Goal: Task Accomplishment & Management: Complete application form

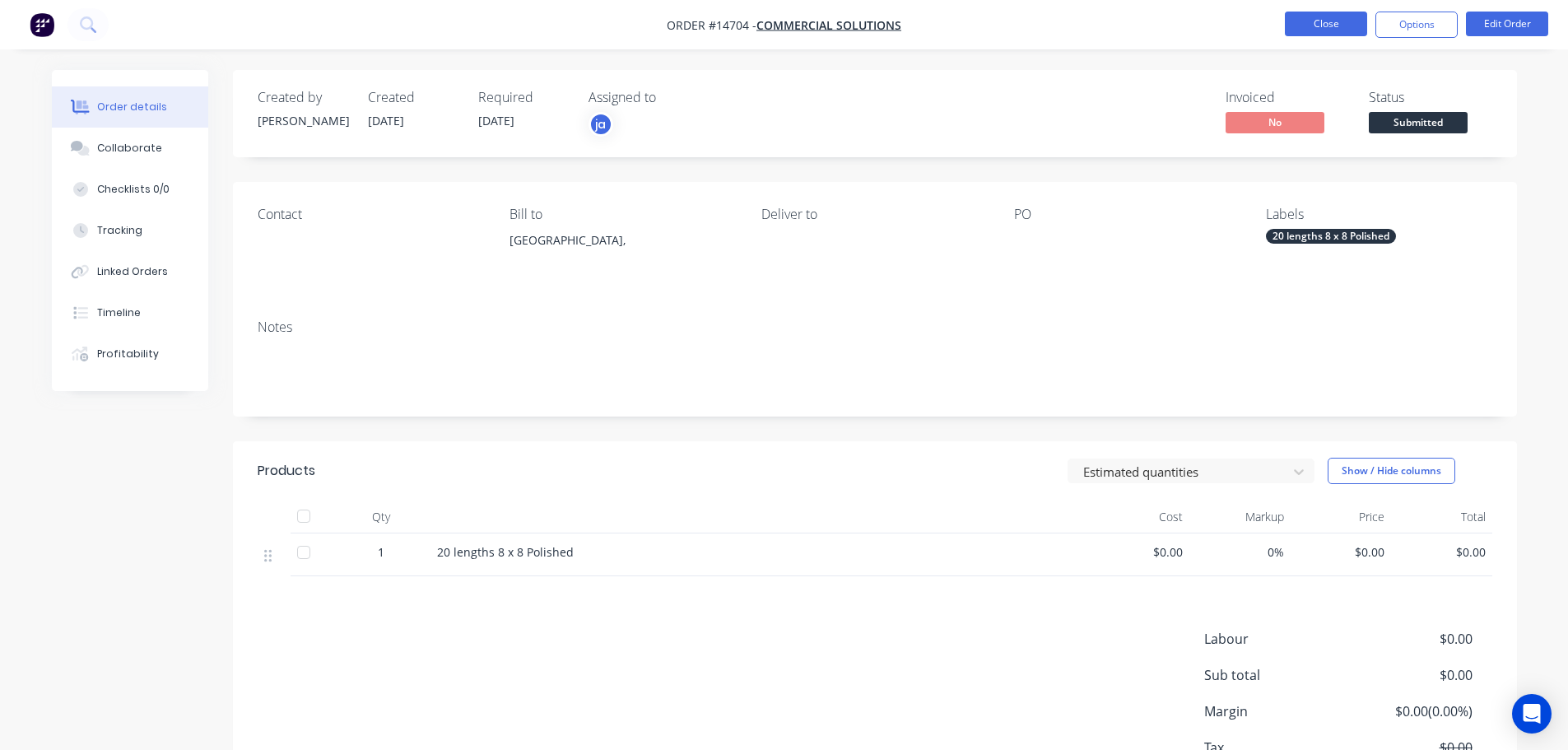
click at [1314, 26] on button "Close" at bounding box center [1325, 23] width 82 height 25
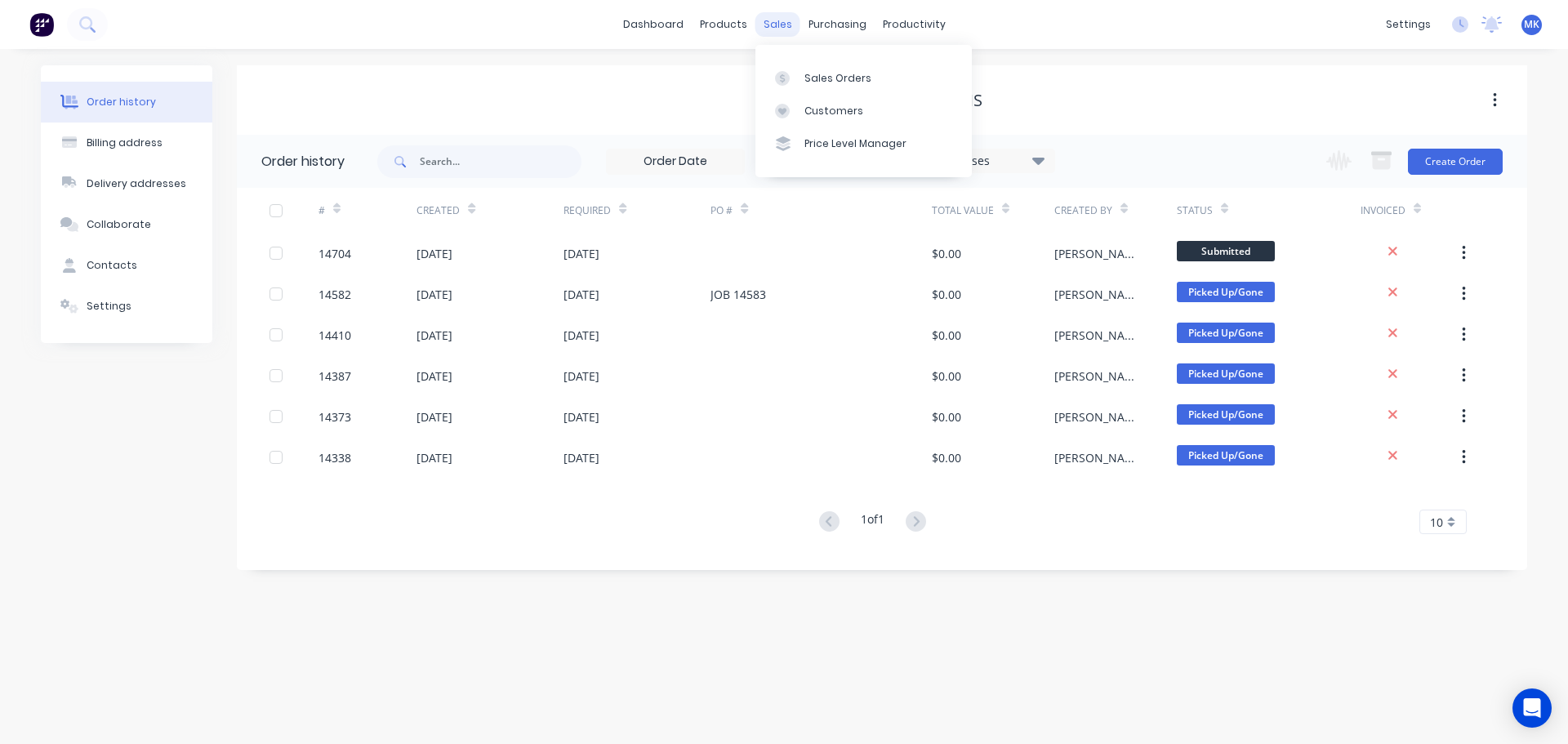
click at [774, 19] on div "sales" at bounding box center [777, 24] width 45 height 25
click at [815, 86] on link "Sales Orders" at bounding box center [863, 77] width 216 height 32
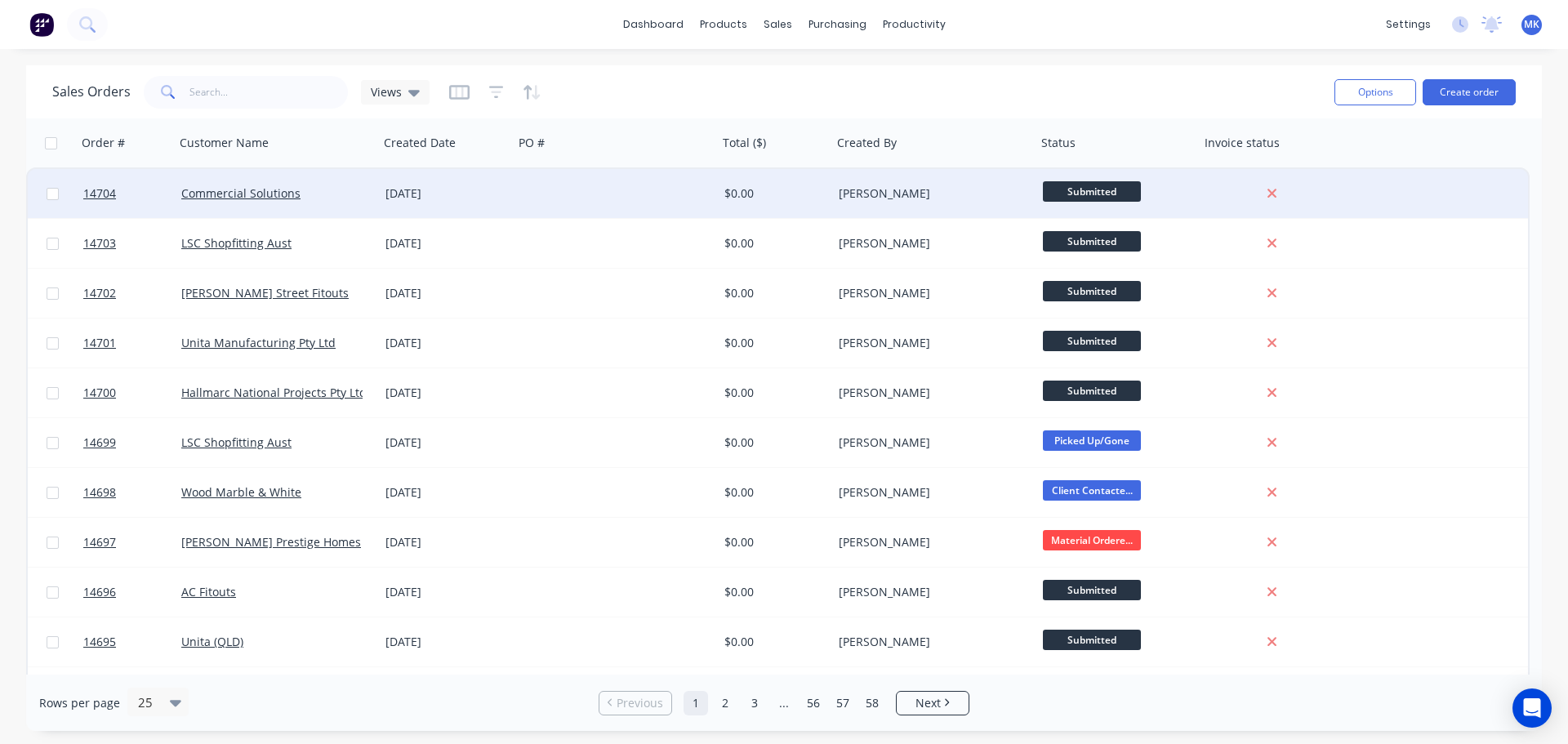
click at [453, 202] on div "[DATE]" at bounding box center [447, 193] width 135 height 49
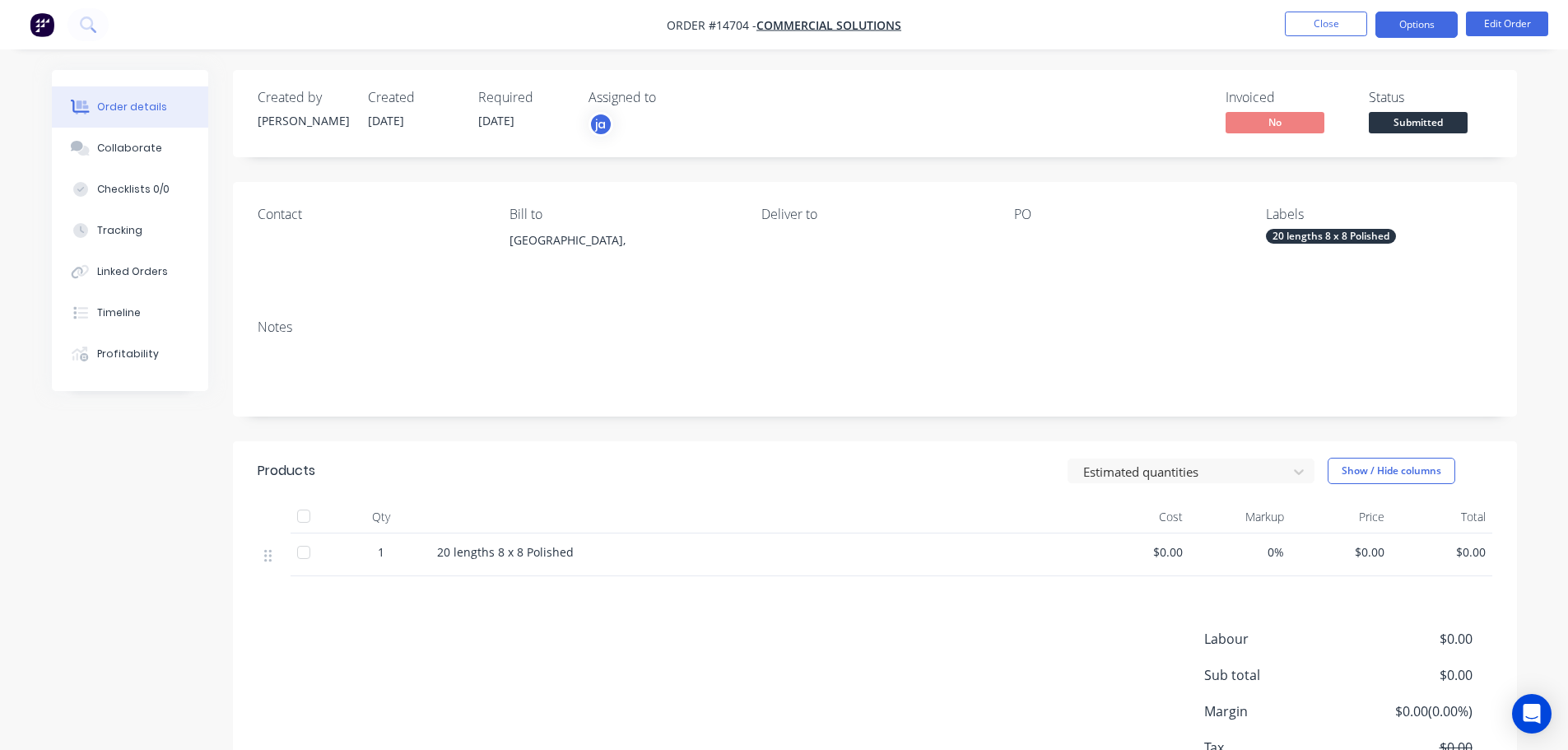
click at [1450, 22] on button "Options" at bounding box center [1416, 24] width 82 height 26
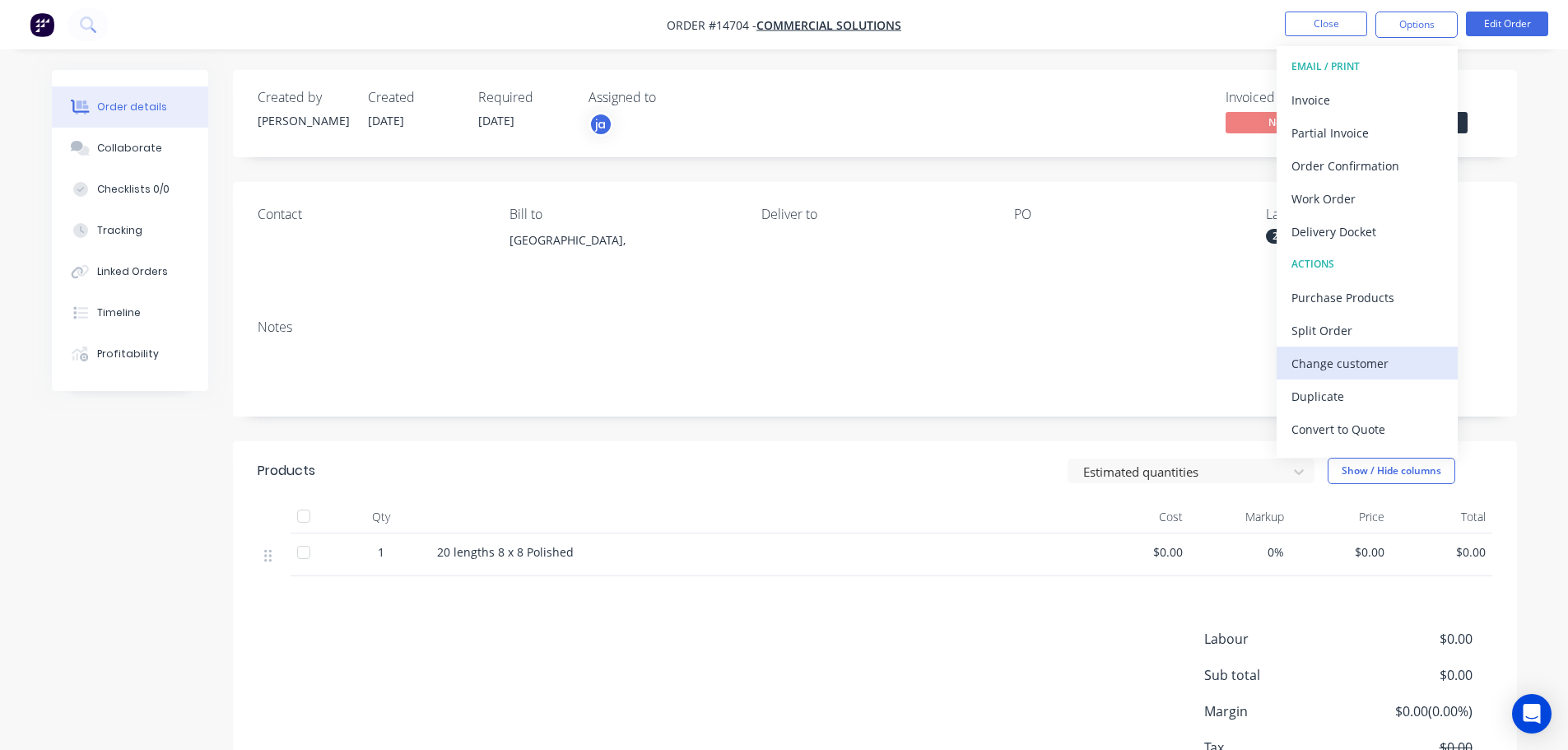
click at [1372, 368] on div "Change customer" at bounding box center [1366, 364] width 152 height 24
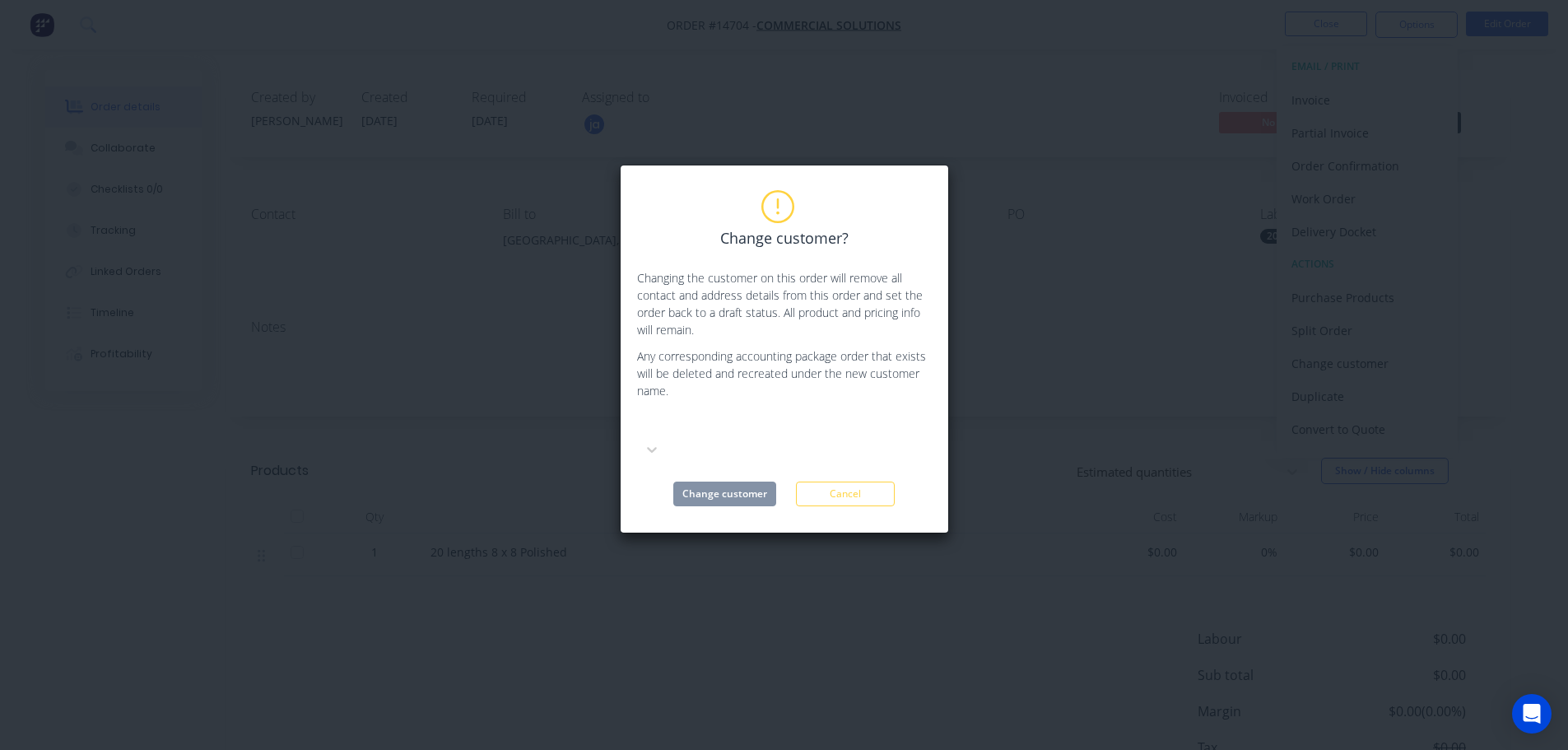
click at [689, 404] on div "Change customer? Changing the customer on this order will remove all contact an…" at bounding box center [784, 349] width 295 height 315
click at [683, 421] on div at bounding box center [760, 425] width 237 height 20
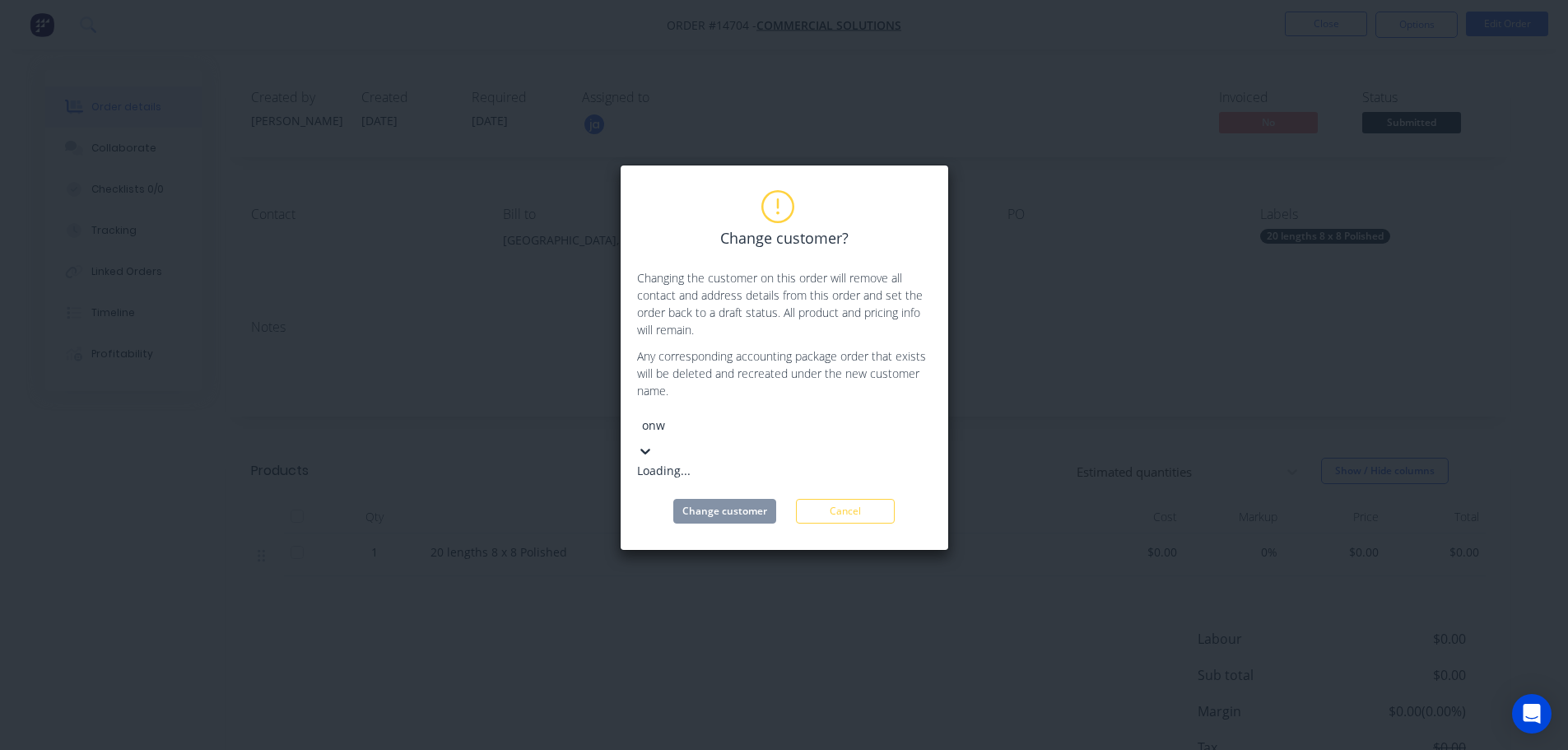
type input "onwa"
click at [732, 462] on div "Onward Concepts Pty Ltd" at bounding box center [760, 470] width 246 height 18
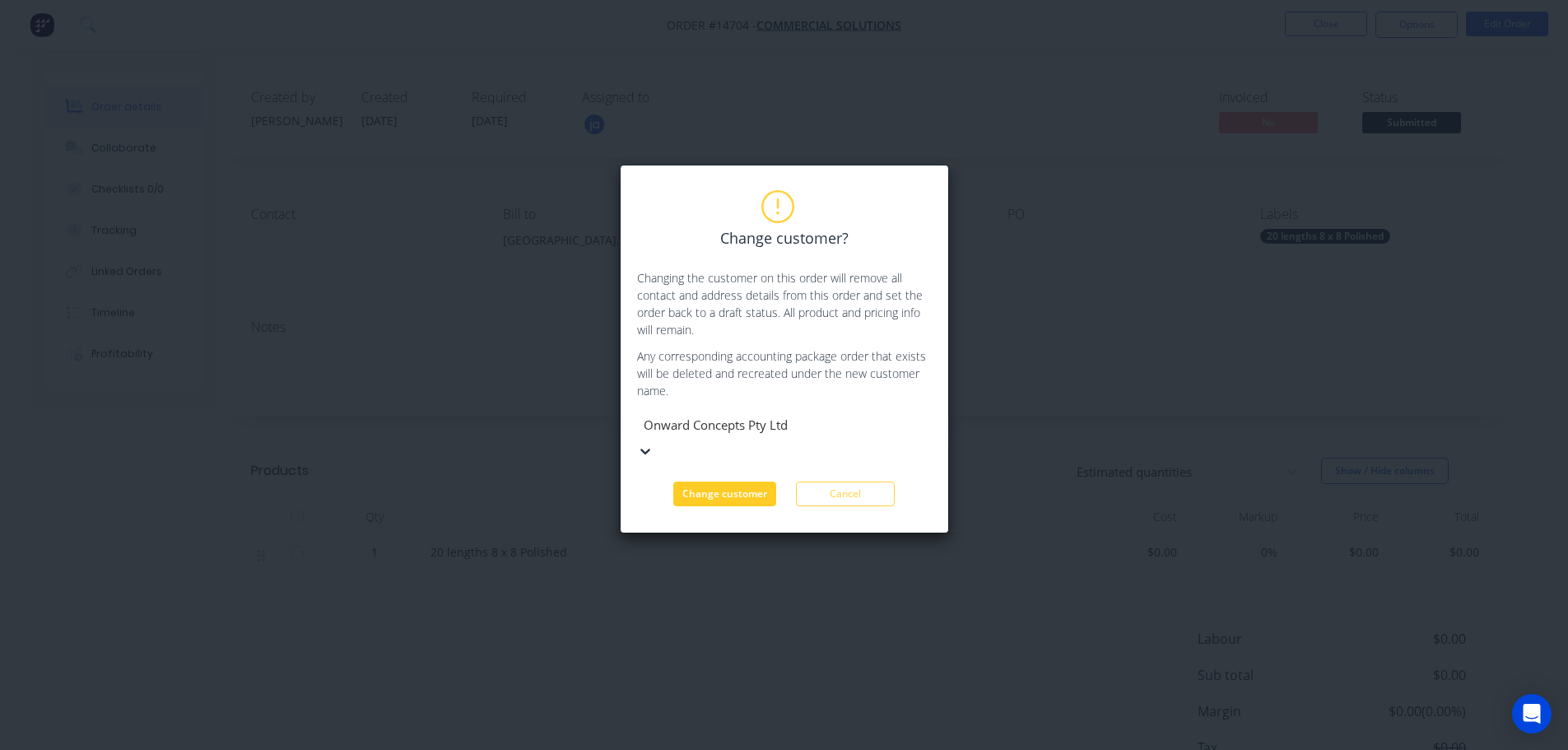
click at [737, 482] on button "Change customer" at bounding box center [724, 494] width 103 height 25
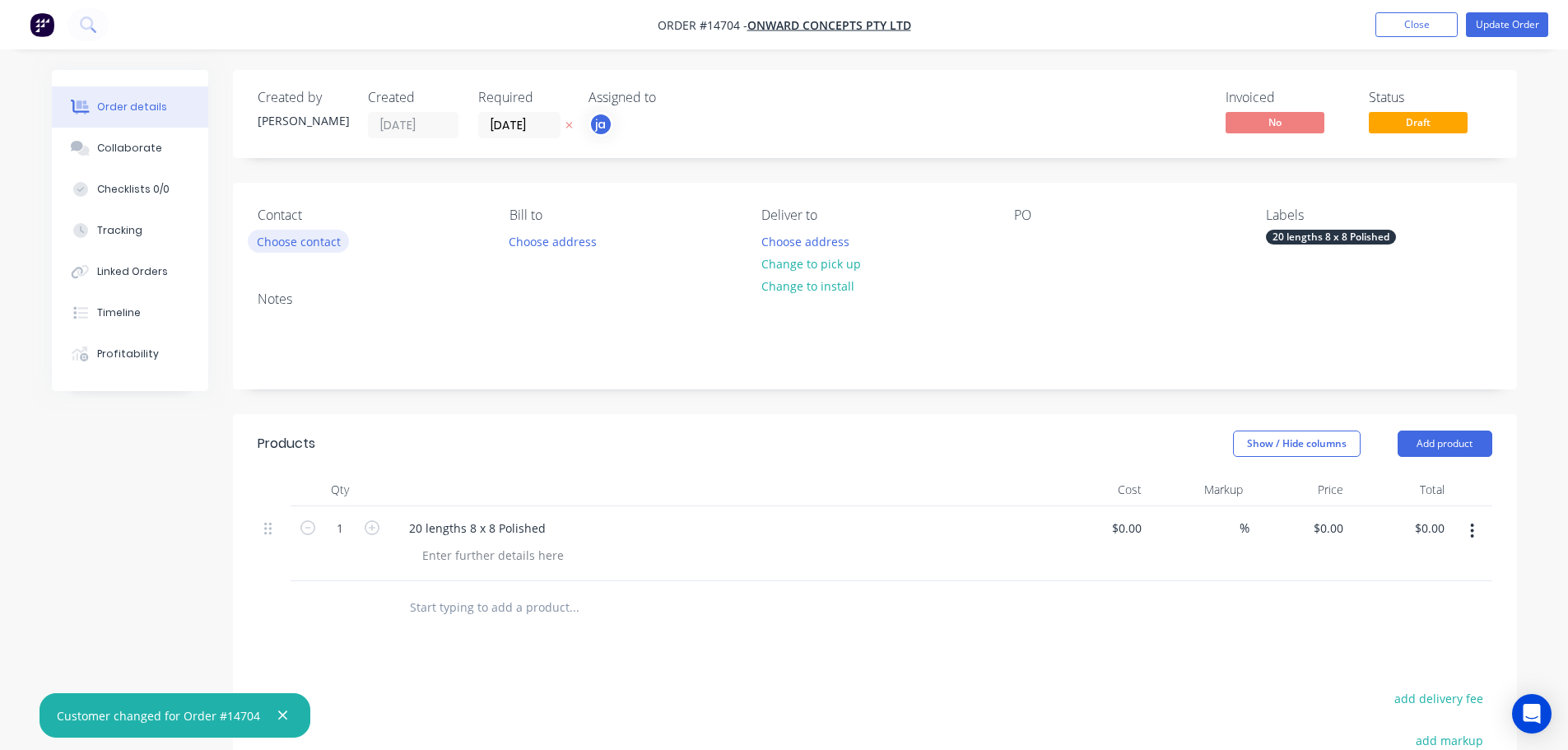
click at [270, 242] on button "Choose contact" at bounding box center [298, 241] width 101 height 22
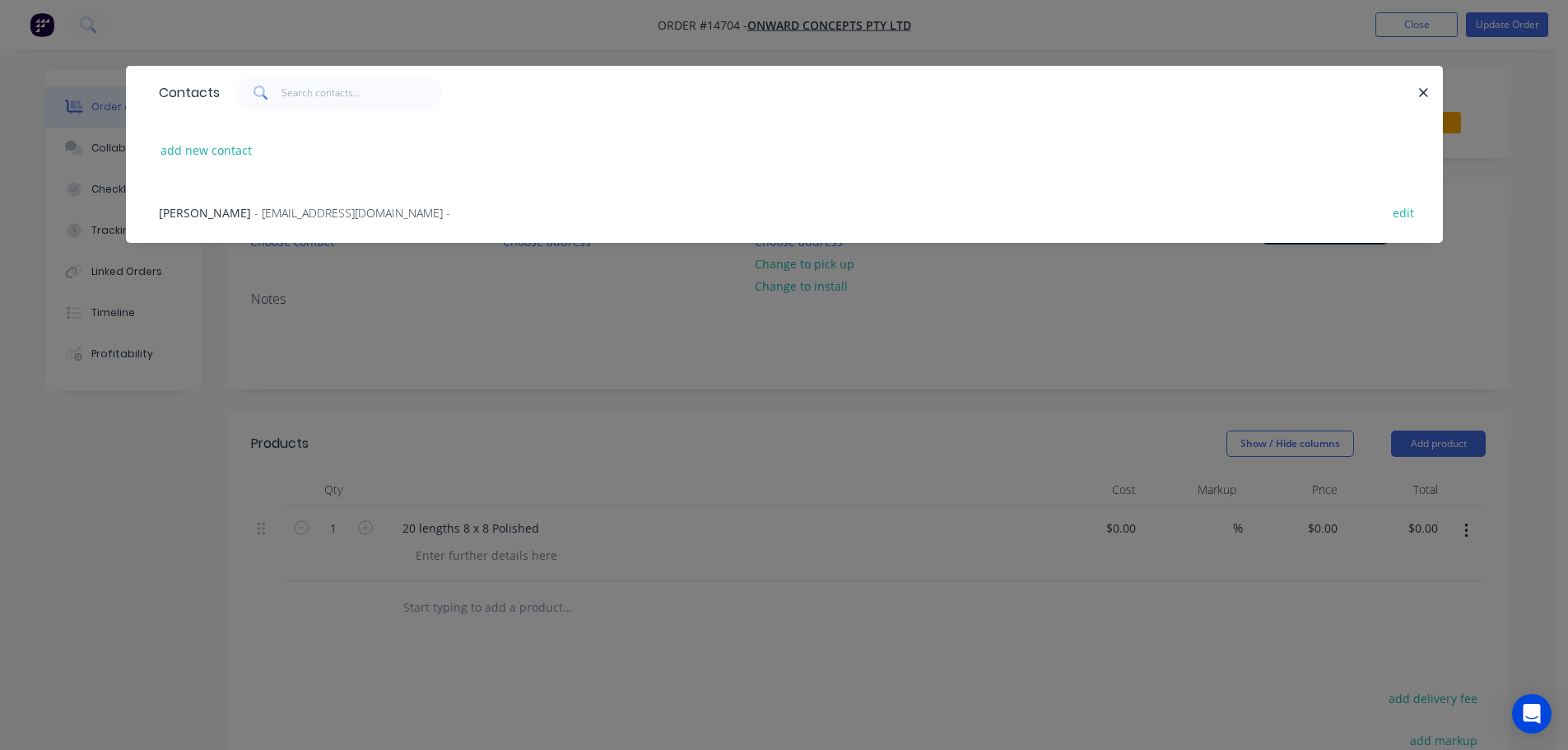
drag, startPoint x: 229, startPoint y: 223, endPoint x: 407, endPoint y: 225, distance: 178.0
click at [230, 224] on div "[PERSON_NAME] - [EMAIL_ADDRESS][DOMAIN_NAME] - edit" at bounding box center [784, 212] width 1268 height 61
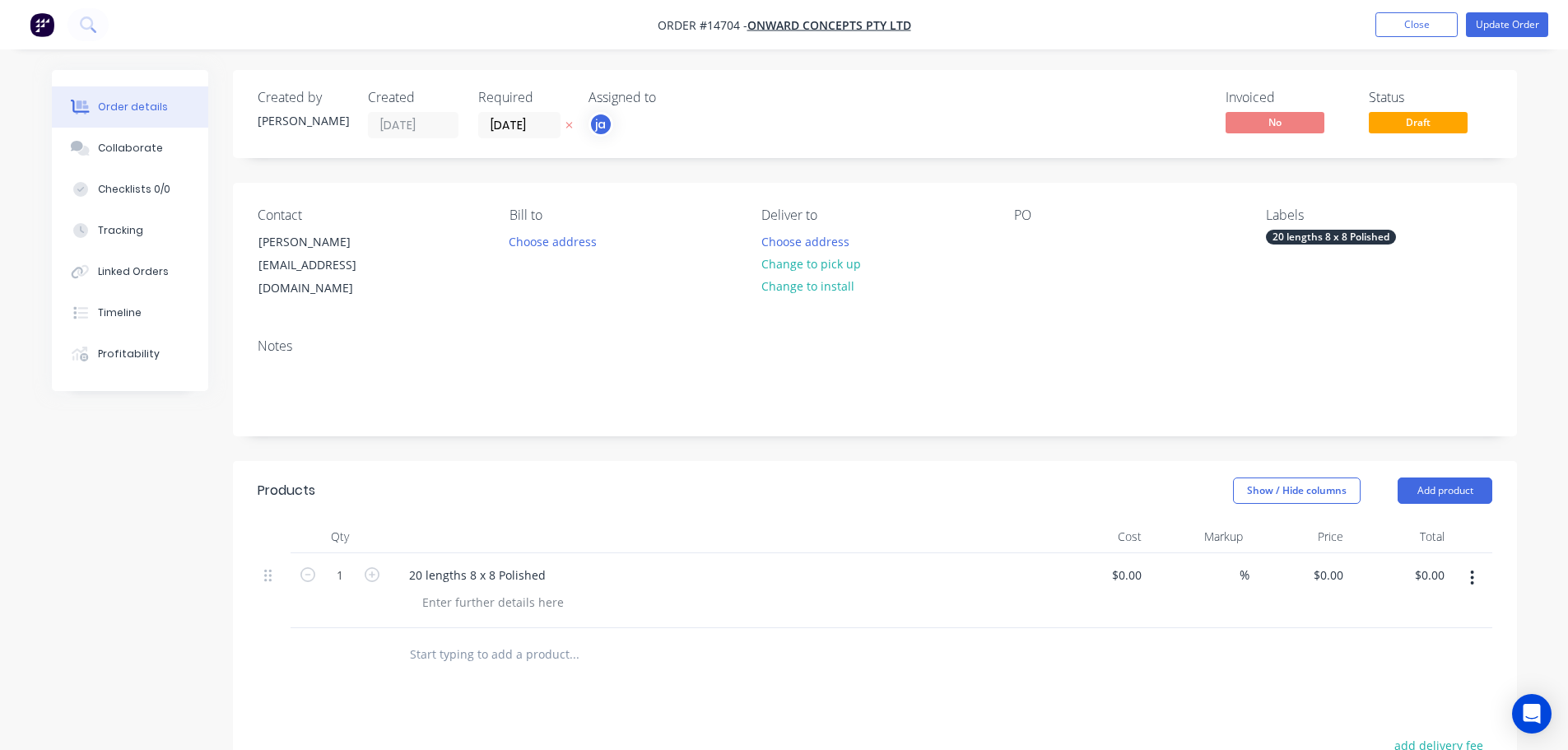
click at [1368, 245] on div "20 lengths 8 x 8 Polished" at bounding box center [1331, 237] width 130 height 15
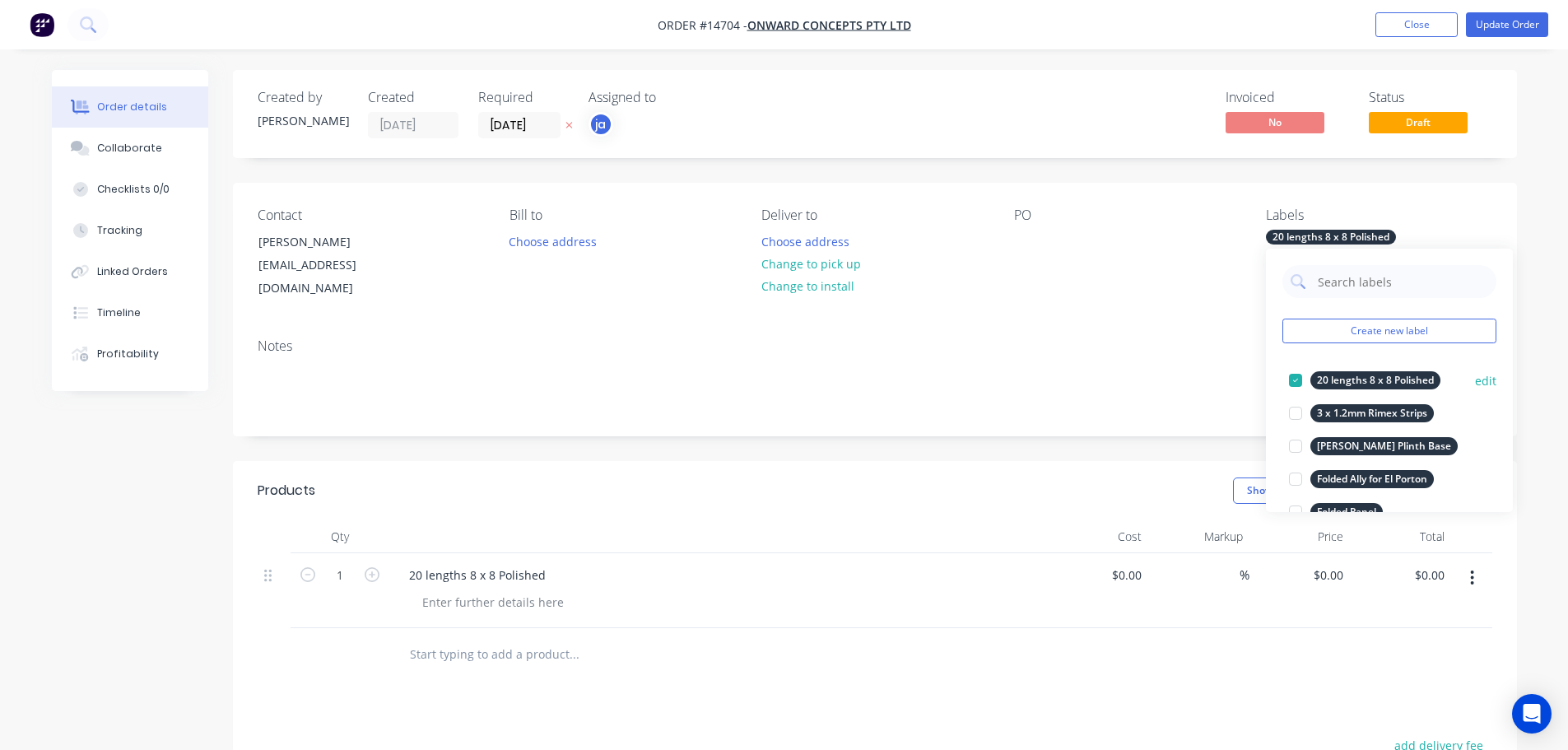
click at [1298, 373] on div at bounding box center [1295, 380] width 33 height 33
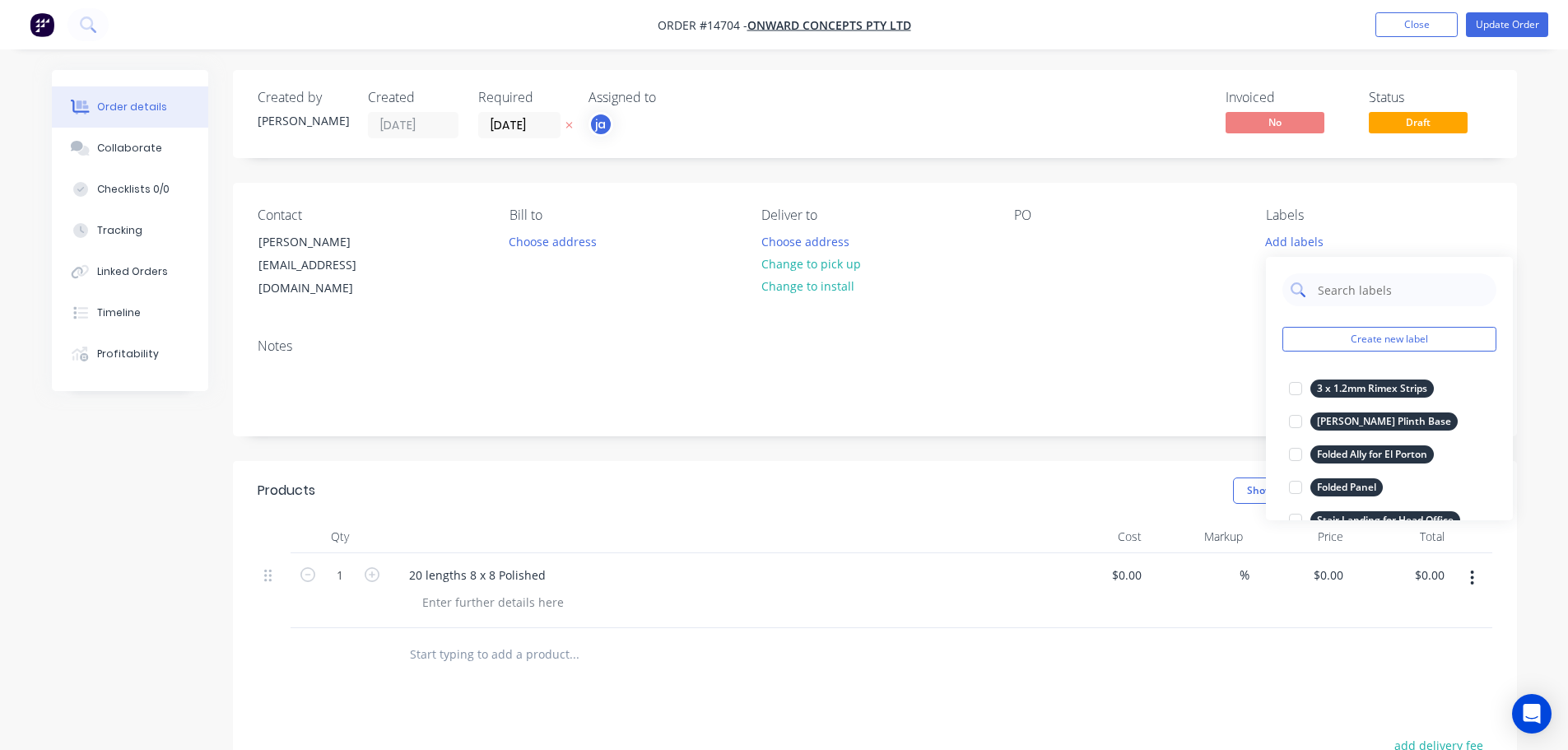
click at [1367, 291] on input "text" at bounding box center [1402, 289] width 172 height 33
type input "Universal S"
click at [1397, 326] on div "Universal S Create new label Universal Store [PERSON_NAME] edit Universal Store…" at bounding box center [1389, 388] width 246 height 263
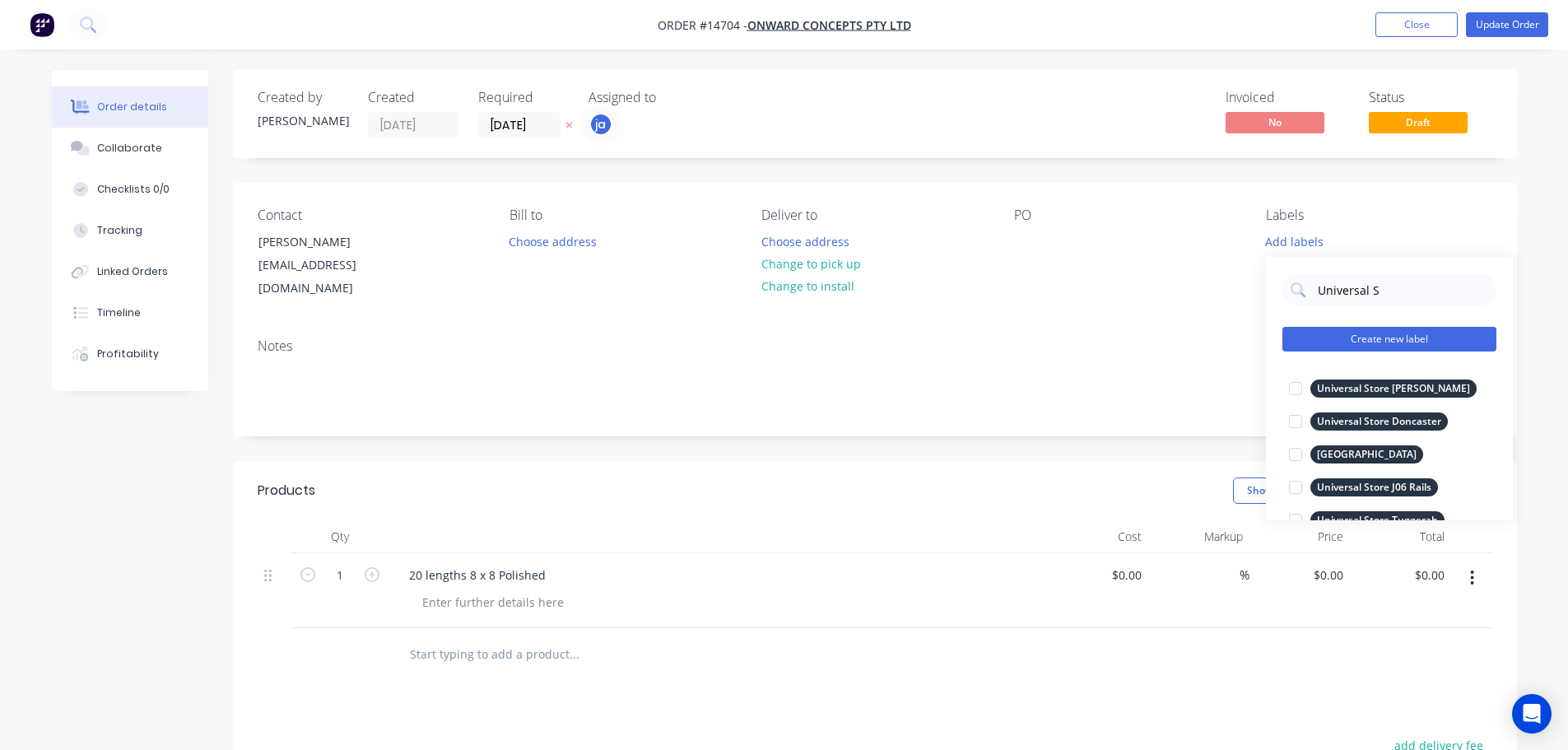
click at [1396, 332] on button "Create new label" at bounding box center [1389, 339] width 214 height 25
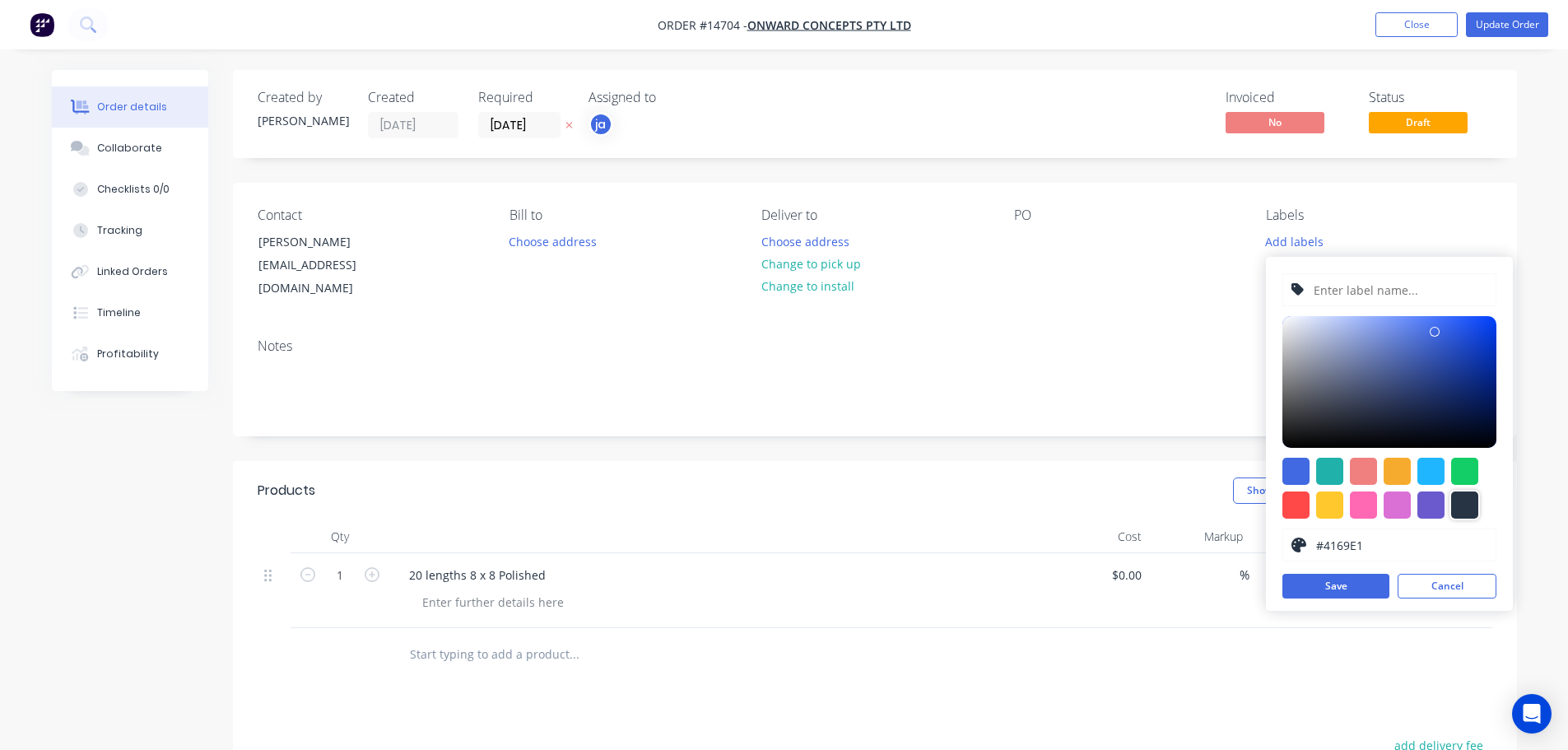
drag, startPoint x: 1458, startPoint y: 502, endPoint x: 1430, endPoint y: 421, distance: 85.7
click at [1459, 502] on div at bounding box center [1464, 504] width 27 height 27
type input "#273444"
click at [1401, 295] on input "text" at bounding box center [1399, 290] width 175 height 32
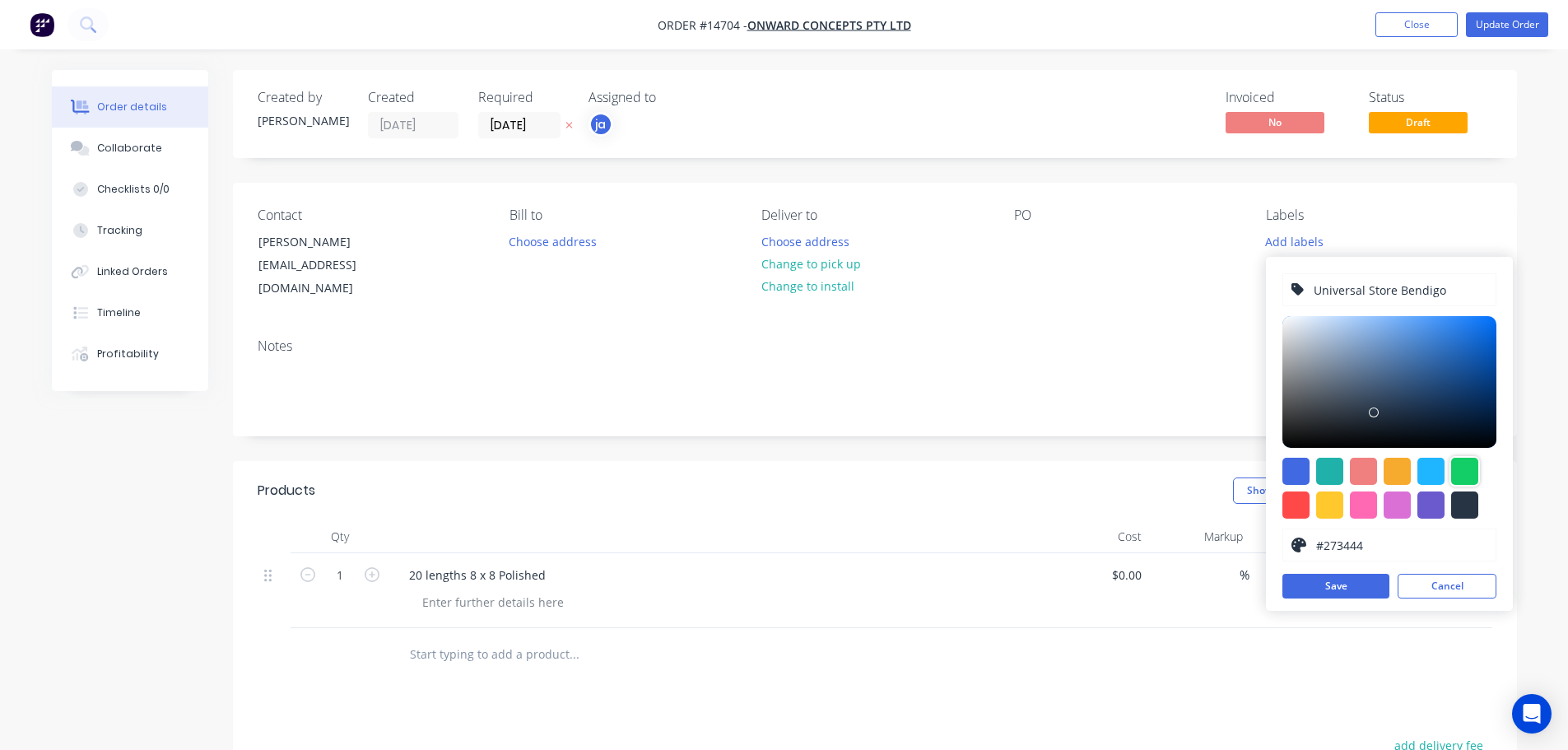
type input "Universal Store Bendigo"
click at [1467, 502] on div at bounding box center [1464, 504] width 27 height 27
click at [1373, 585] on button "Save" at bounding box center [1335, 586] width 107 height 25
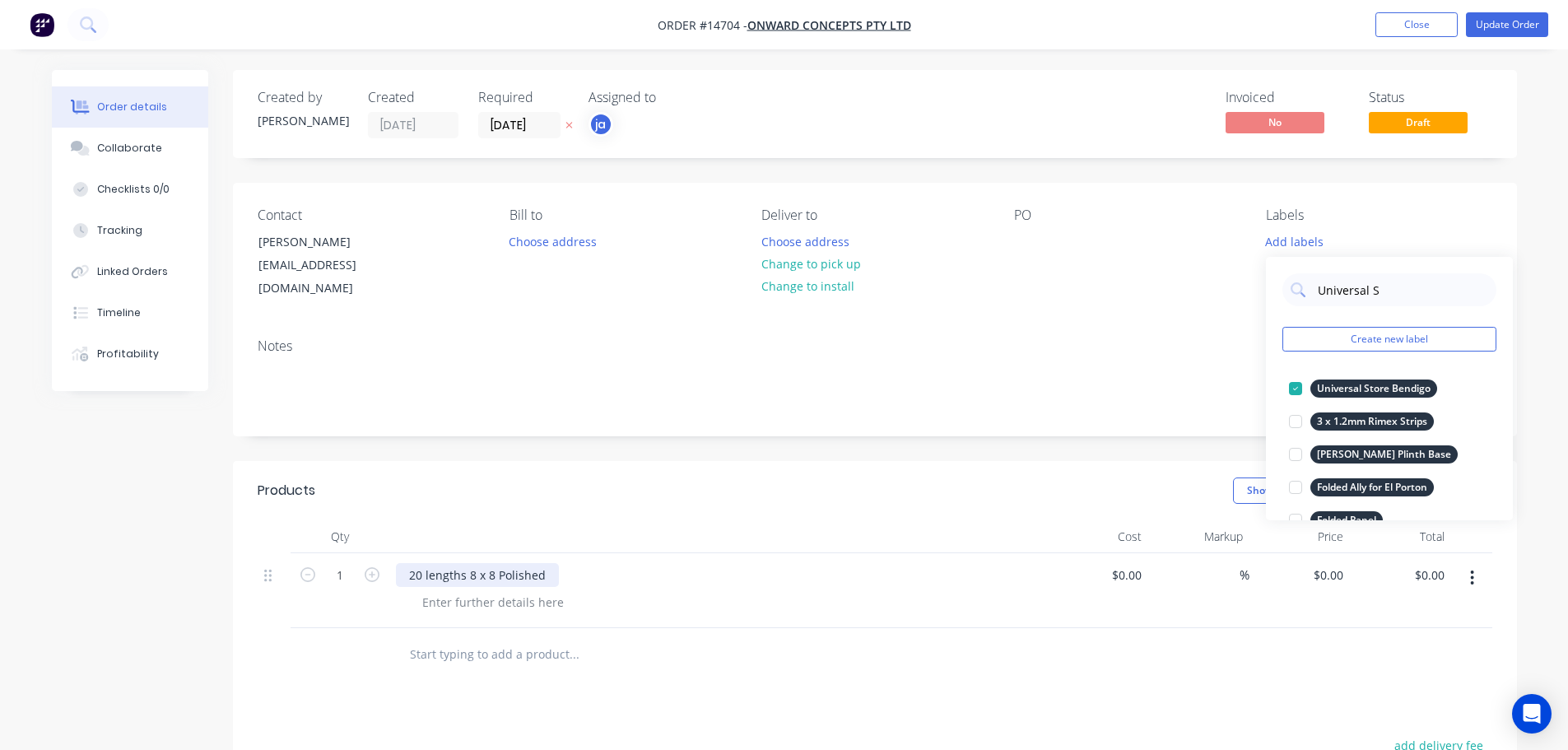
click at [518, 563] on div "20 lengths 8 x 8 Polished" at bounding box center [477, 575] width 163 height 24
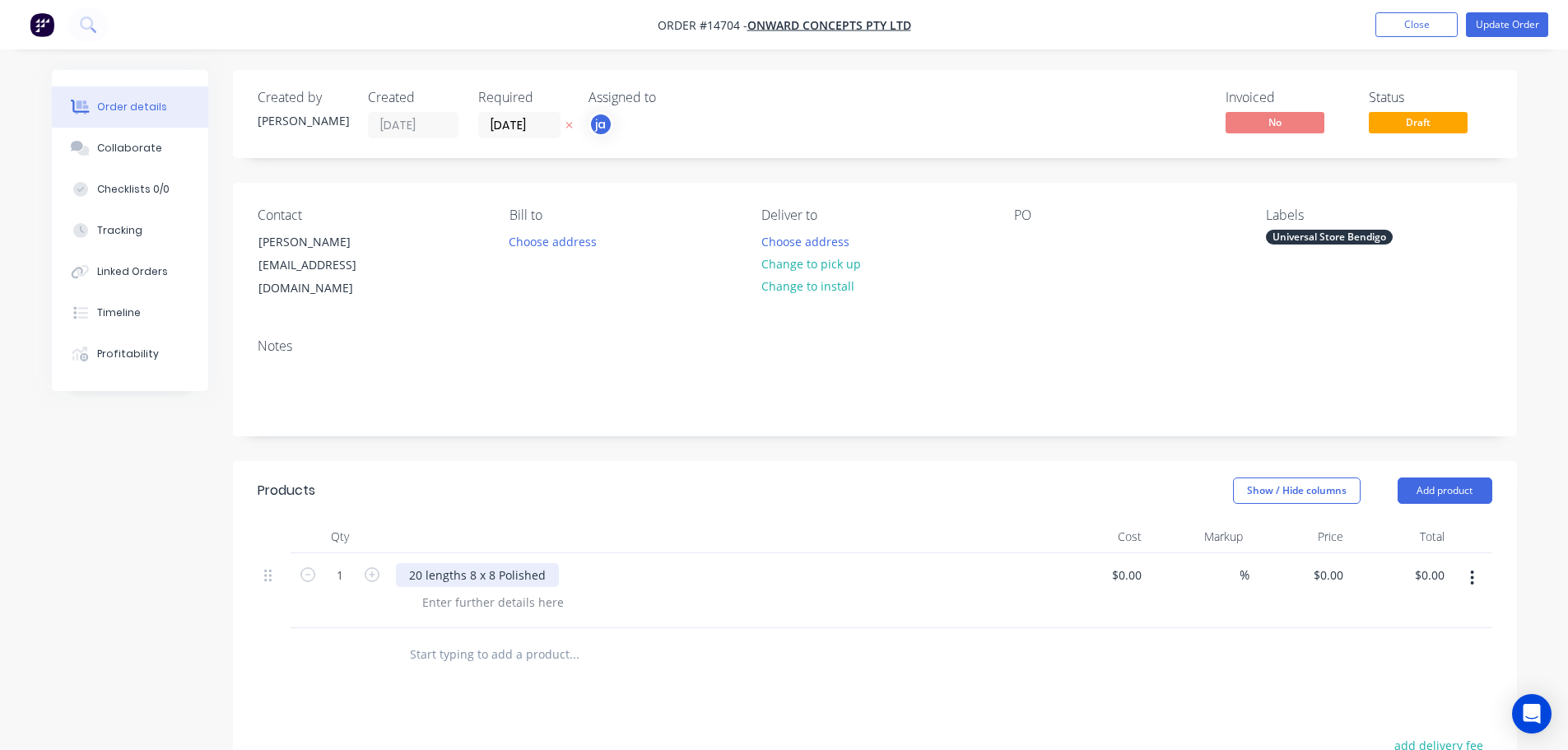
drag, startPoint x: 547, startPoint y: 555, endPoint x: 397, endPoint y: 562, distance: 150.2
click at [397, 563] on div "20 lengths 8 x 8 Polished" at bounding box center [477, 575] width 163 height 24
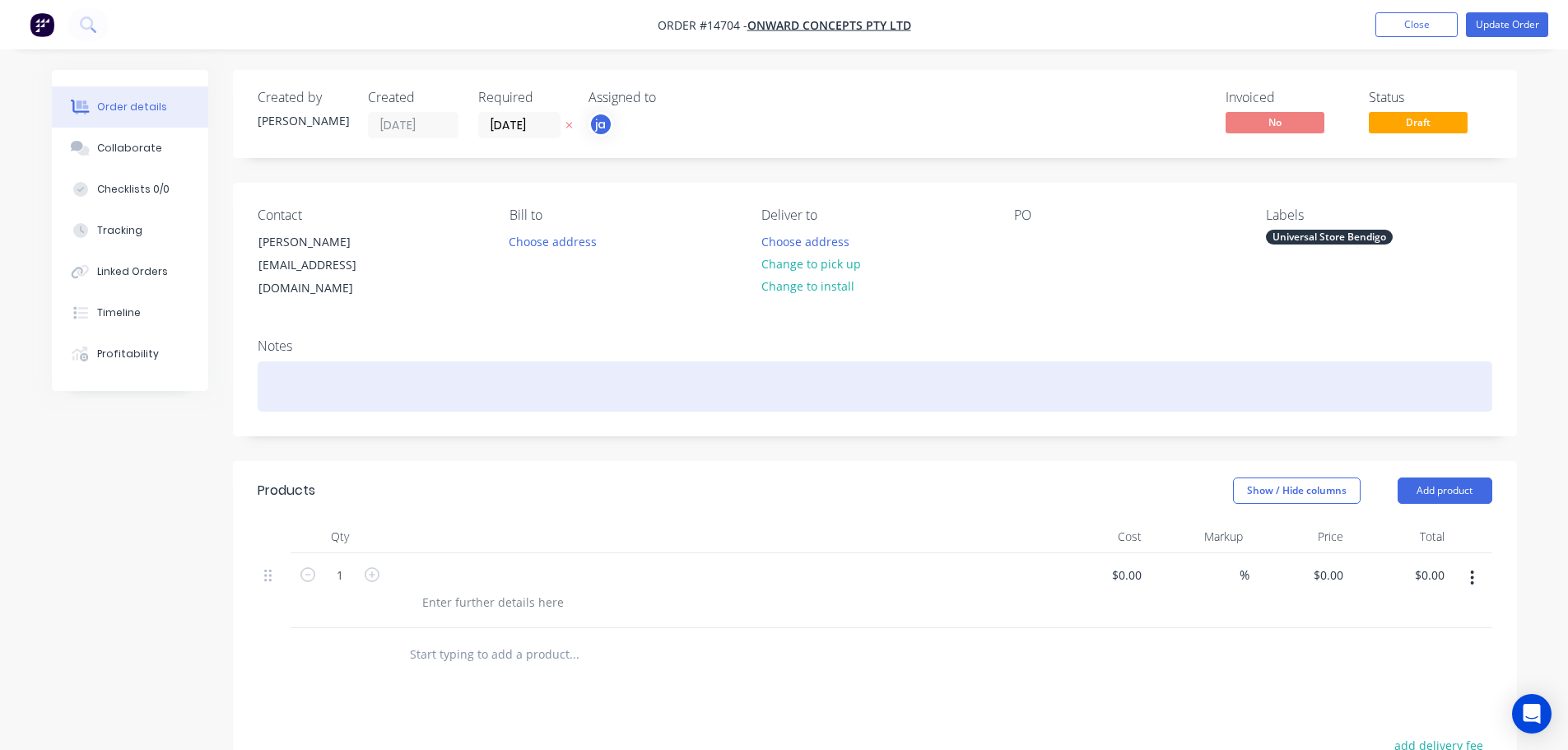
click at [1214, 375] on div at bounding box center [874, 386] width 1234 height 50
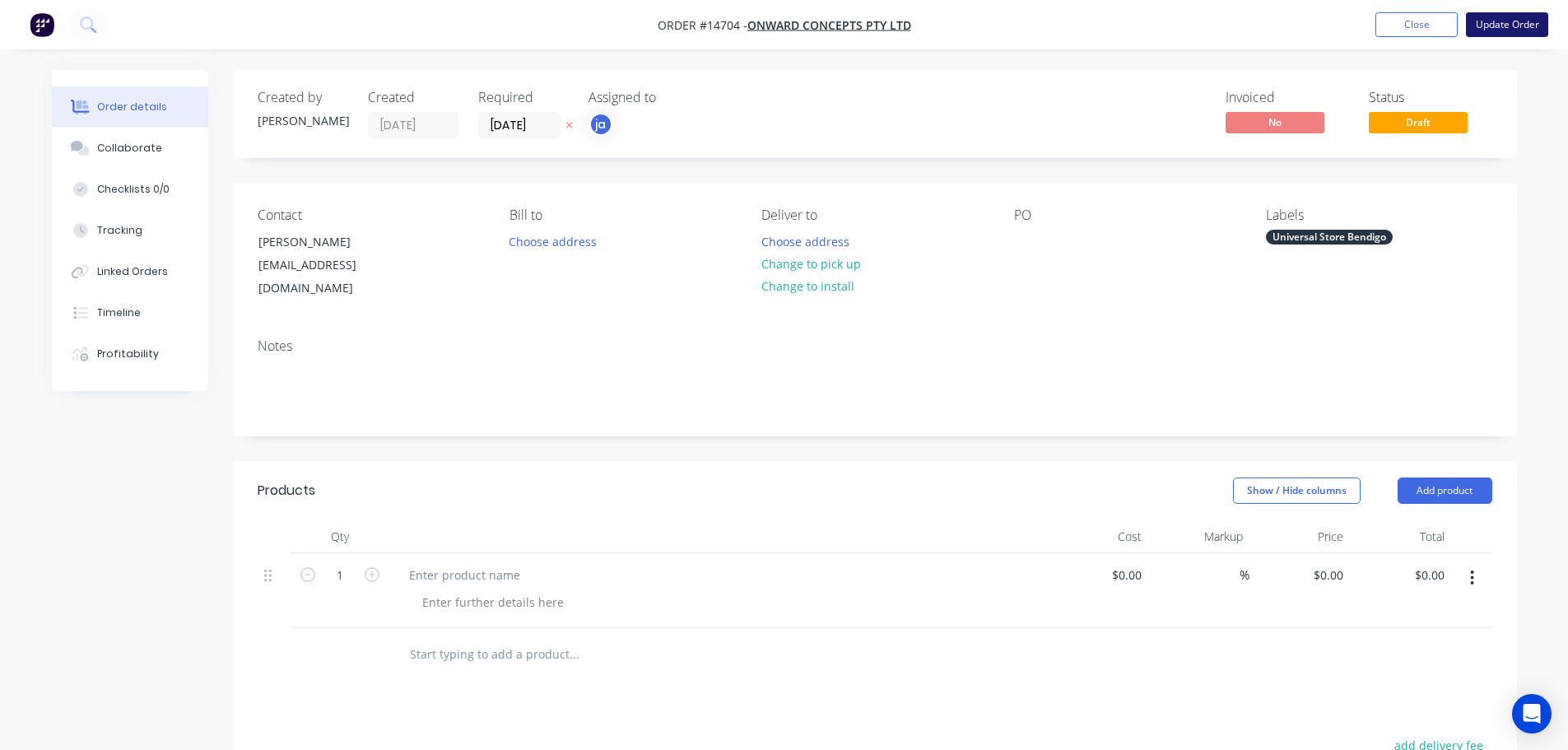
click at [1514, 18] on button "Update Order" at bounding box center [1507, 24] width 82 height 25
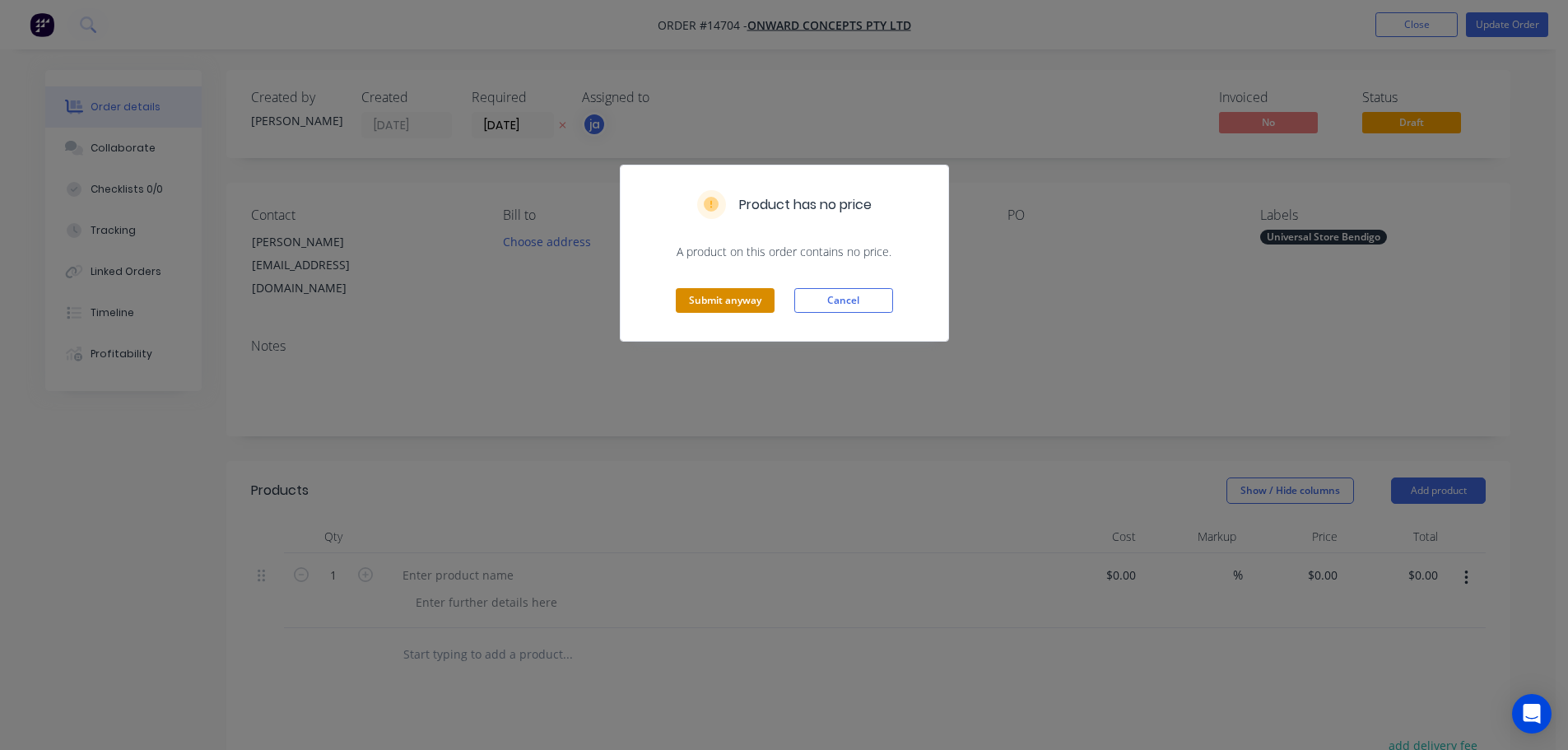
click at [733, 301] on button "Submit anyway" at bounding box center [724, 301] width 99 height 25
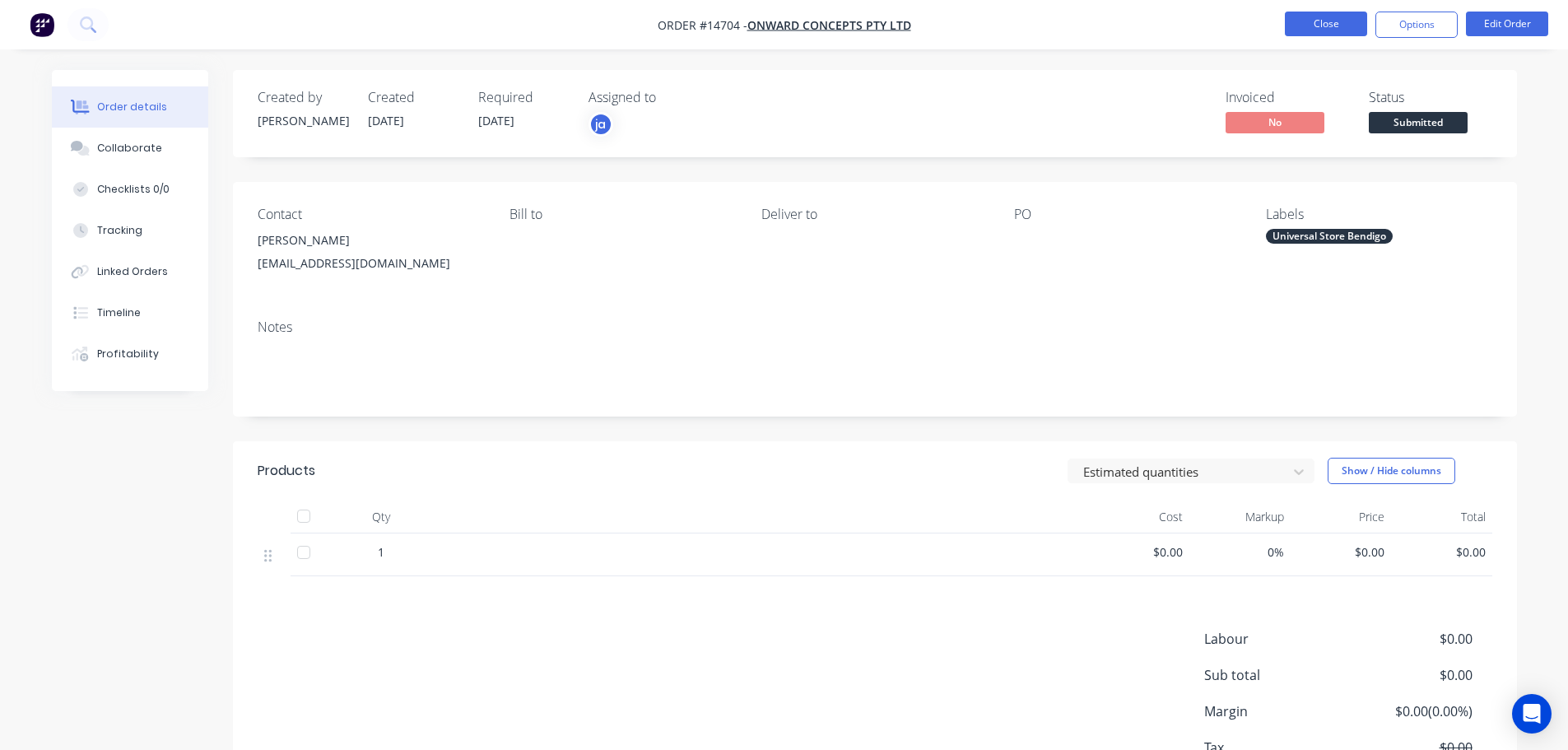
click at [1303, 30] on button "Close" at bounding box center [1325, 23] width 82 height 25
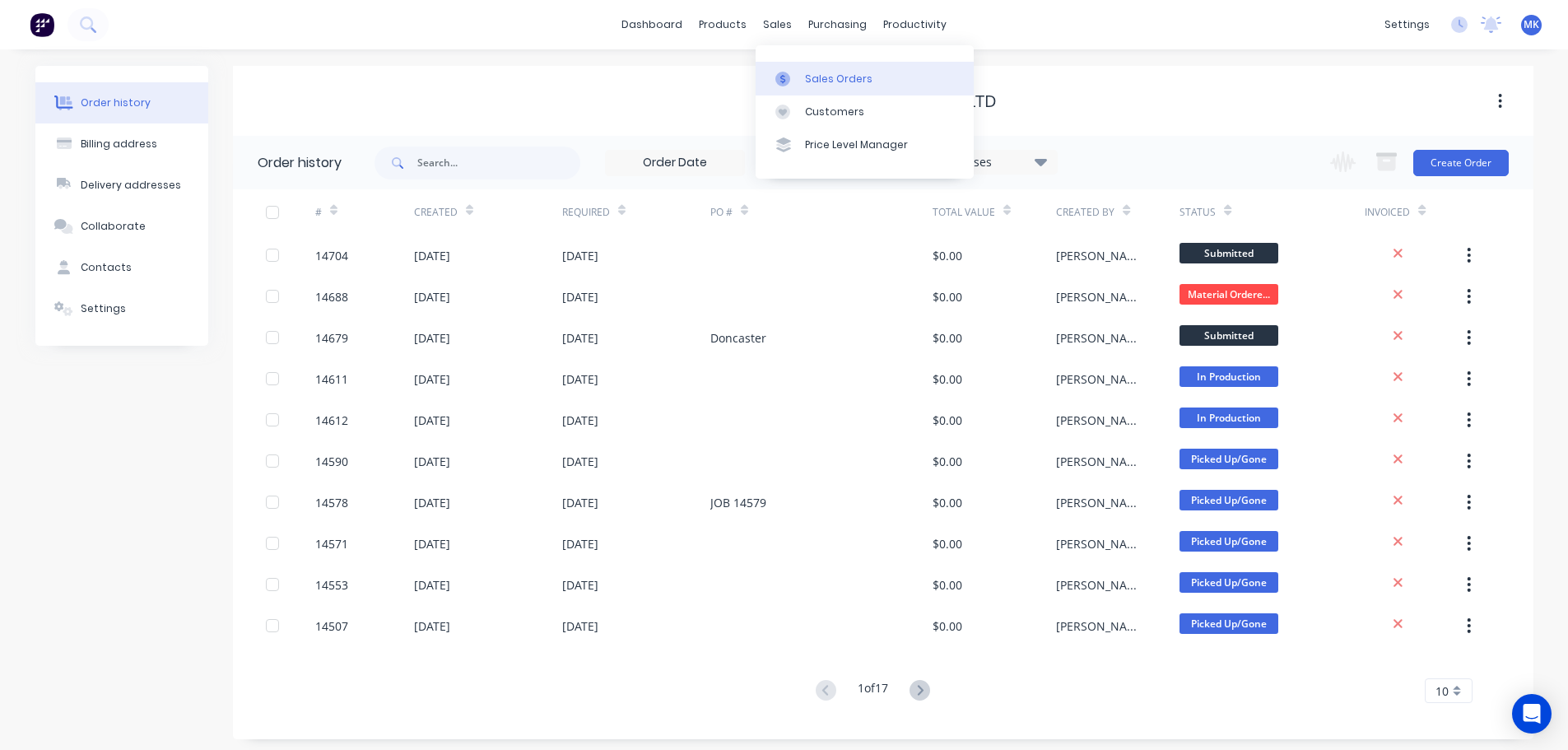
click at [849, 89] on link "Sales Orders" at bounding box center [864, 77] width 218 height 33
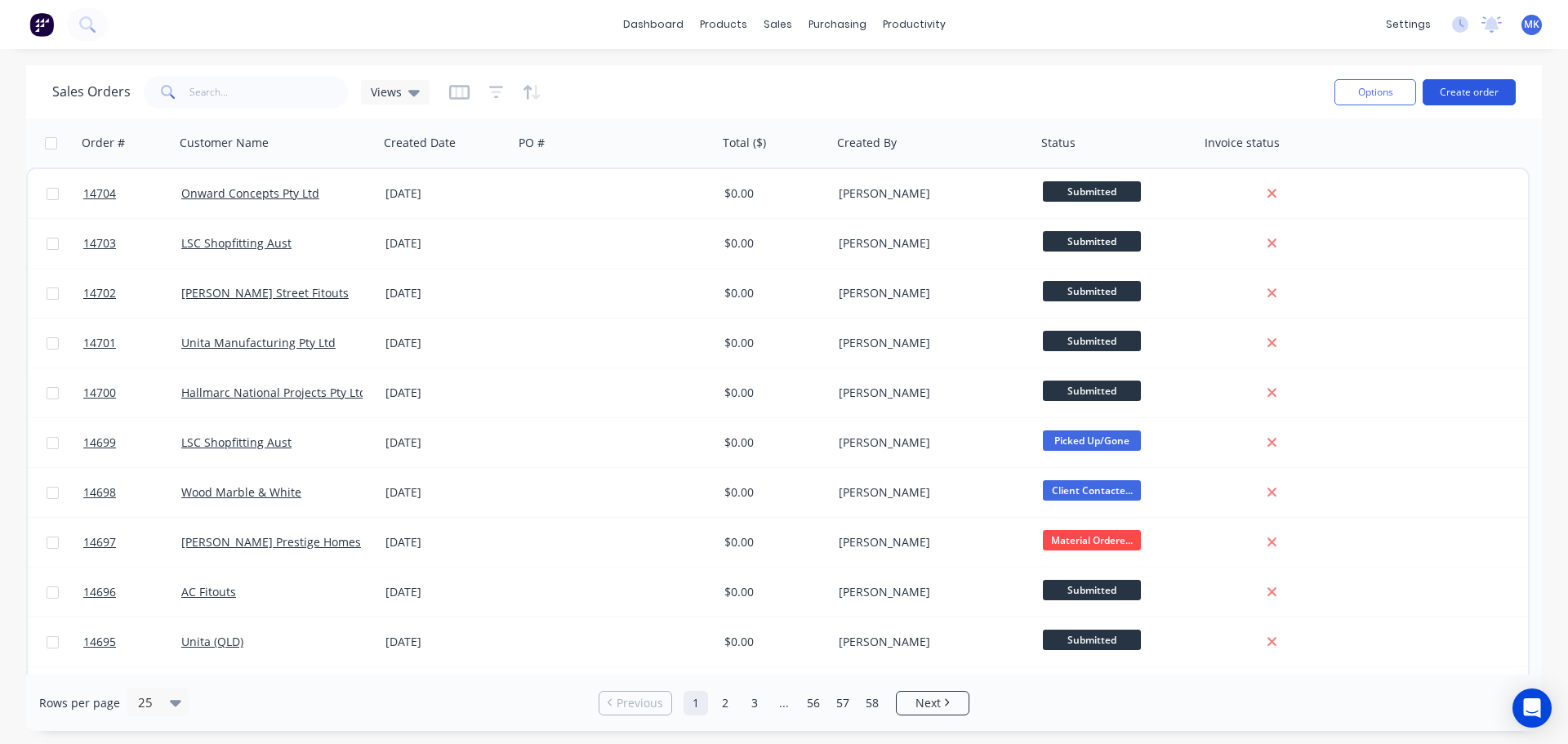
click at [1474, 90] on button "Create order" at bounding box center [1468, 92] width 93 height 26
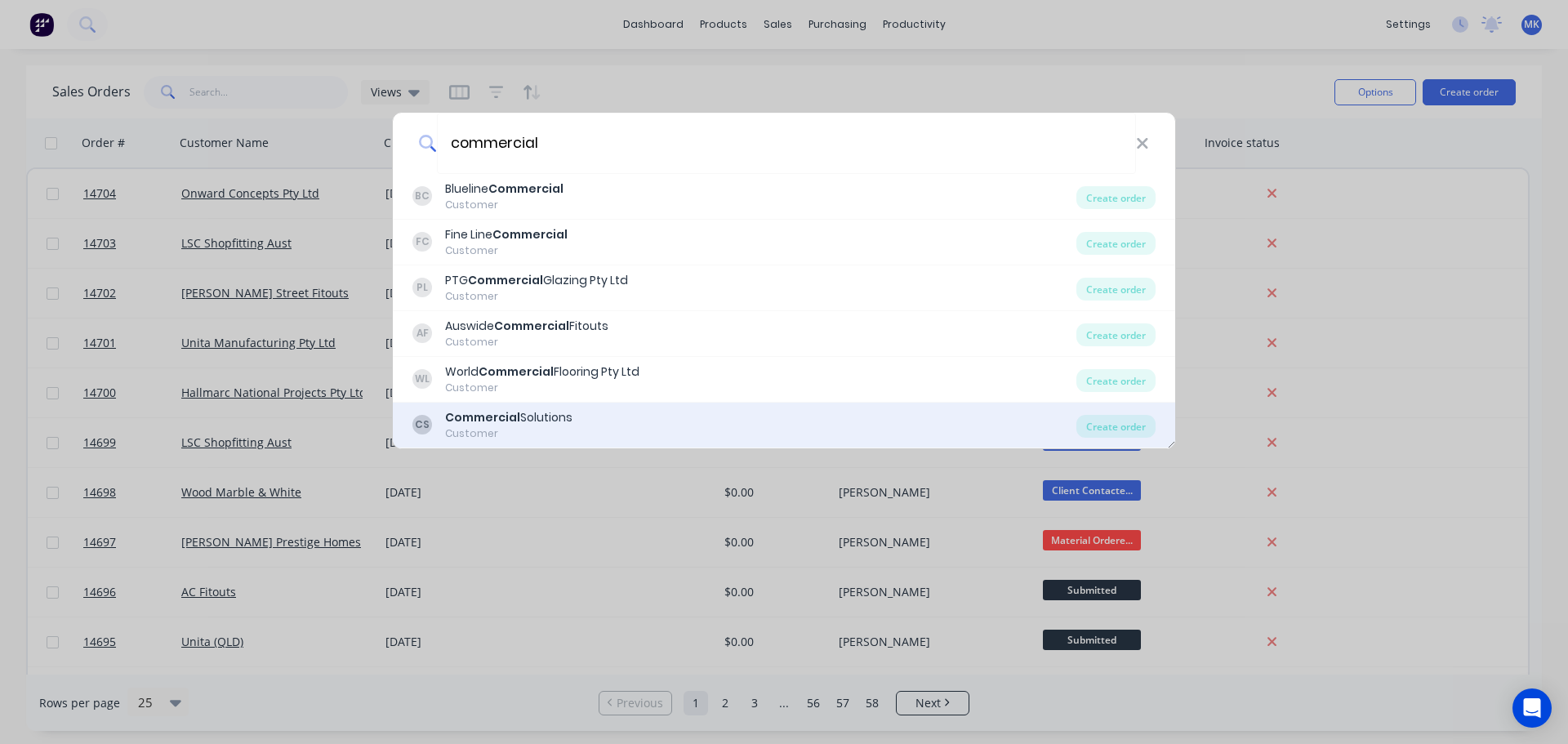
type input "commercial"
click at [591, 408] on div "CS Commercial Solutions Customer Create order" at bounding box center [784, 426] width 783 height 46
click at [582, 427] on div "CS Commercial Solutions Customer" at bounding box center [744, 425] width 664 height 32
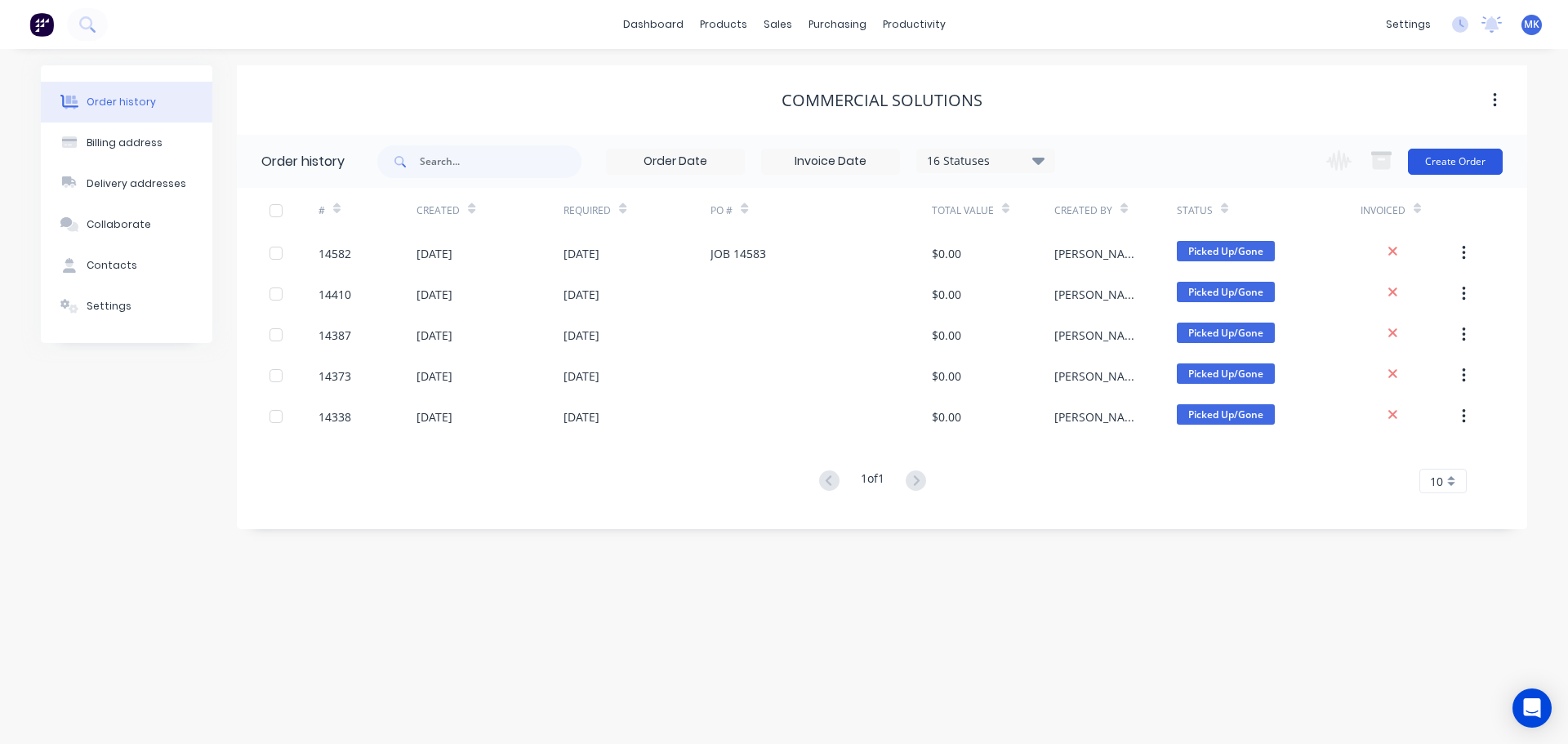
click at [1457, 158] on button "Create Order" at bounding box center [1455, 162] width 95 height 26
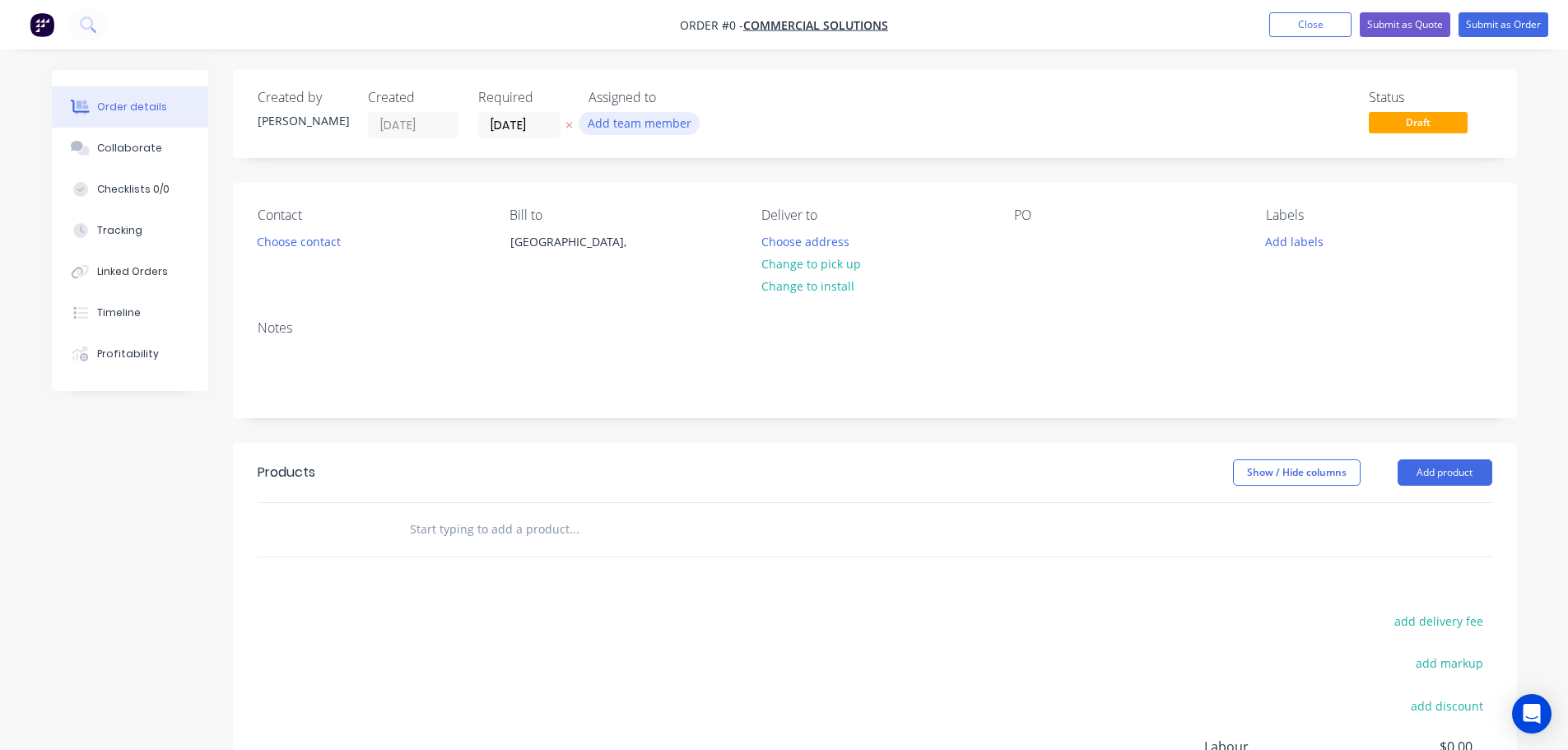
click at [606, 122] on button "Add team member" at bounding box center [639, 123] width 121 height 22
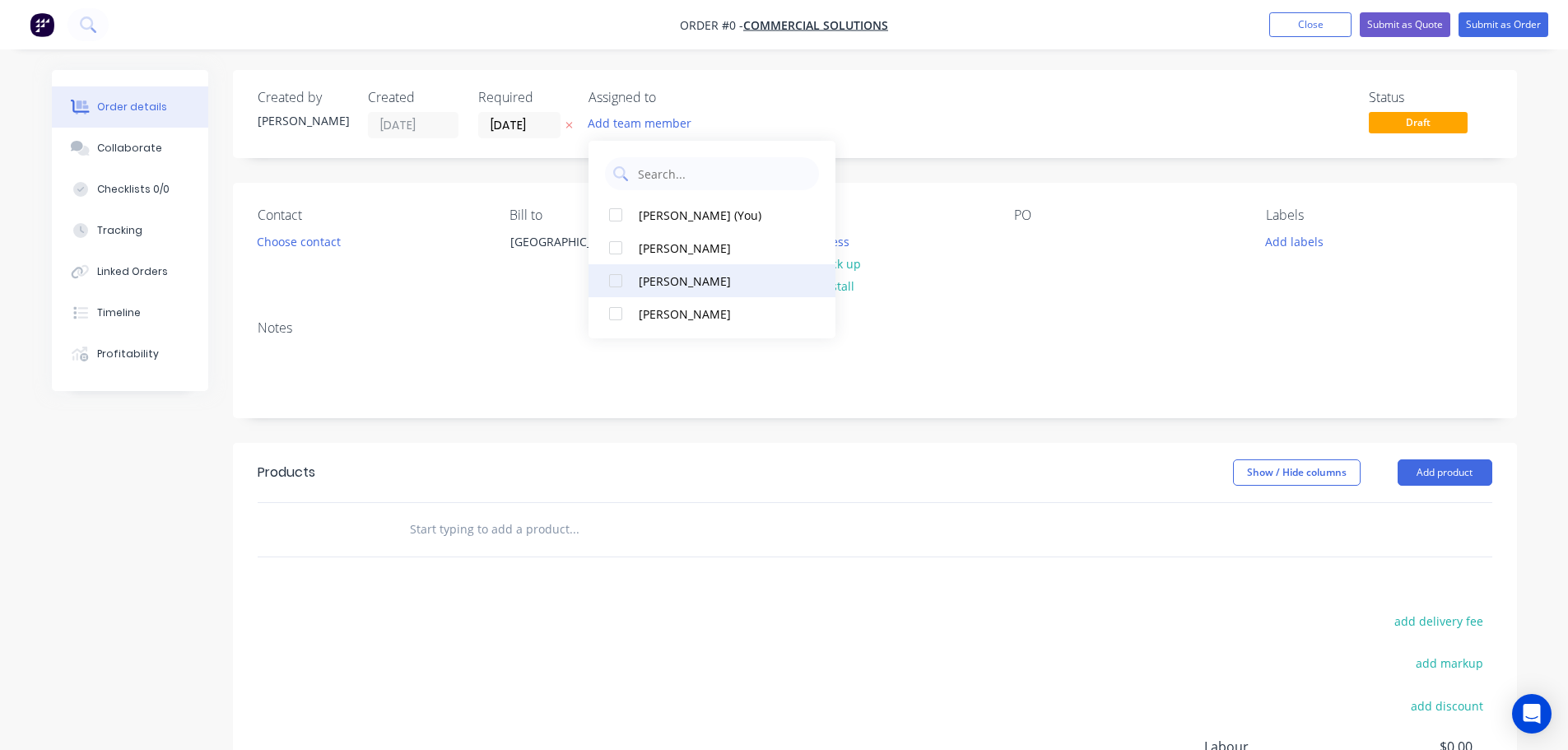
click at [695, 268] on button "[PERSON_NAME]" at bounding box center [711, 280] width 246 height 33
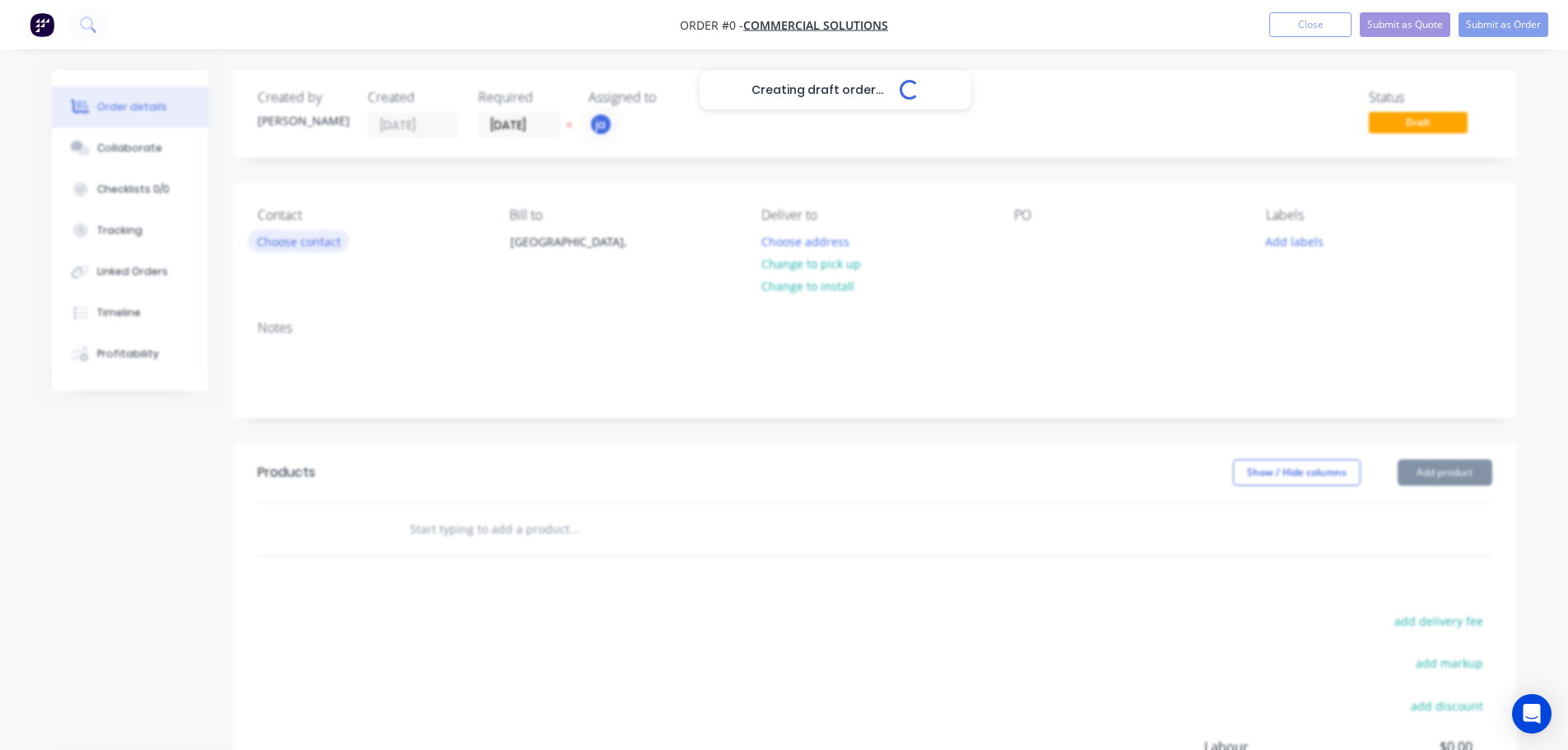
click at [340, 249] on div "Creating draft order... Loading... Order details Collaborate Checklists 0/0 Tra…" at bounding box center [784, 523] width 1497 height 907
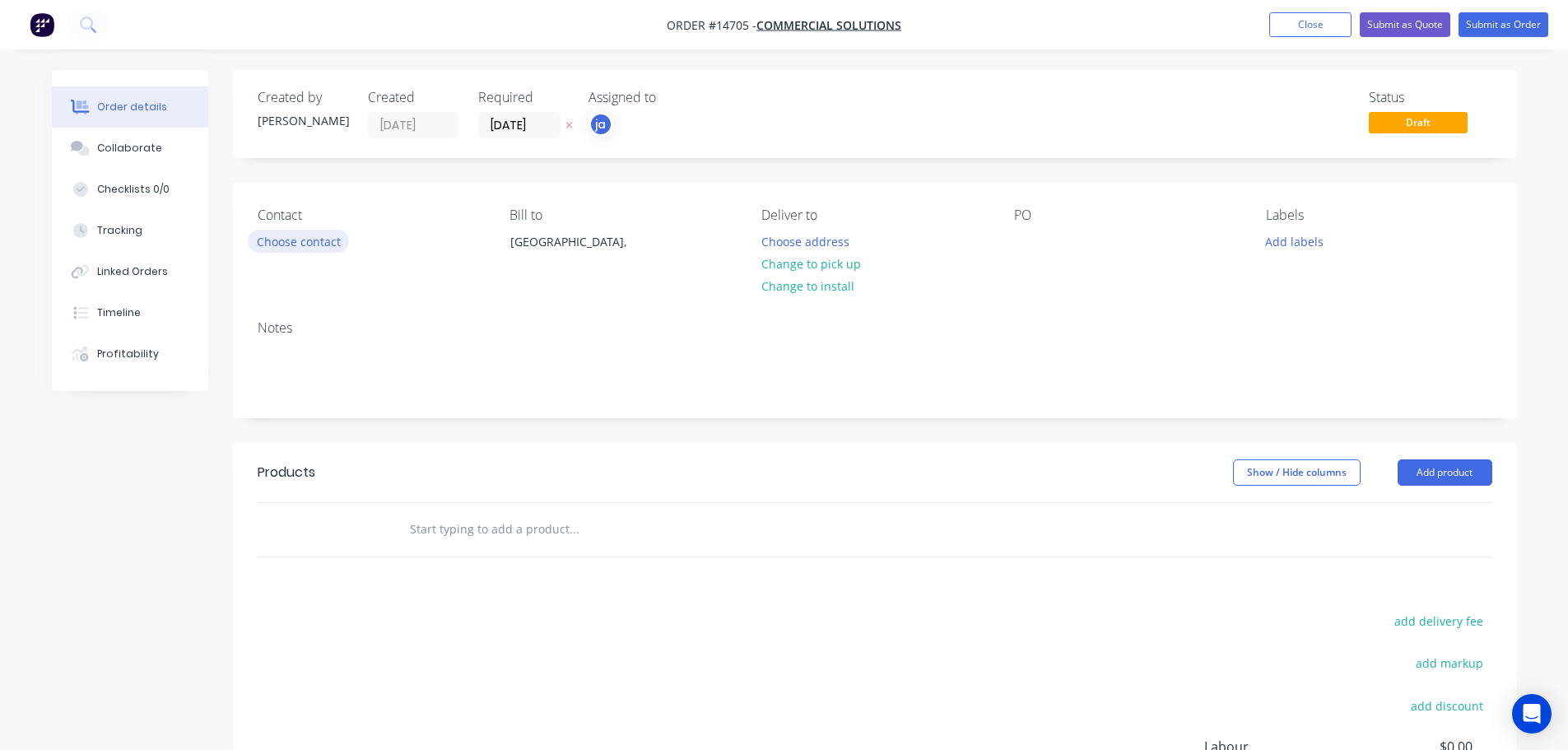
click at [339, 248] on button "Choose contact" at bounding box center [298, 241] width 101 height 22
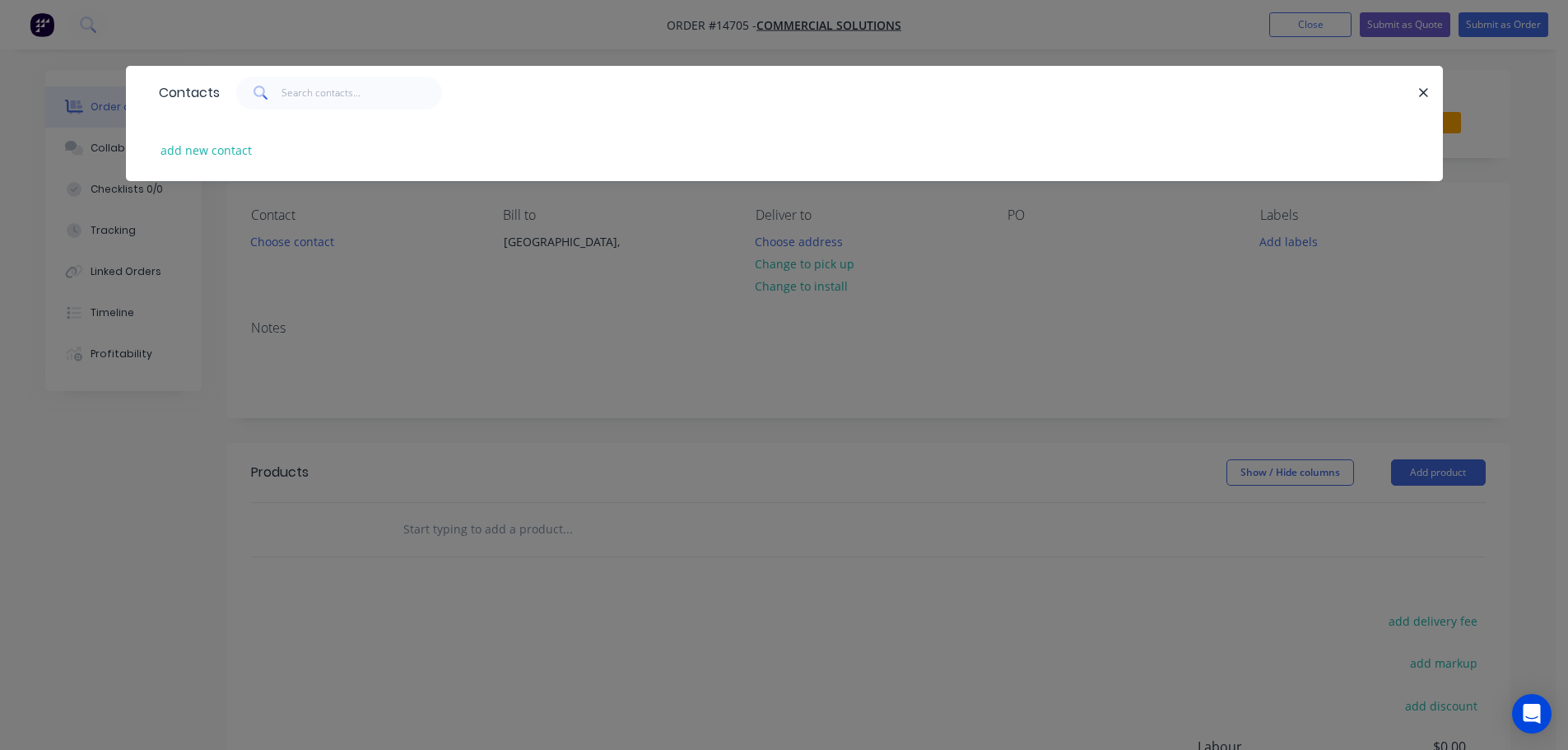
click at [720, 304] on div "Contacts add new contact" at bounding box center [784, 375] width 1568 height 750
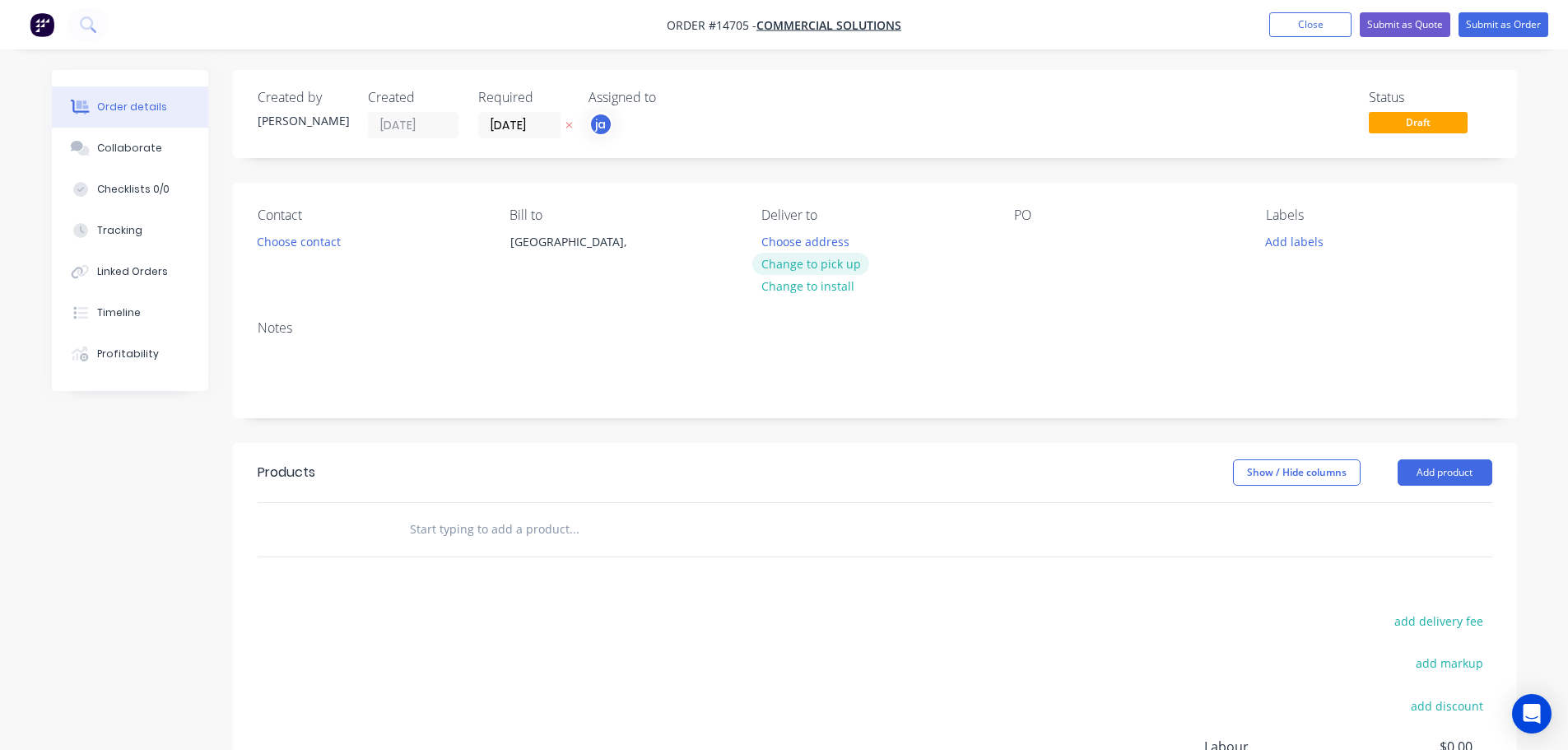
click at [802, 264] on button "Change to pick up" at bounding box center [811, 264] width 117 height 22
click at [1284, 253] on div "Labels Add labels" at bounding box center [1378, 245] width 225 height 75
click at [1288, 248] on button "Add labels" at bounding box center [1294, 241] width 75 height 22
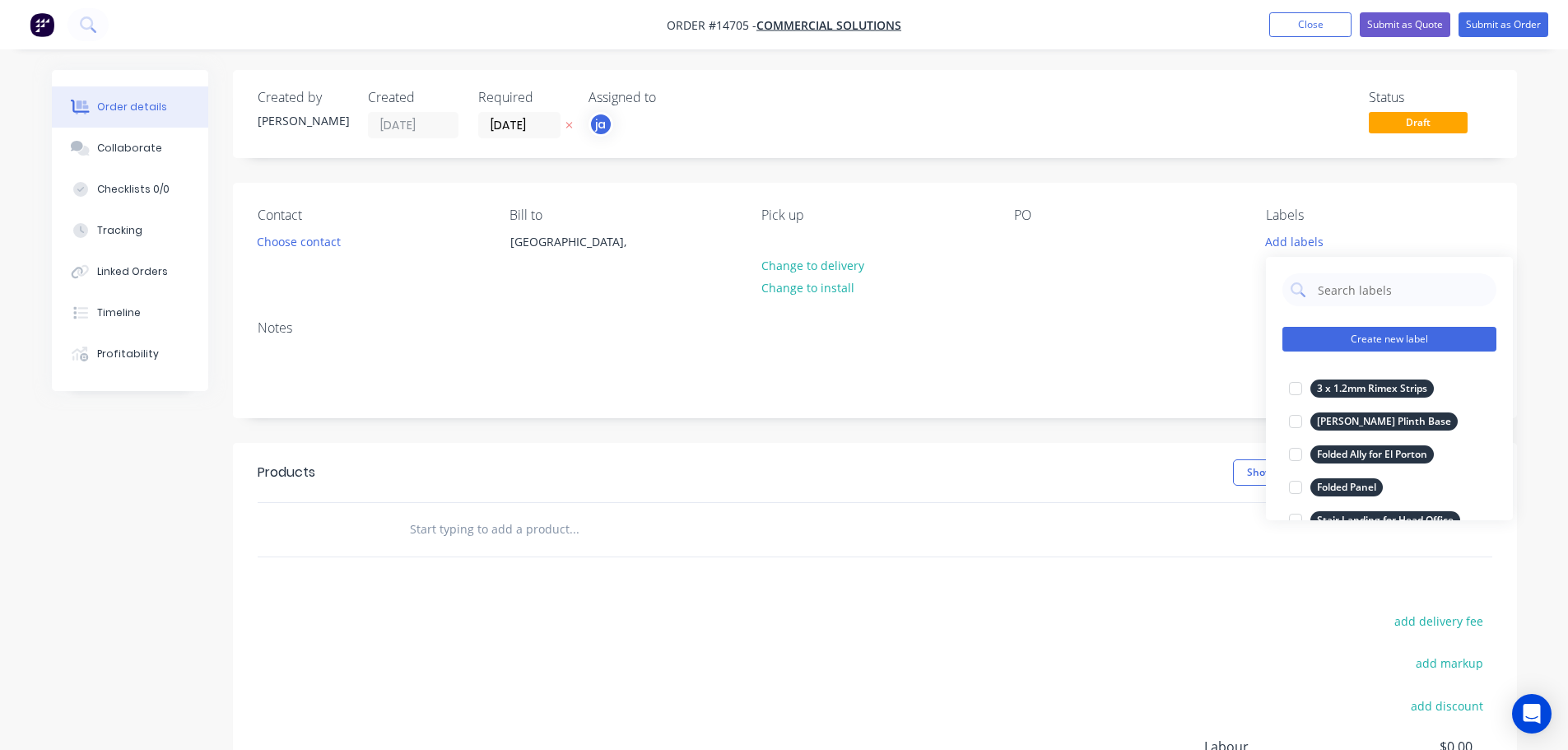
click at [1404, 349] on button "Create new label" at bounding box center [1389, 339] width 214 height 25
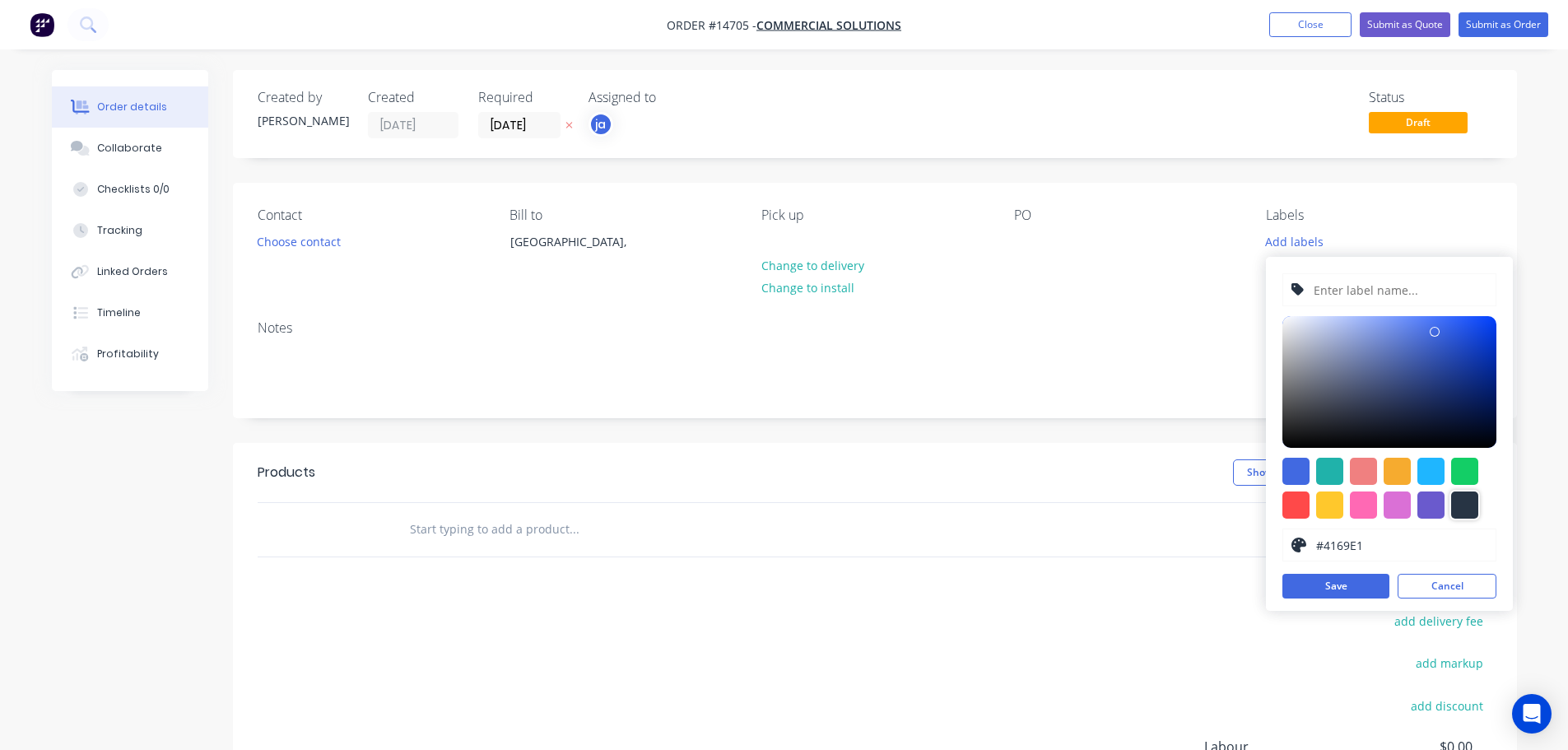
drag, startPoint x: 1464, startPoint y: 513, endPoint x: 1452, endPoint y: 474, distance: 40.8
click at [1463, 512] on div at bounding box center [1464, 504] width 27 height 27
type input "#273444"
click at [1375, 286] on input "text" at bounding box center [1399, 290] width 175 height 32
paste input "20 lengths 8 x 8 Polished"
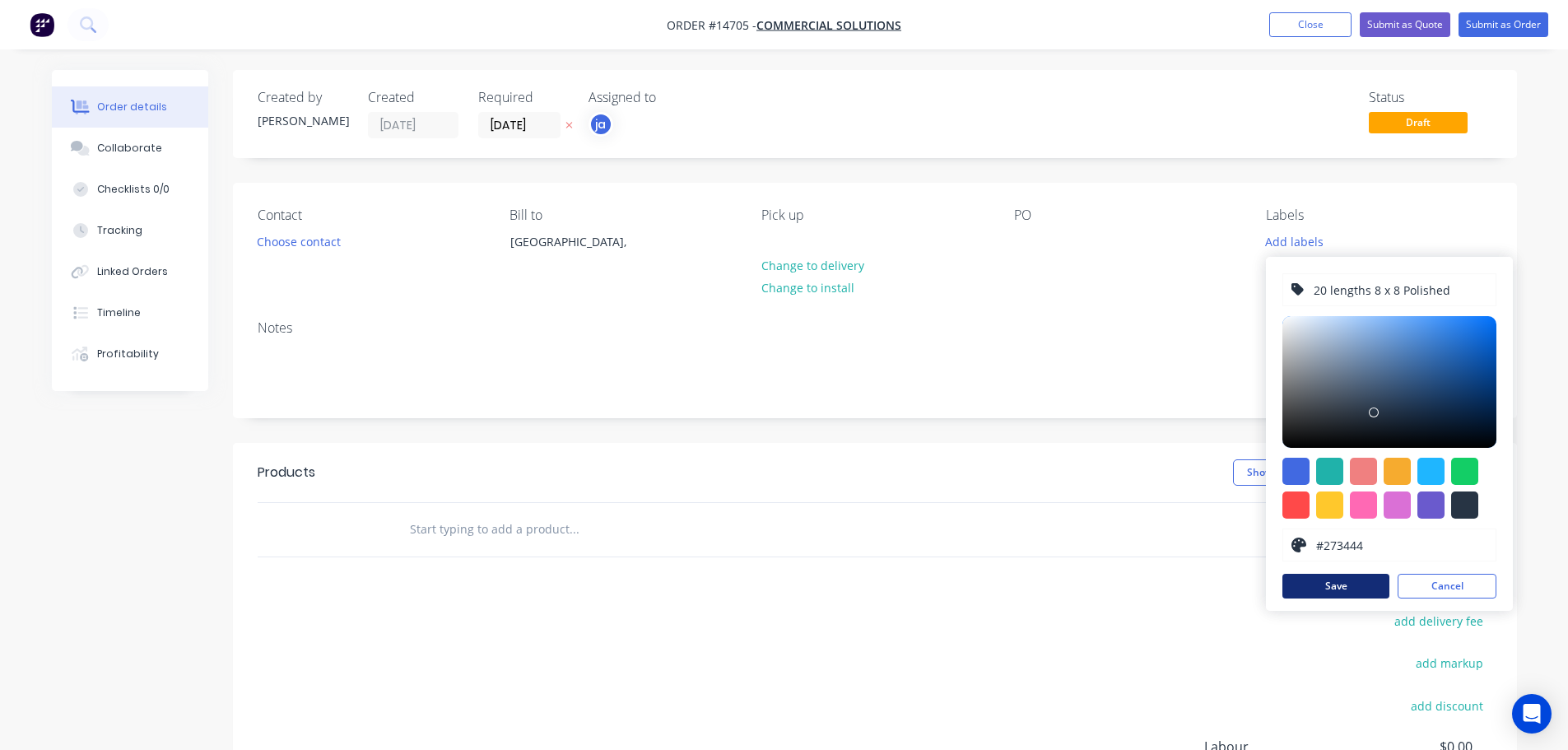
type input "20 lengths 8 x 8 Polished"
click at [1348, 585] on button "Save" at bounding box center [1335, 586] width 107 height 25
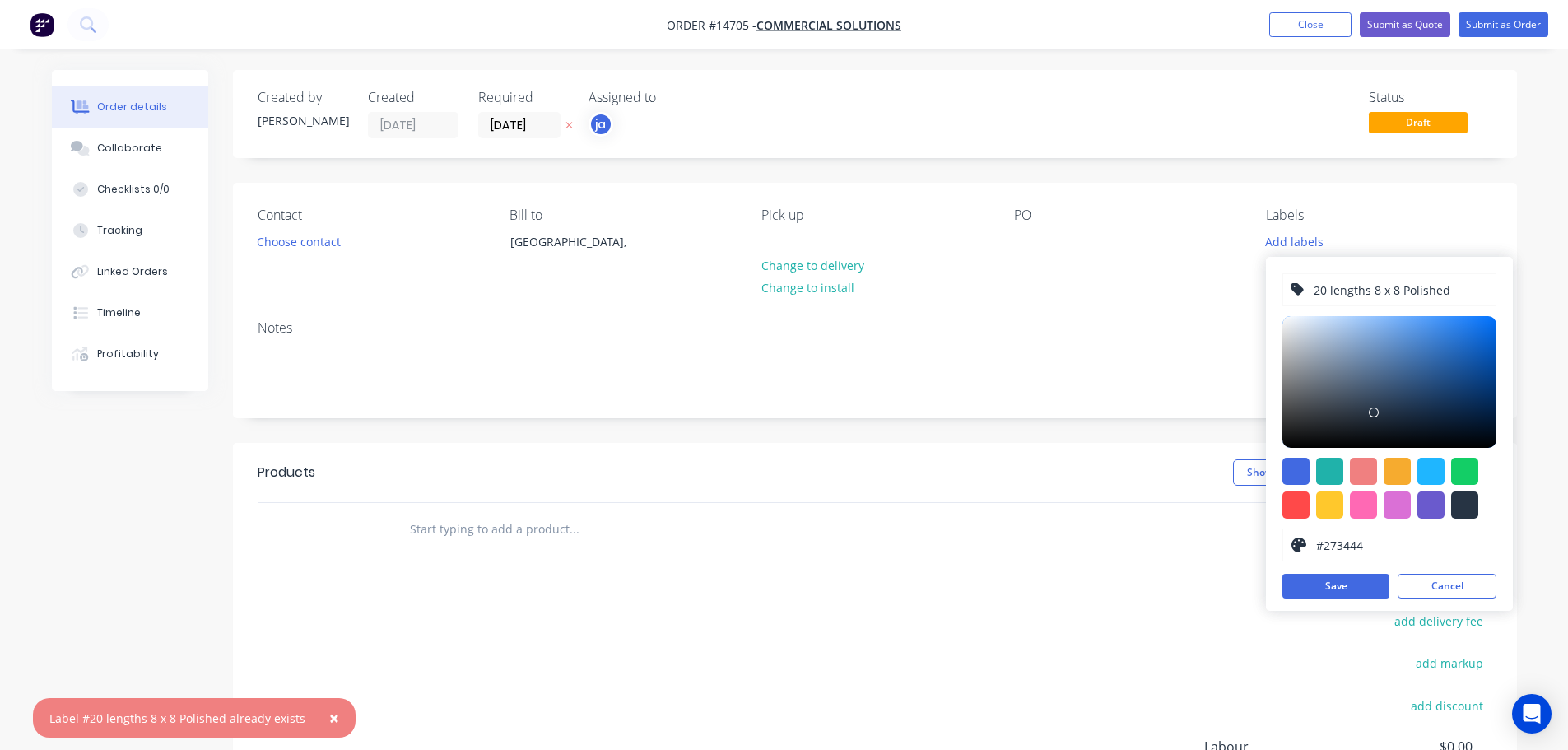
click at [539, 540] on input "text" at bounding box center [574, 529] width 329 height 33
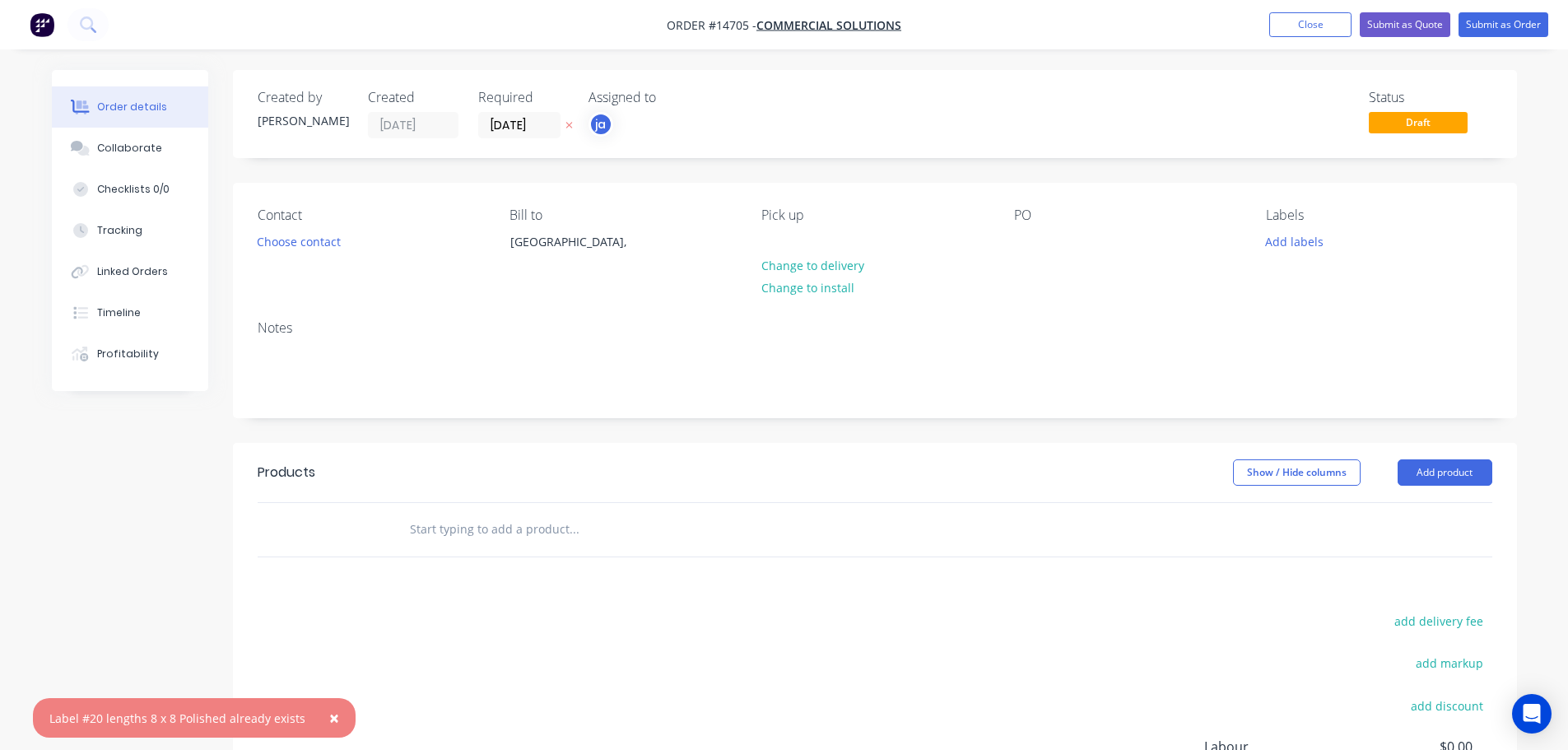
click at [1291, 227] on div "Labels Add labels" at bounding box center [1378, 245] width 225 height 75
click at [1292, 238] on button "Add labels" at bounding box center [1294, 241] width 75 height 22
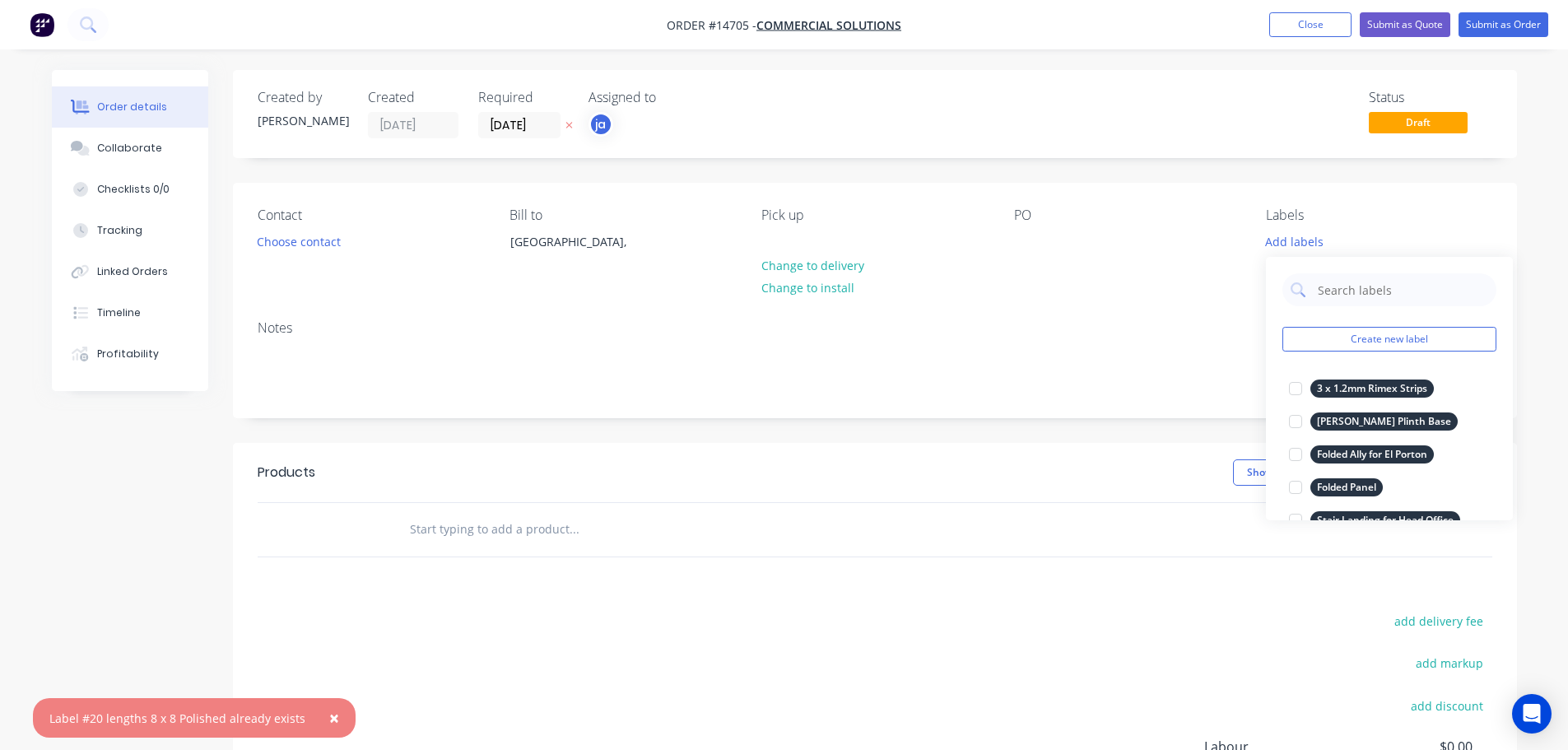
click at [1373, 308] on div "Create new label 3 x 1.2mm Rimex Strips edit [PERSON_NAME] Plinth Base edit Fol…" at bounding box center [1389, 388] width 246 height 263
click at [1365, 290] on input "text" at bounding box center [1402, 289] width 172 height 33
paste input "20 lengths 8 x 8 Polished"
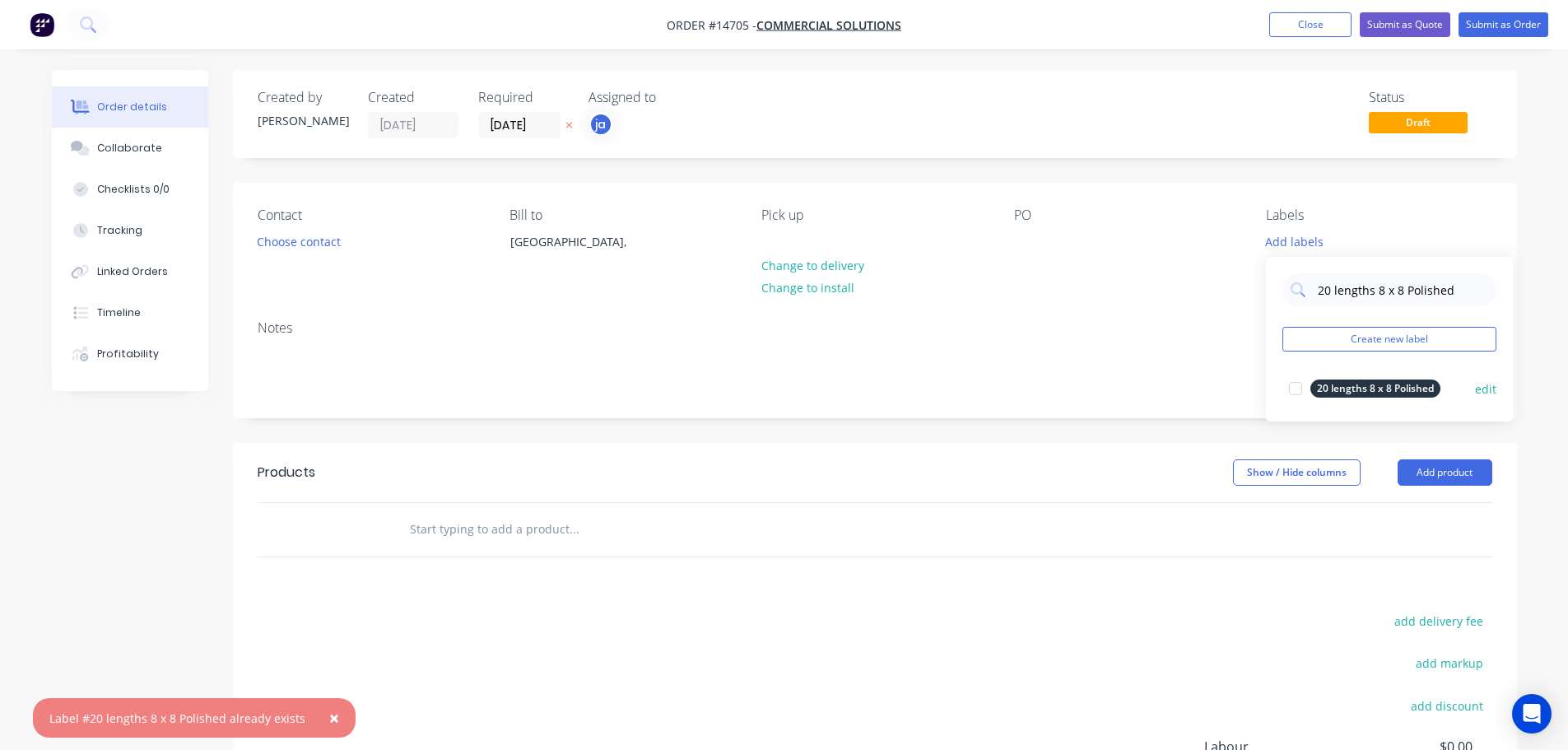
type input "20 lengths 8 x 8 Polished"
click at [1357, 394] on div "20 lengths 8 x 8 Polished" at bounding box center [1375, 388] width 130 height 18
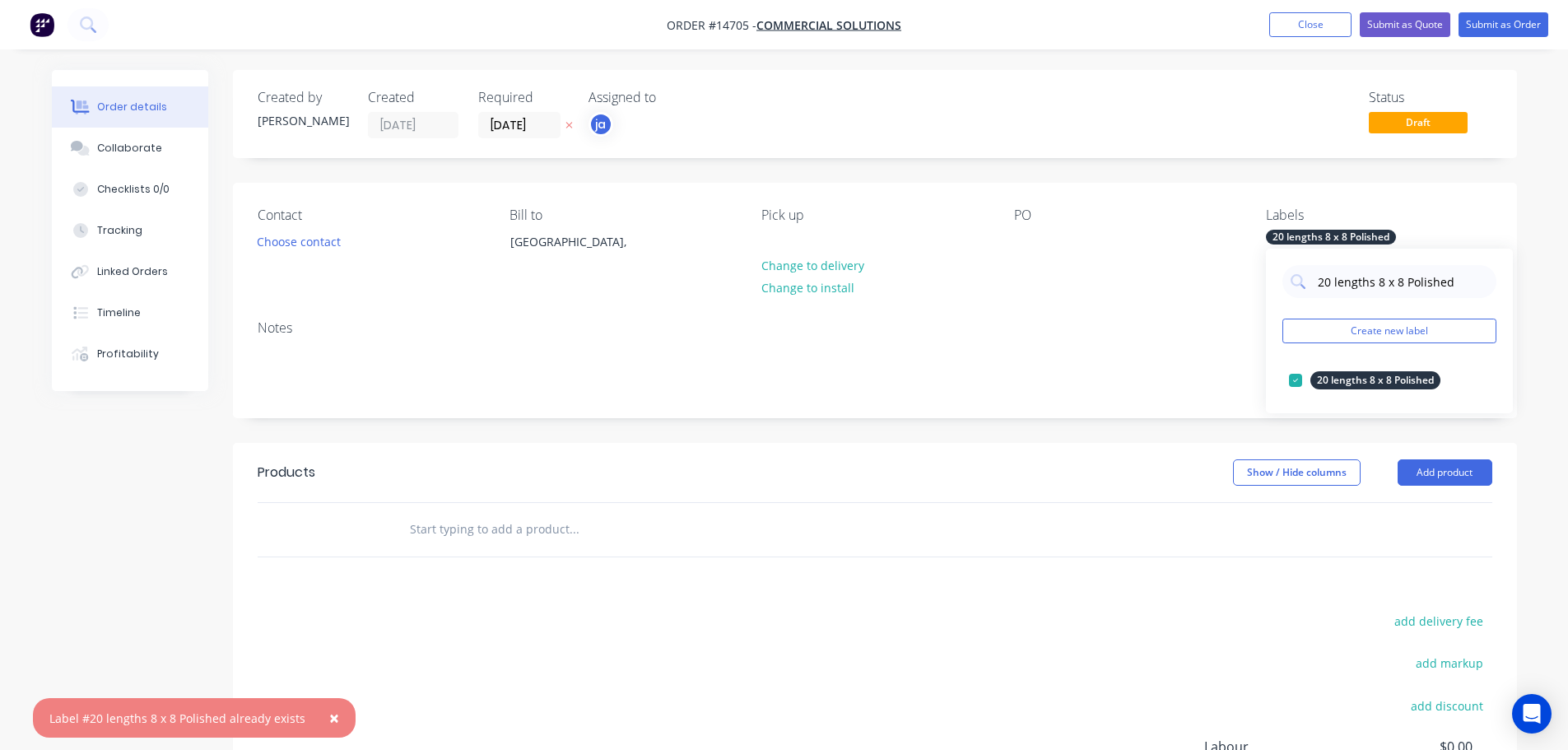
click at [538, 527] on input "text" at bounding box center [574, 529] width 329 height 33
paste input "20 lengths 8 x 8 Polished"
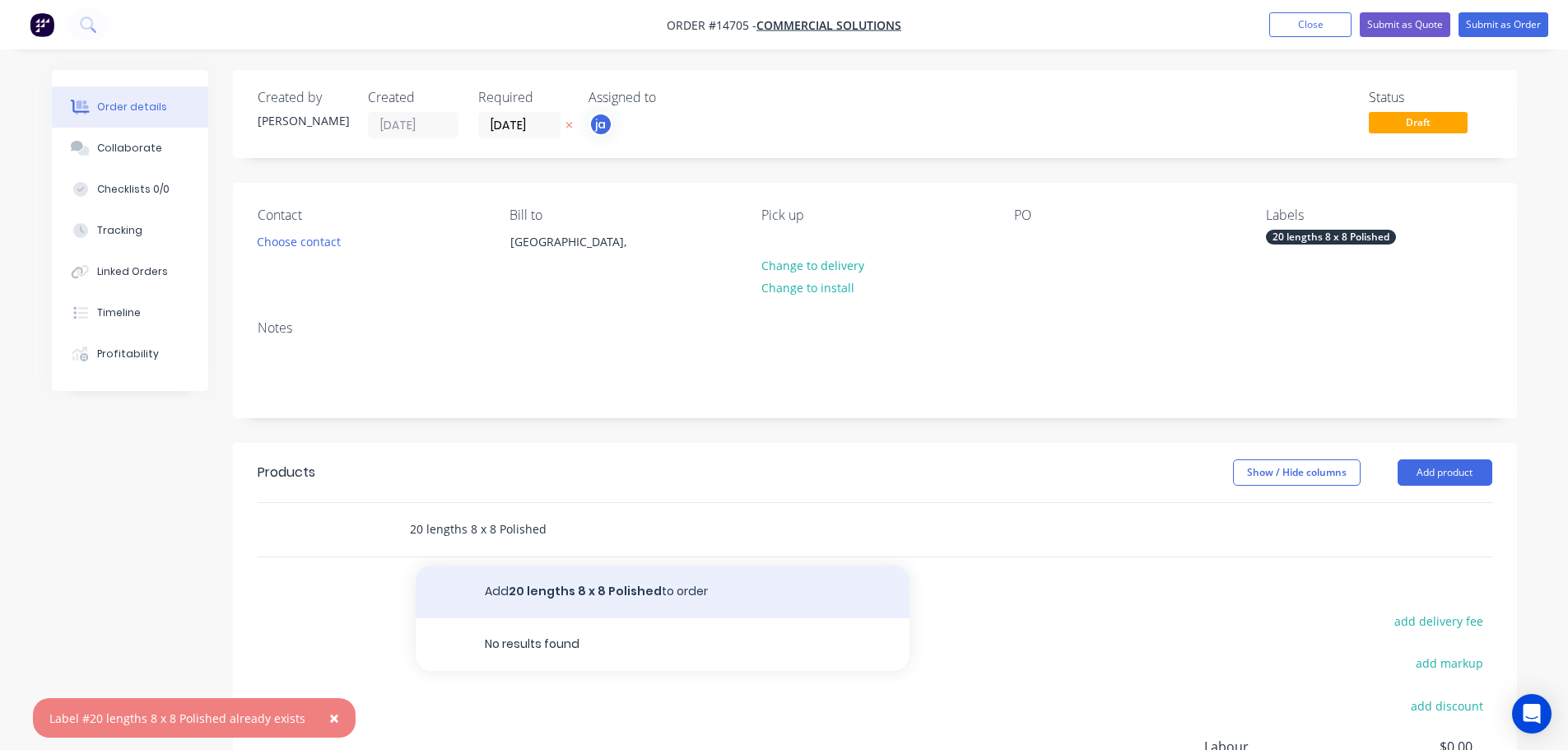
type input "20 lengths 8 x 8 Polished"
click at [529, 583] on button "Add 20 lengths 8 x 8 Polished to order" at bounding box center [662, 592] width 494 height 53
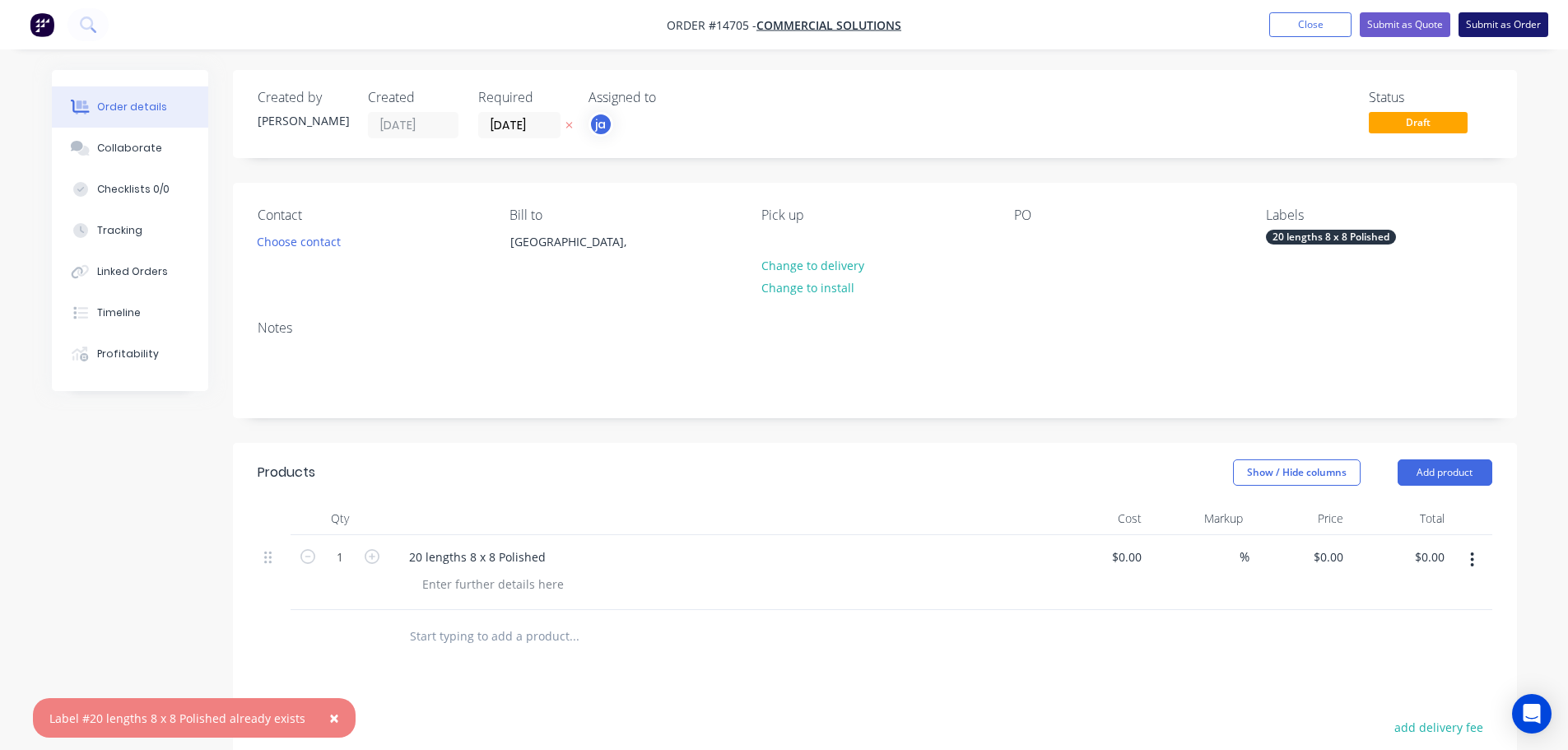
click at [1482, 17] on button "Submit as Order" at bounding box center [1503, 24] width 89 height 25
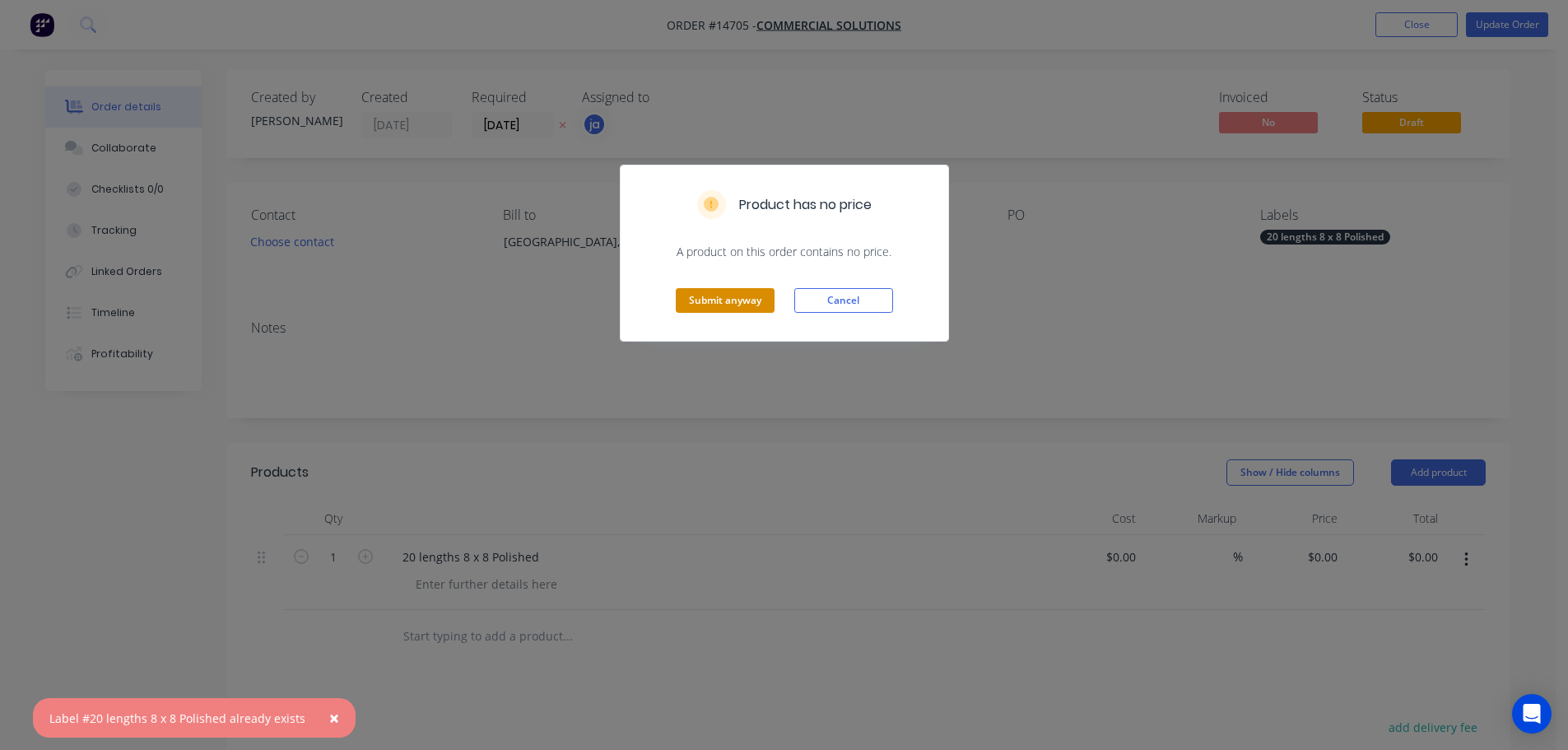
click at [711, 300] on button "Submit anyway" at bounding box center [724, 301] width 99 height 25
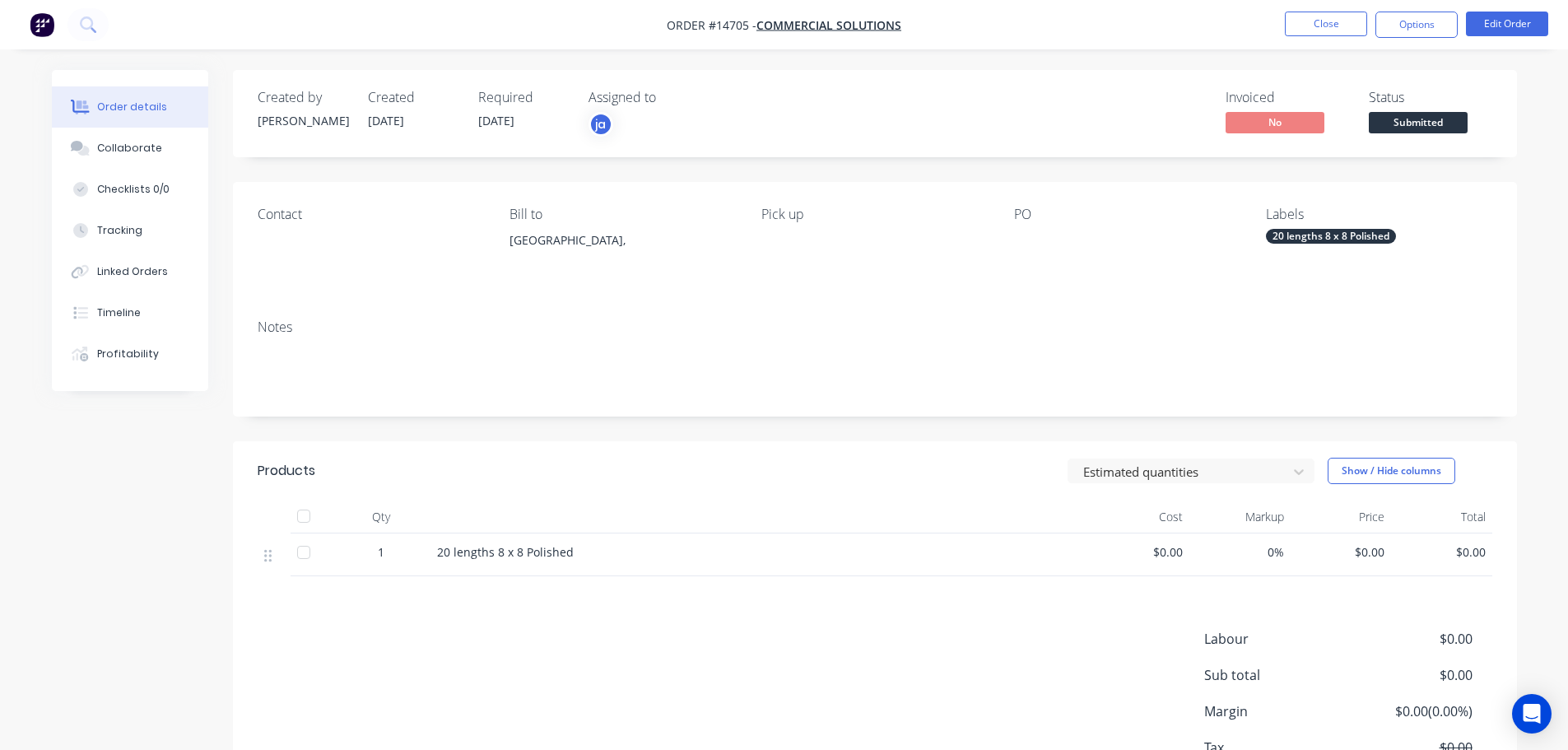
click at [1283, 25] on ul "Close Options Edit Order" at bounding box center [1416, 24] width 303 height 26
click at [1288, 25] on button "Close" at bounding box center [1325, 23] width 82 height 25
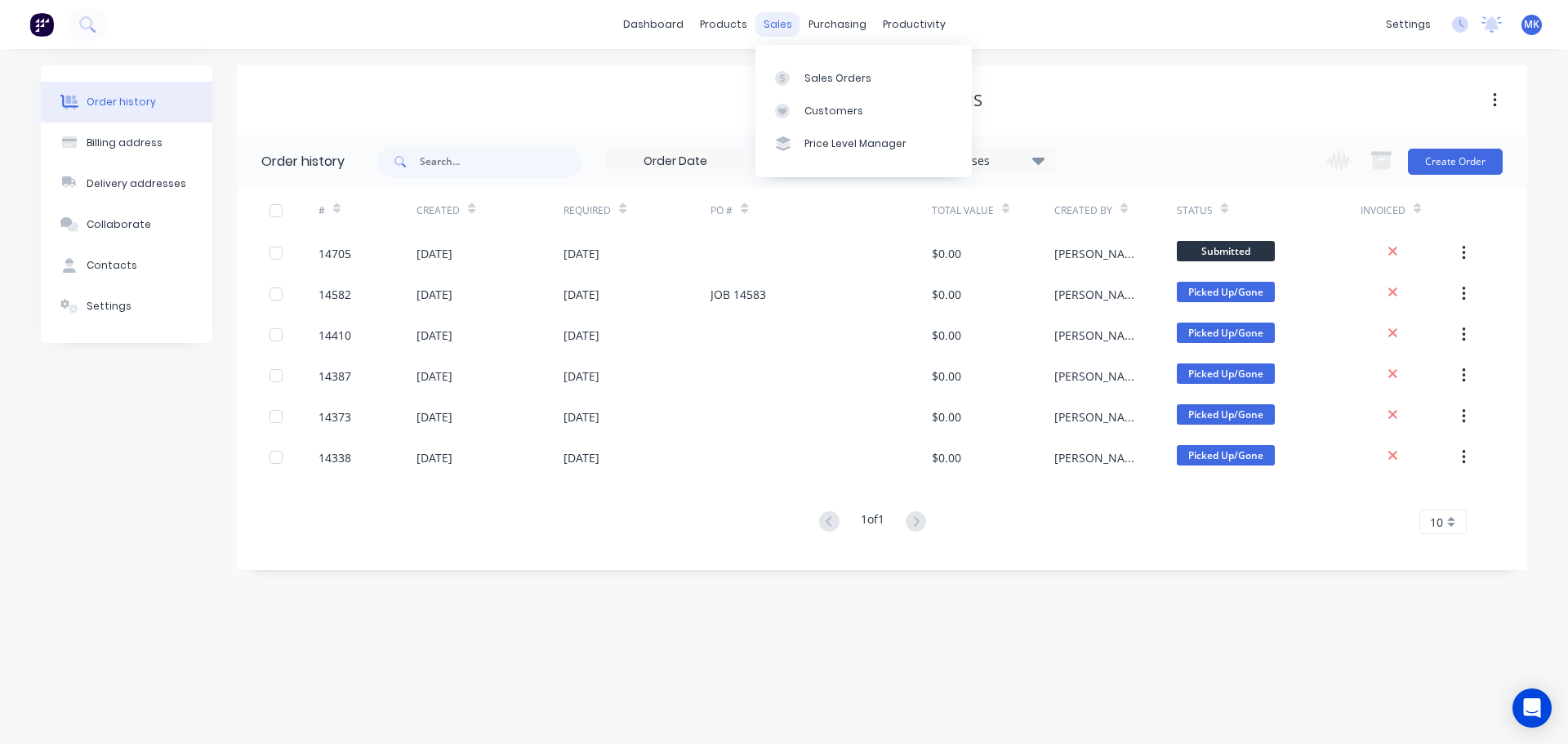
click at [770, 25] on div "sales" at bounding box center [777, 24] width 45 height 25
click at [785, 78] on icon at bounding box center [783, 78] width 15 height 15
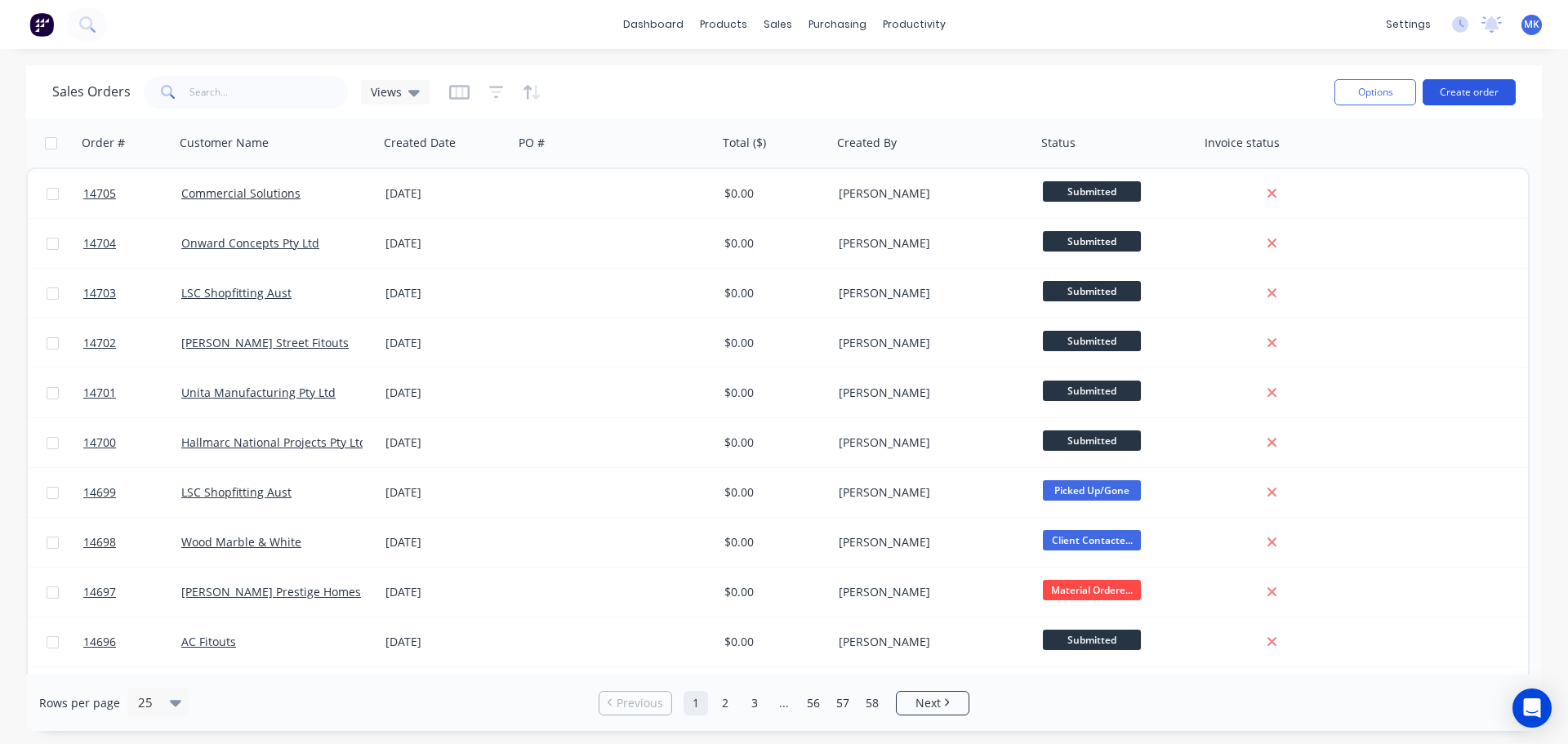
click at [1491, 97] on button "Create order" at bounding box center [1468, 92] width 93 height 26
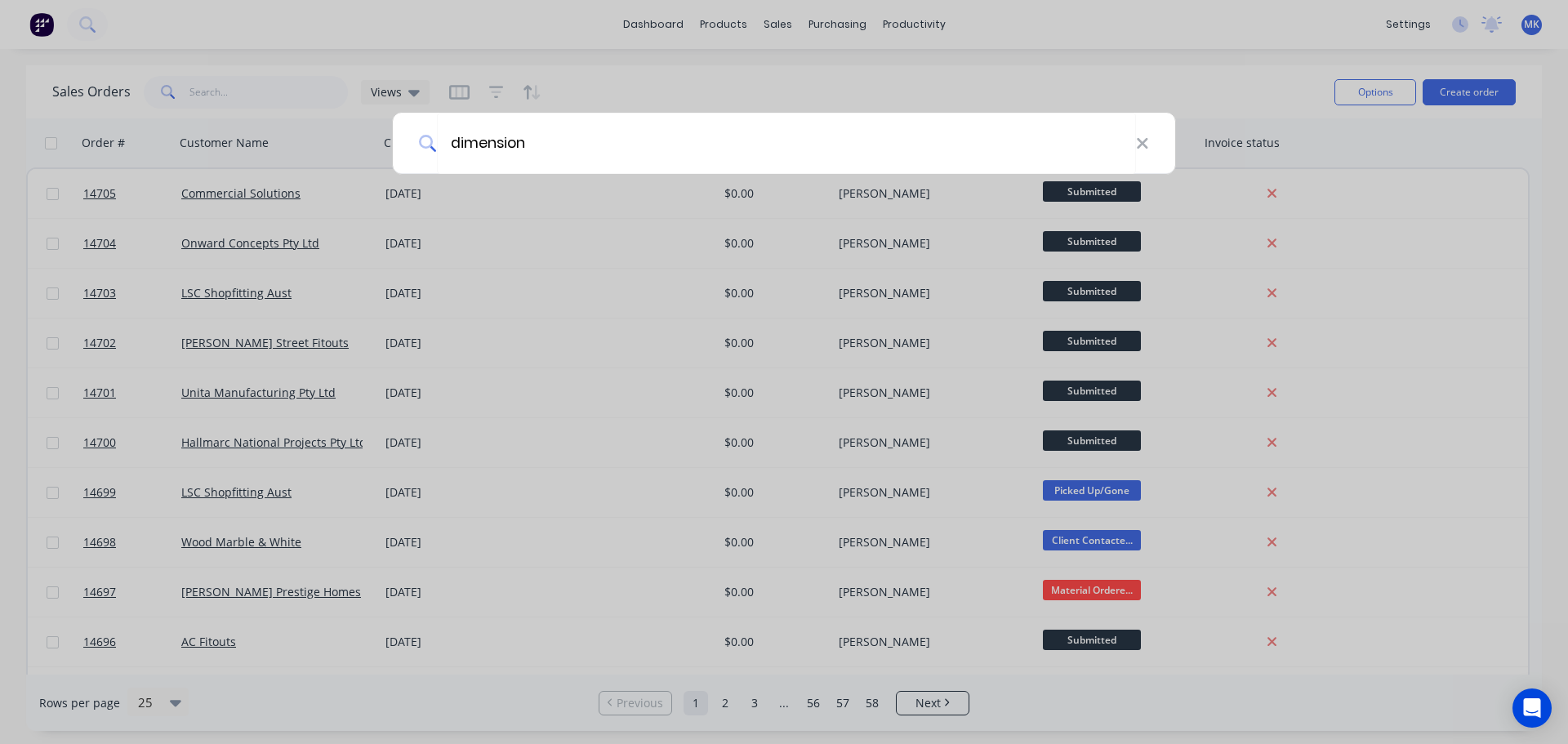
type input "dimensions"
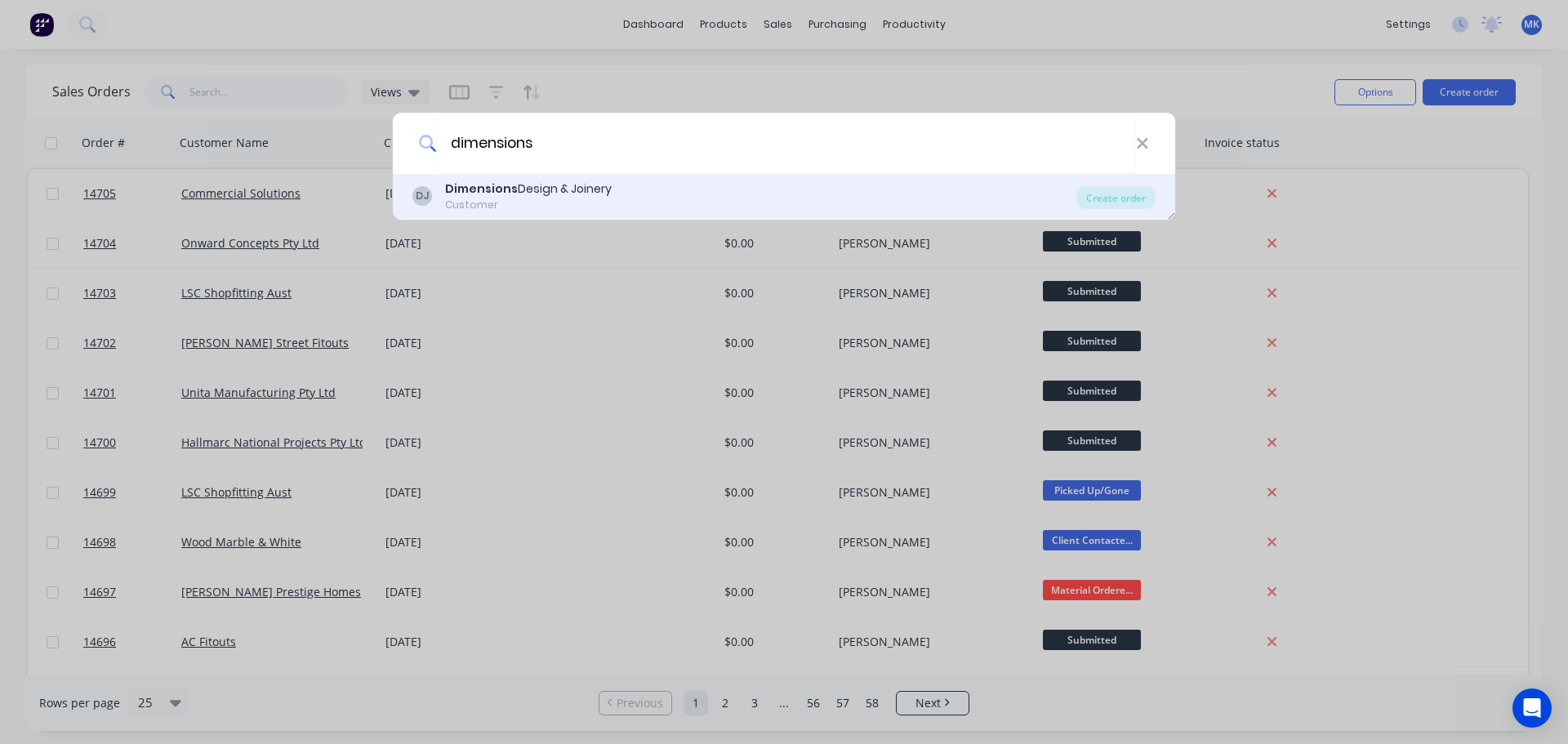
click at [509, 198] on div "Customer" at bounding box center [528, 205] width 167 height 15
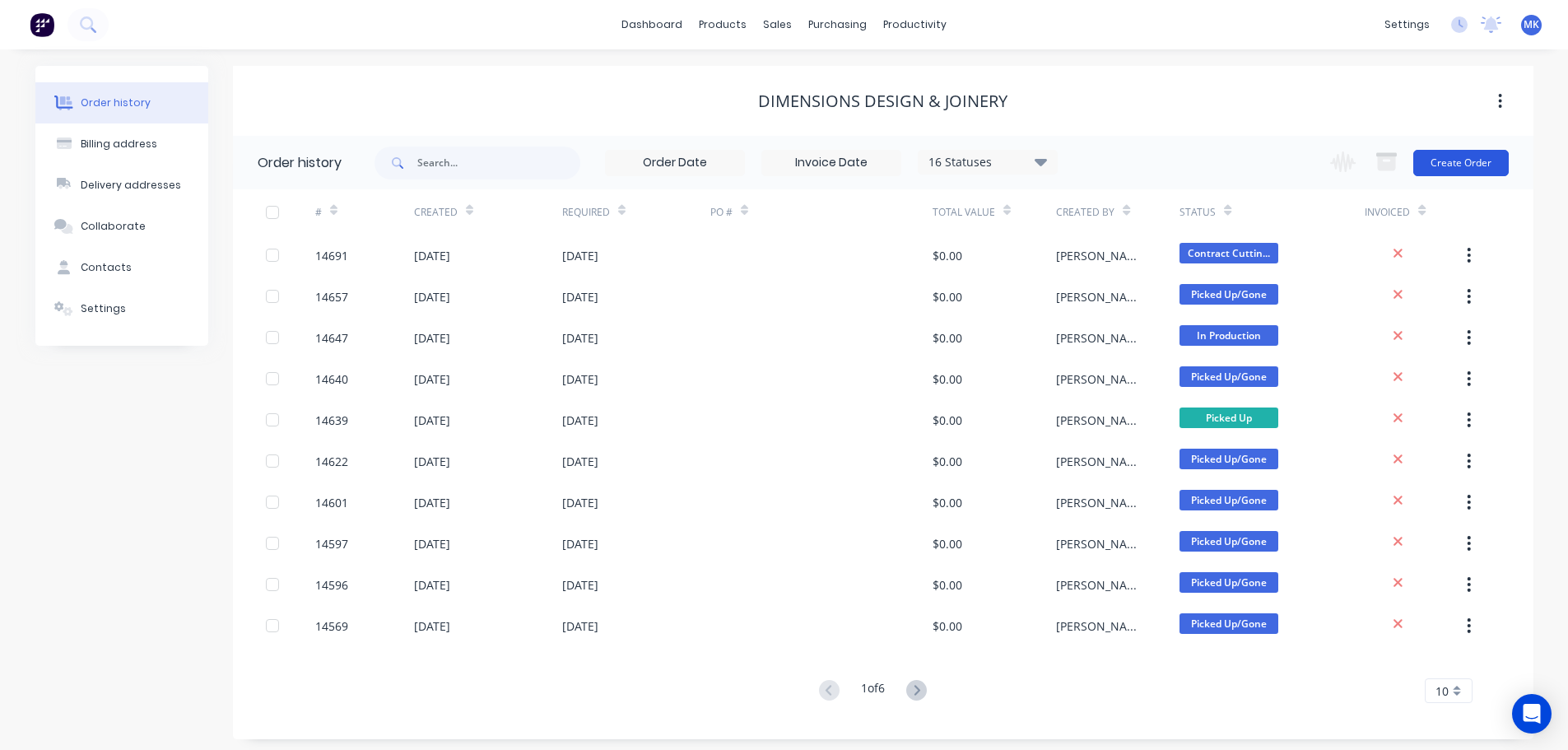
click at [1442, 154] on button "Create Order" at bounding box center [1460, 163] width 96 height 26
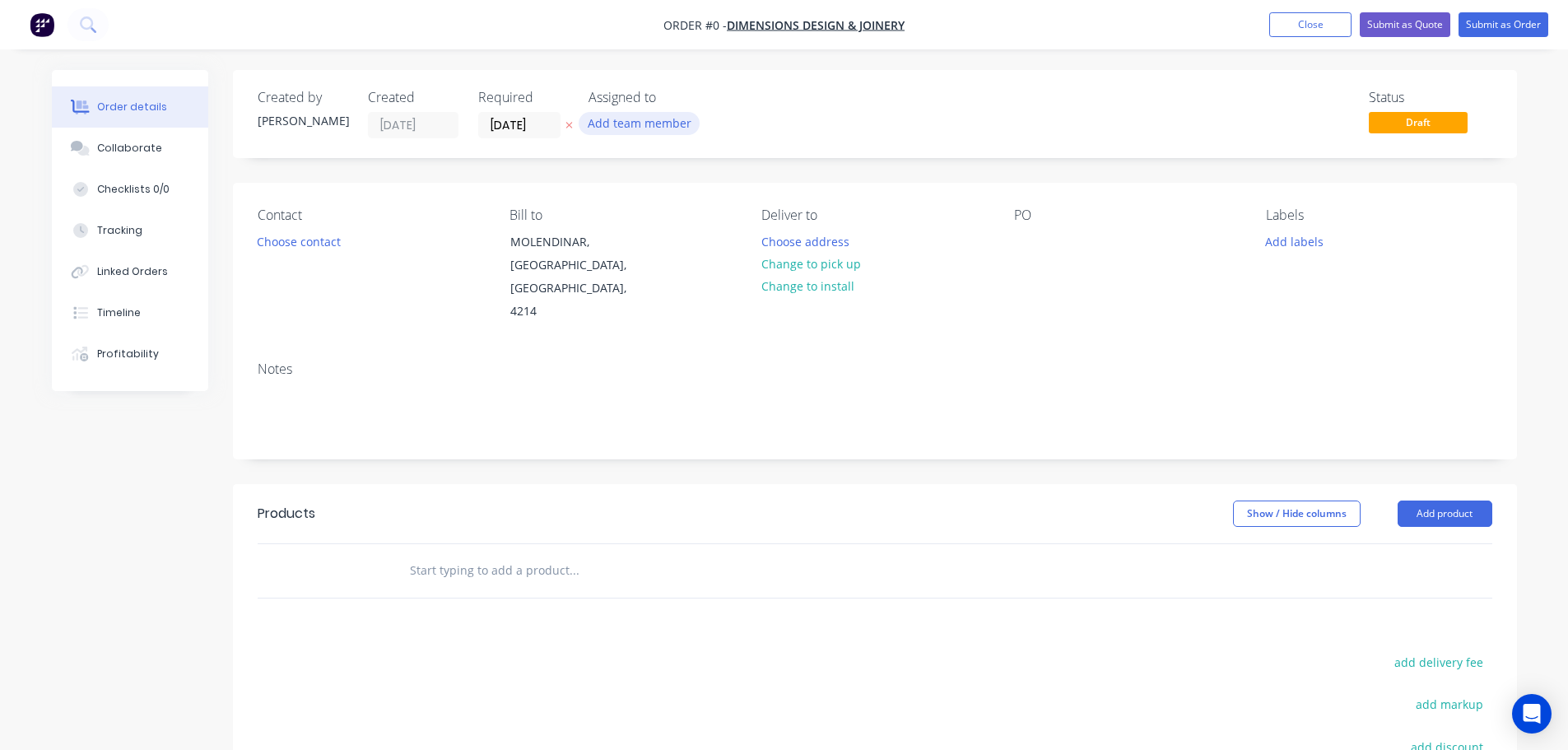
click at [626, 127] on button "Add team member" at bounding box center [639, 123] width 121 height 22
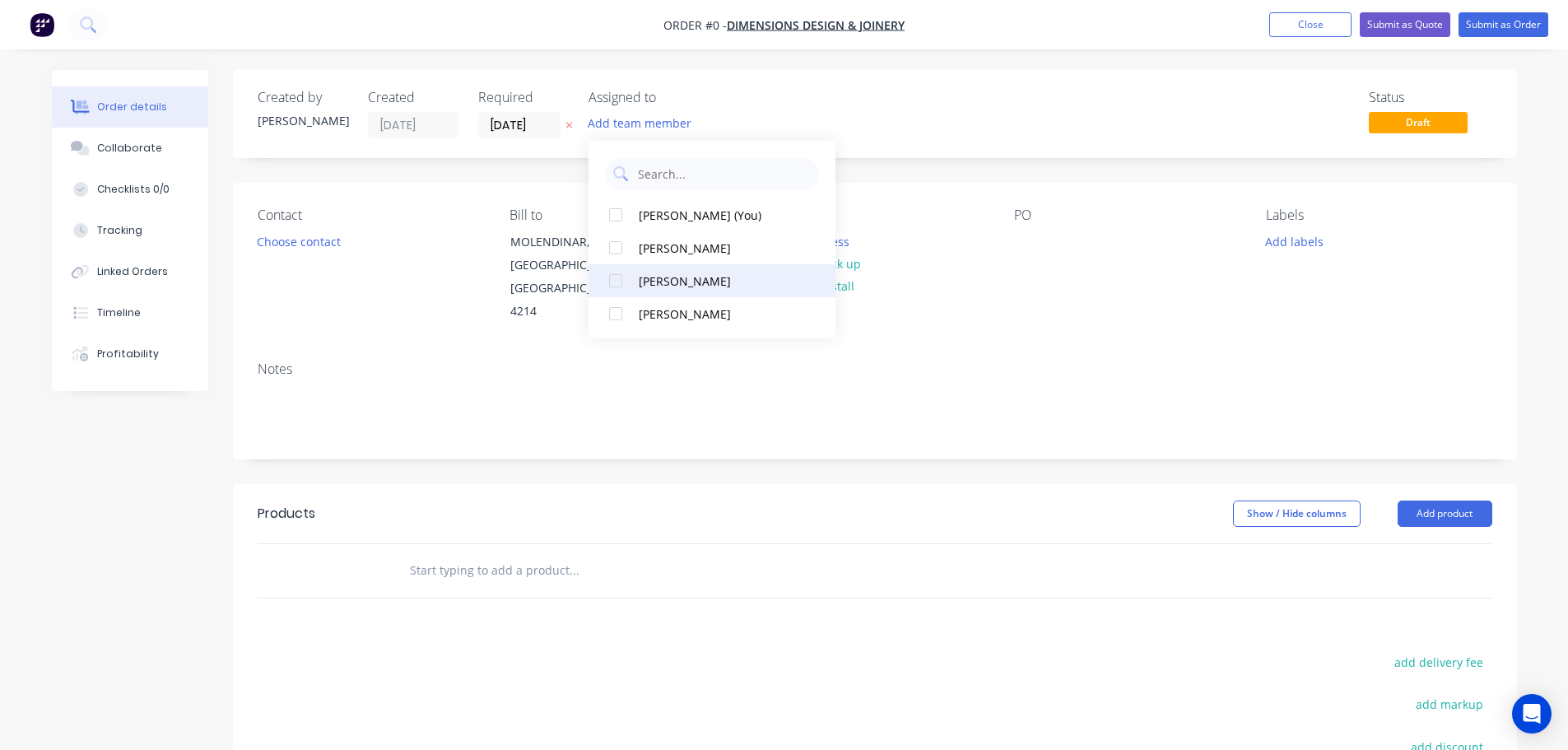
click at [726, 289] on div "[PERSON_NAME]" at bounding box center [721, 281] width 165 height 18
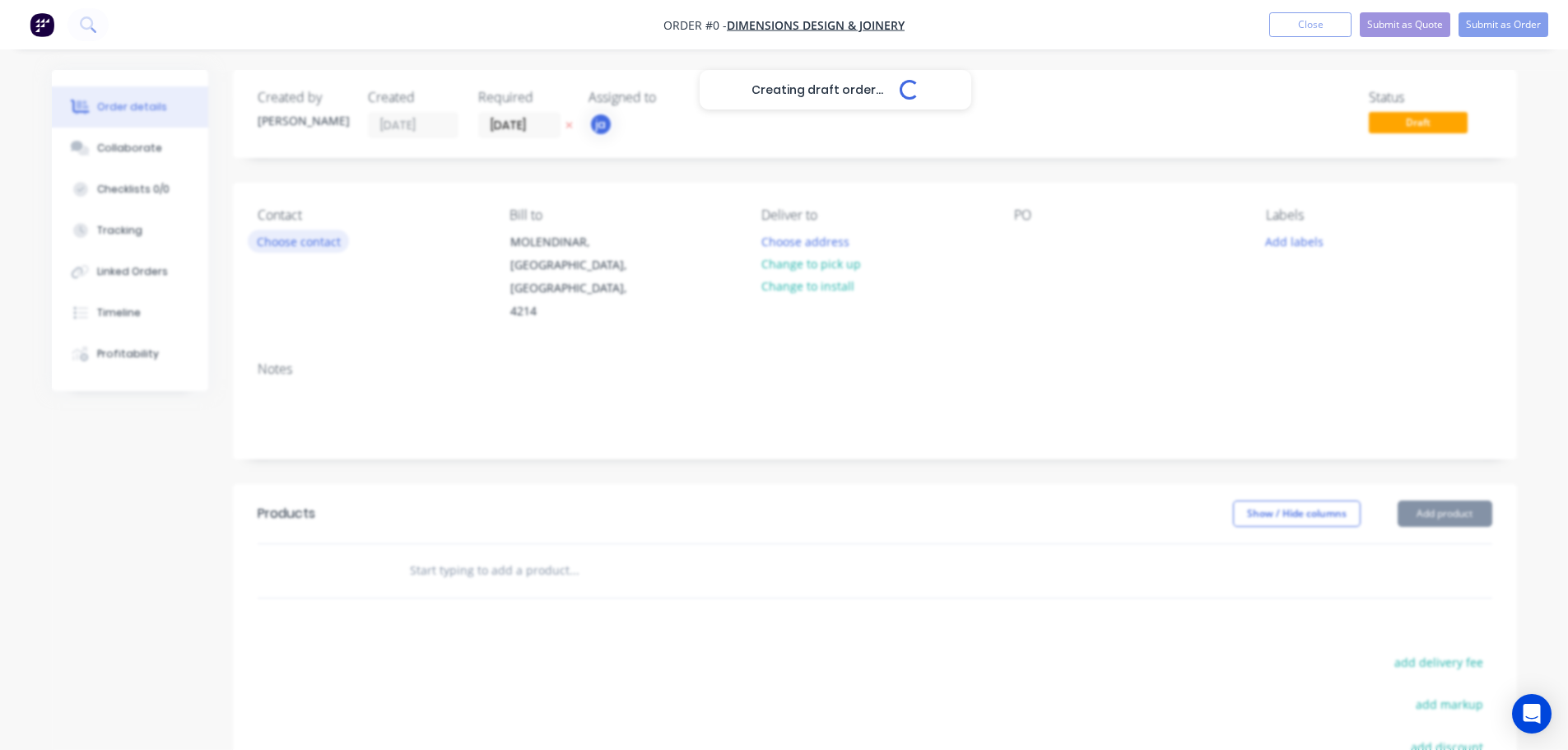
click at [296, 239] on div "Creating draft order... Loading... Order details Collaborate Checklists 0/0 Tra…" at bounding box center [784, 543] width 1497 height 948
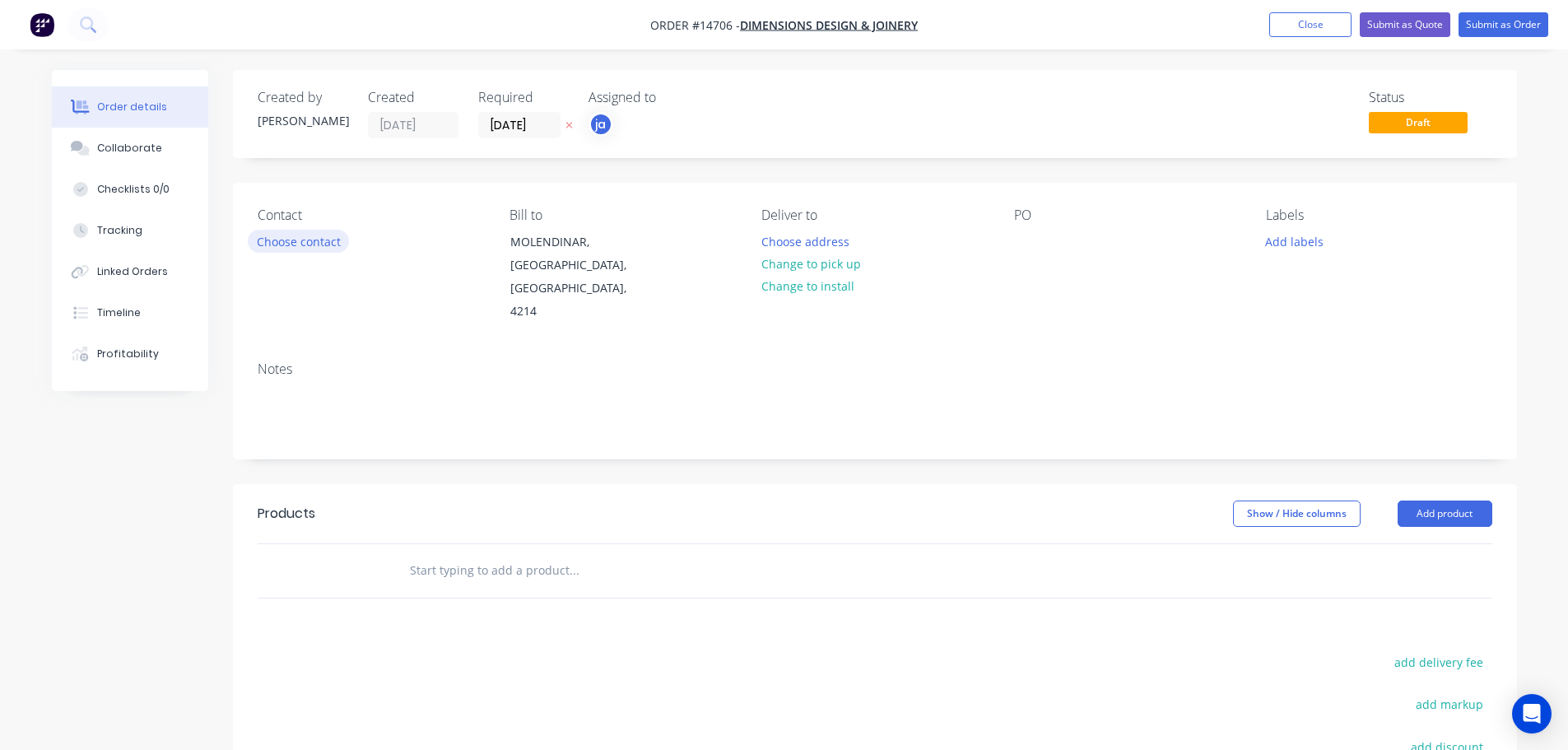
click at [296, 239] on button "Choose contact" at bounding box center [298, 241] width 101 height 22
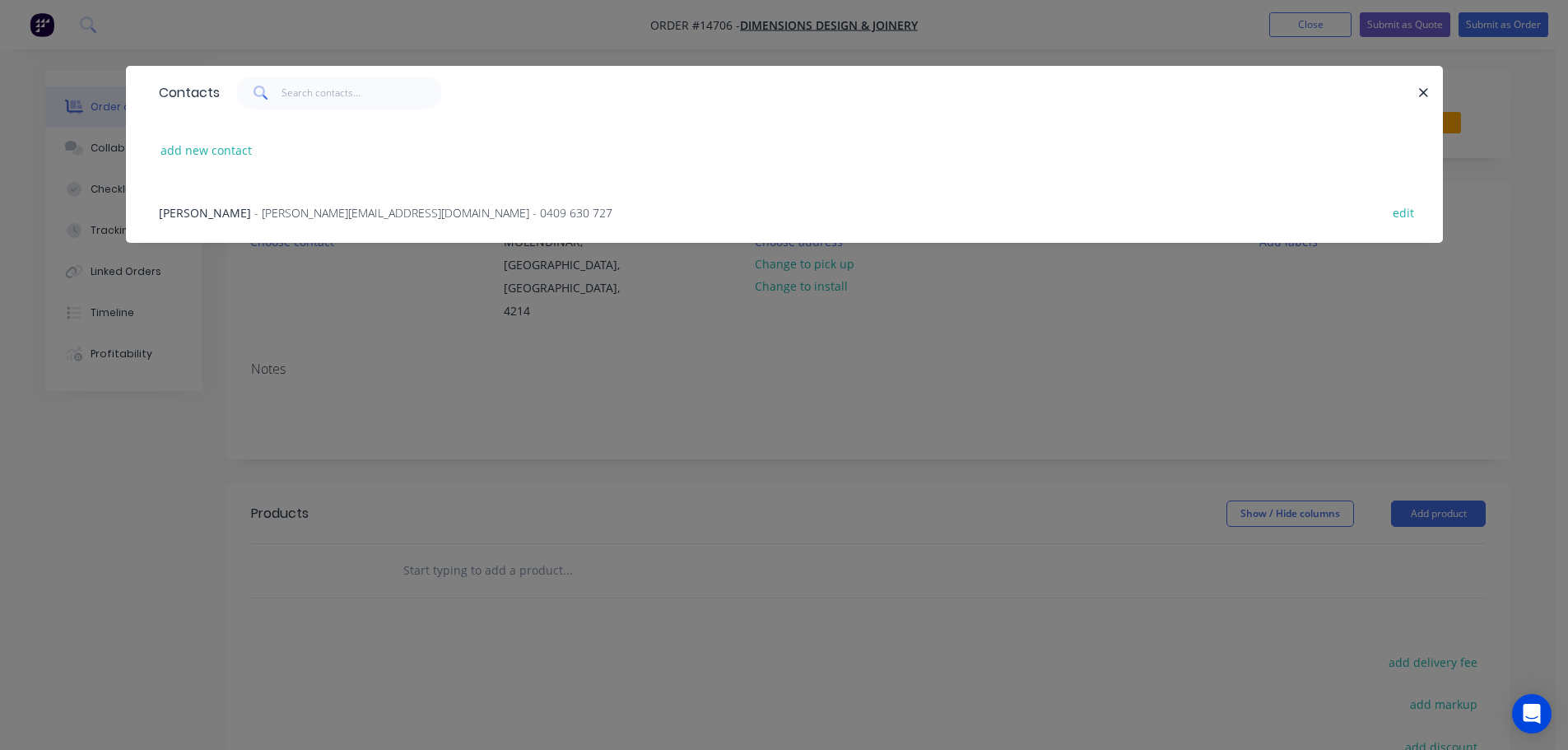
click at [254, 218] on span "- [PERSON_NAME][EMAIL_ADDRESS][DOMAIN_NAME] - 0409 630 727" at bounding box center [432, 212] width 358 height 16
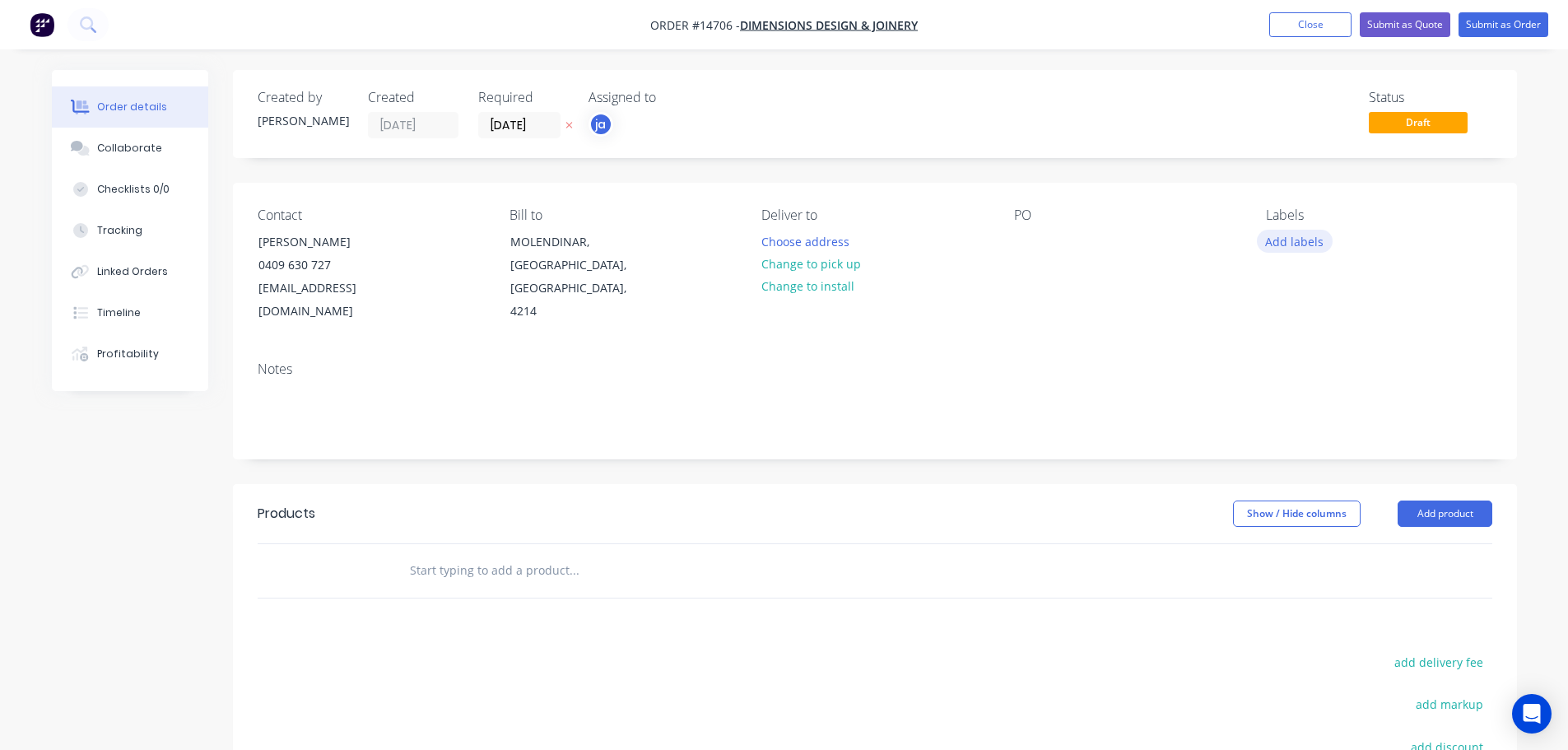
click at [1303, 239] on button "Add labels" at bounding box center [1294, 241] width 75 height 22
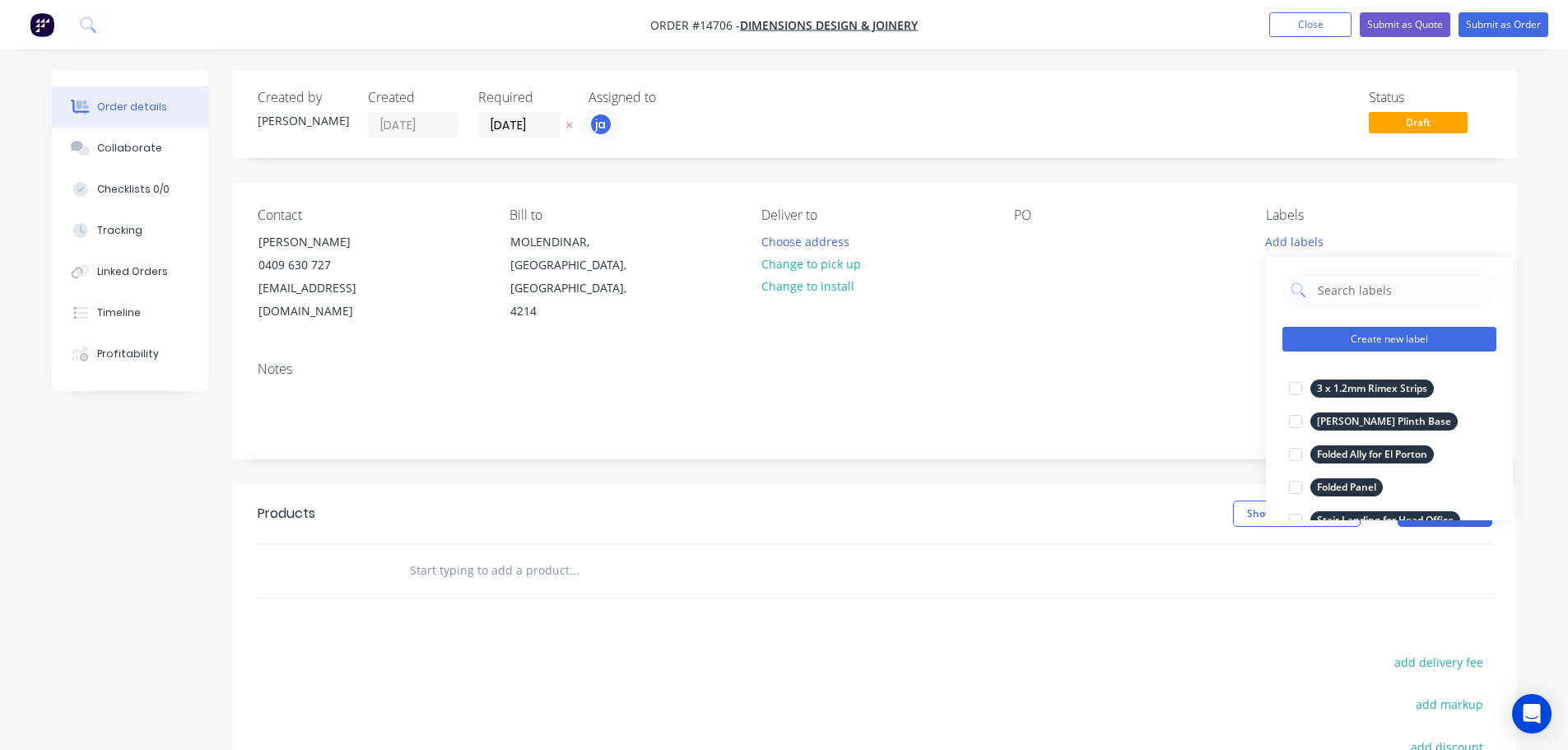
click at [1428, 340] on button "Create new label" at bounding box center [1389, 339] width 214 height 25
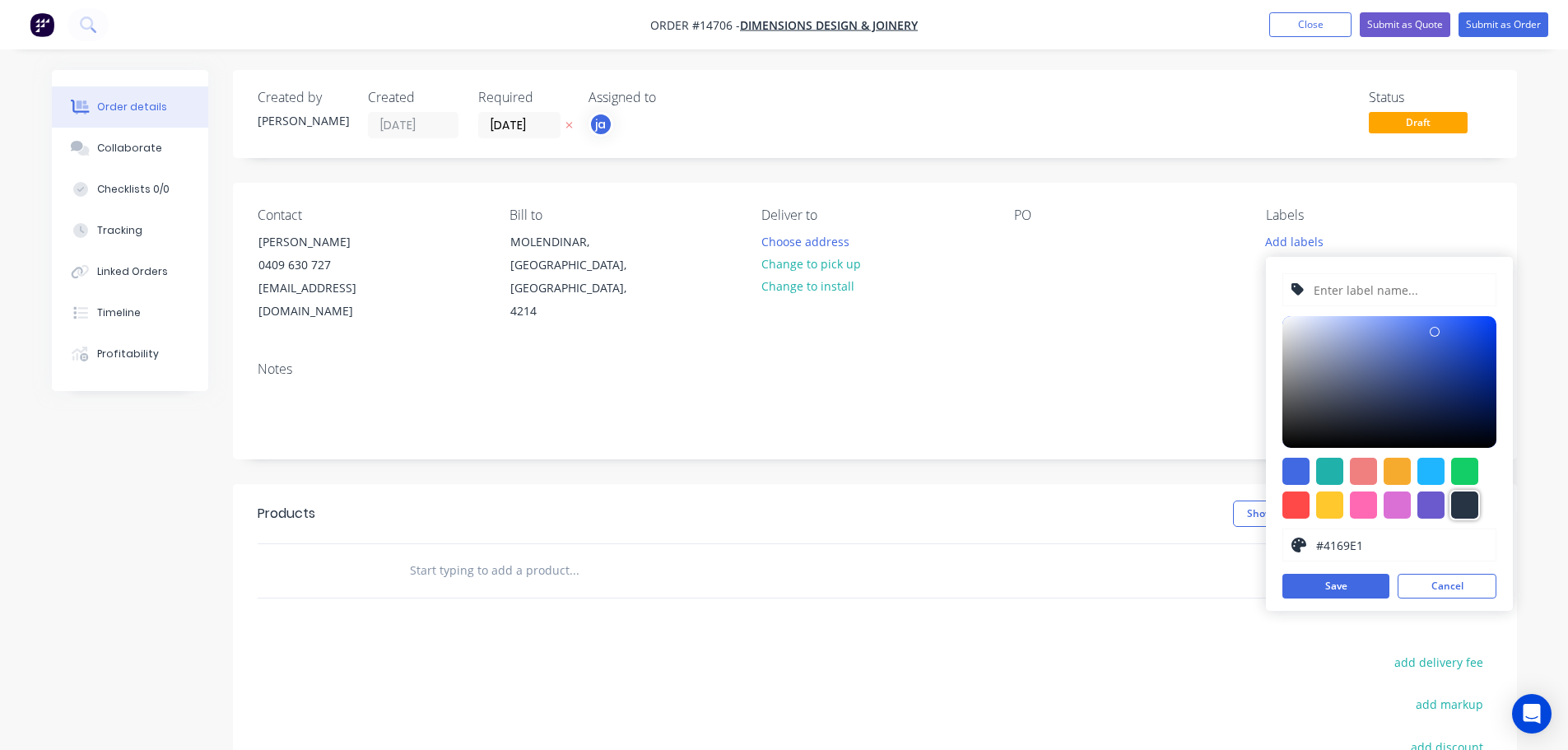
click at [1466, 505] on div at bounding box center [1464, 504] width 27 height 27
type input "#273444"
click at [1342, 296] on input "text" at bounding box center [1399, 290] width 175 height 32
paste input "Replacement Curtain Rail"
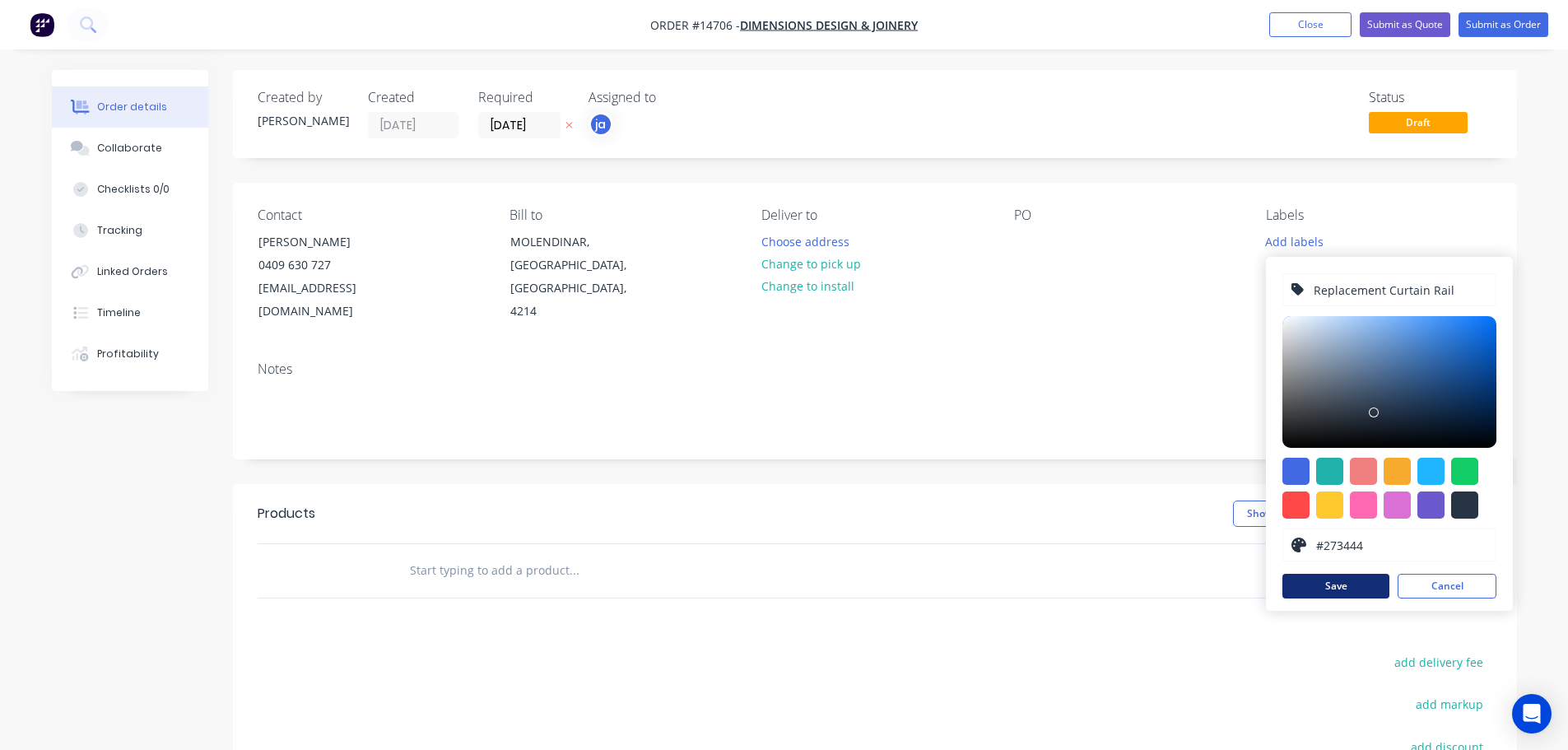
type input "Replacement Curtain Rail"
click at [1329, 594] on button "Save" at bounding box center [1335, 586] width 107 height 25
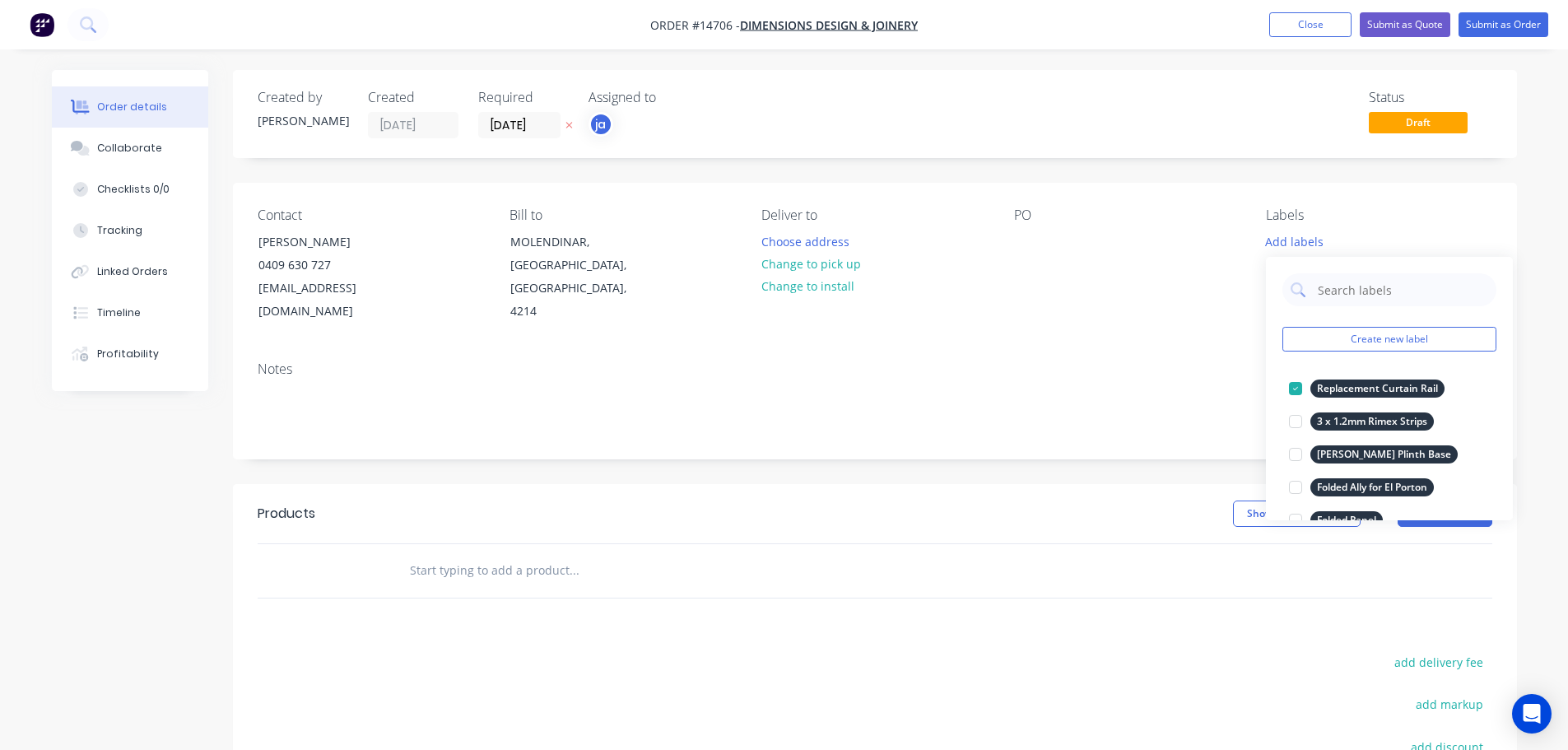
click at [482, 555] on input "text" at bounding box center [574, 570] width 329 height 33
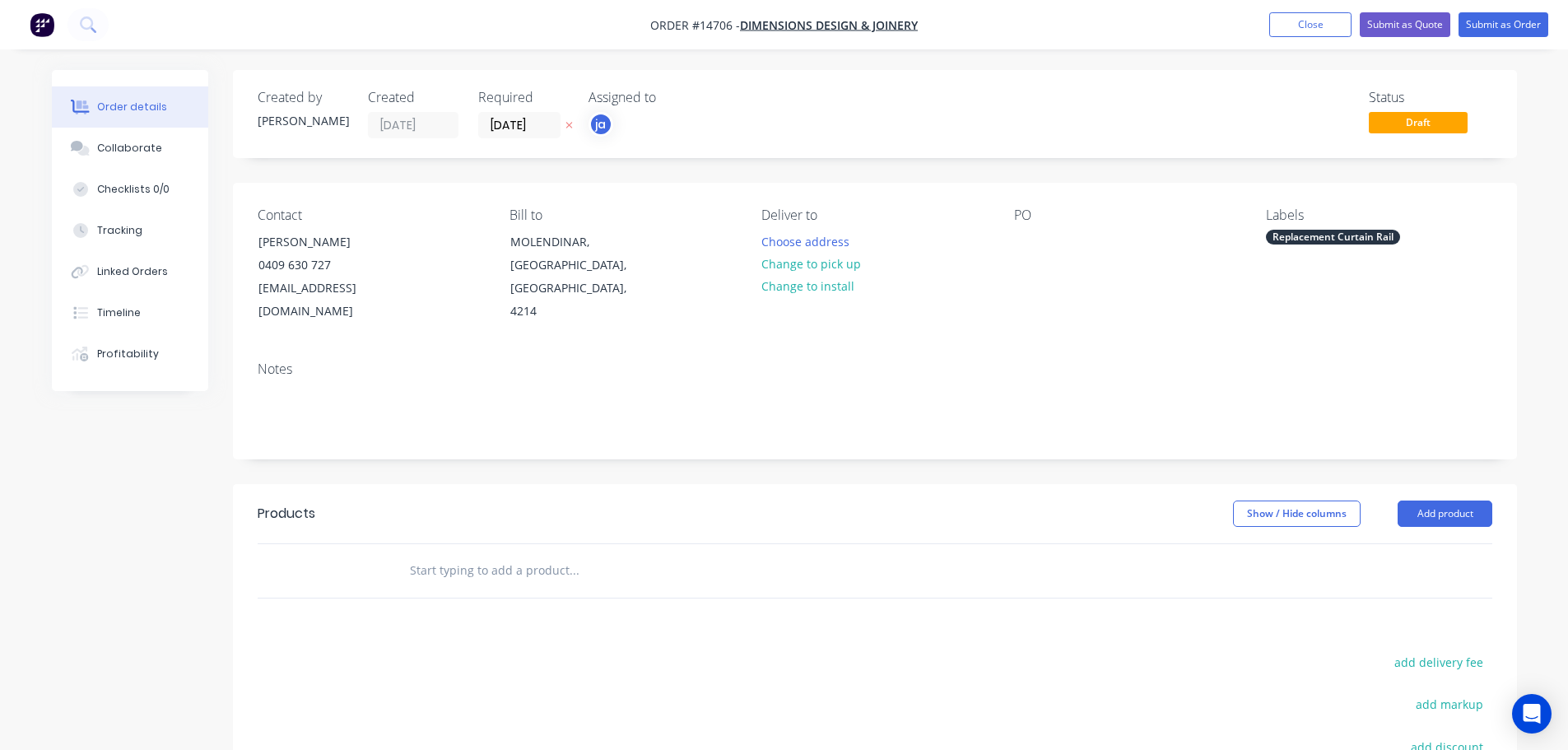
paste input "Replacement Curtain Rail"
type input "Replacement Curtain Rail"
click at [598, 583] on div "Products Show / Hide columns Add product Replacement Curtain Rail add delivery …" at bounding box center [874, 739] width 1283 height 510
click at [551, 555] on input "Replacement Curtain Rail" at bounding box center [574, 570] width 329 height 33
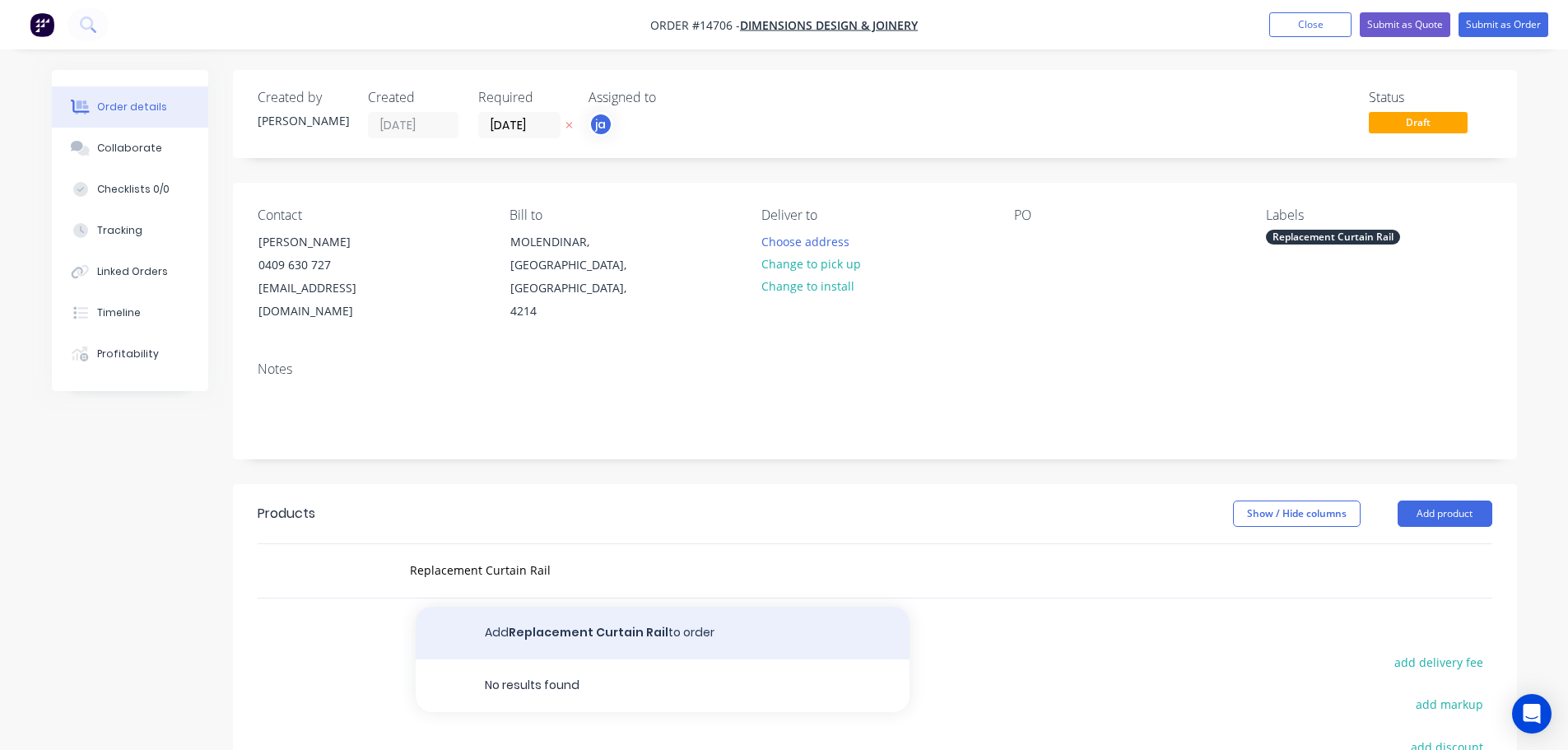
click at [561, 607] on button "Add Replacement Curtain Rail to order" at bounding box center [662, 633] width 494 height 53
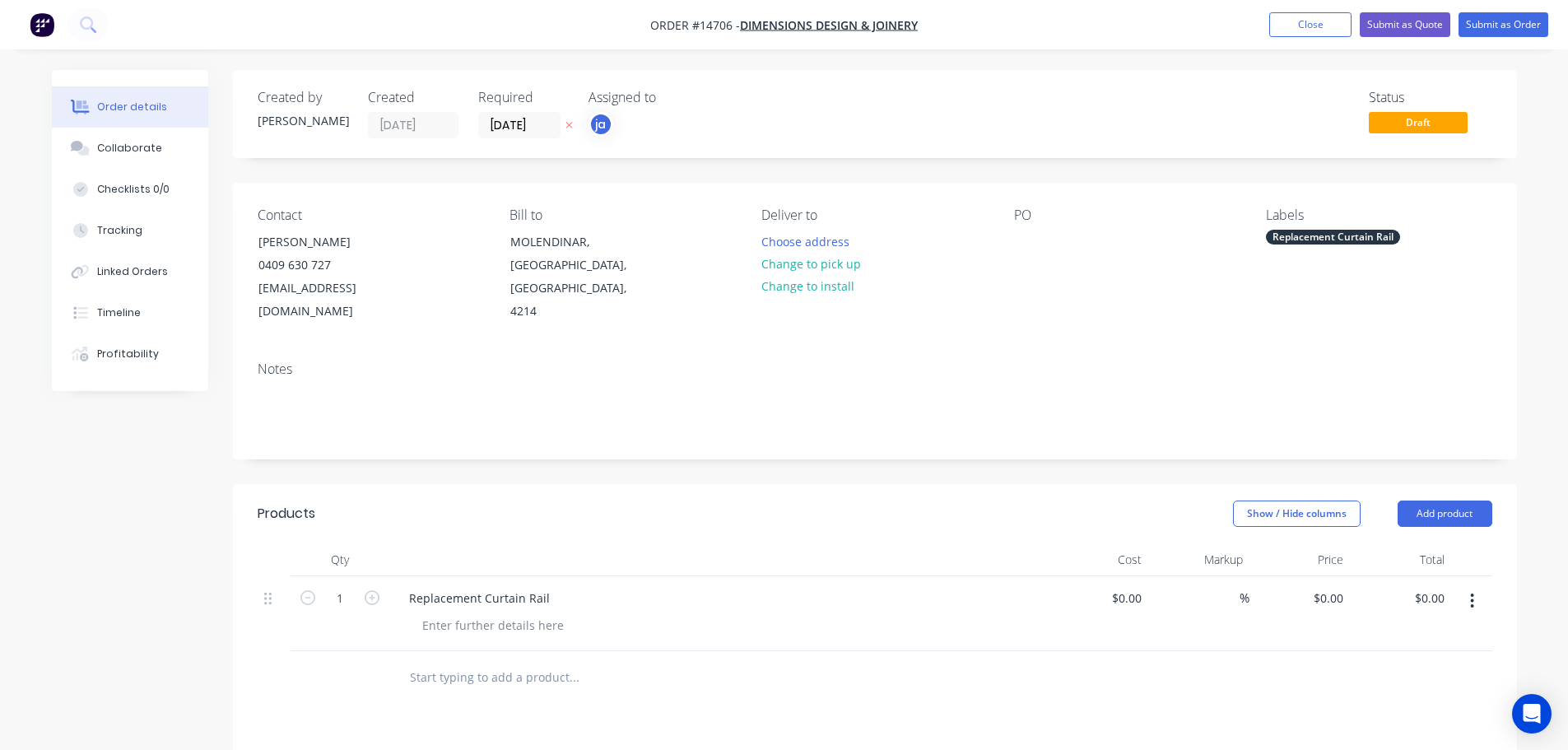
click at [1340, 245] on div "Replacement Curtain Rail" at bounding box center [1333, 237] width 134 height 15
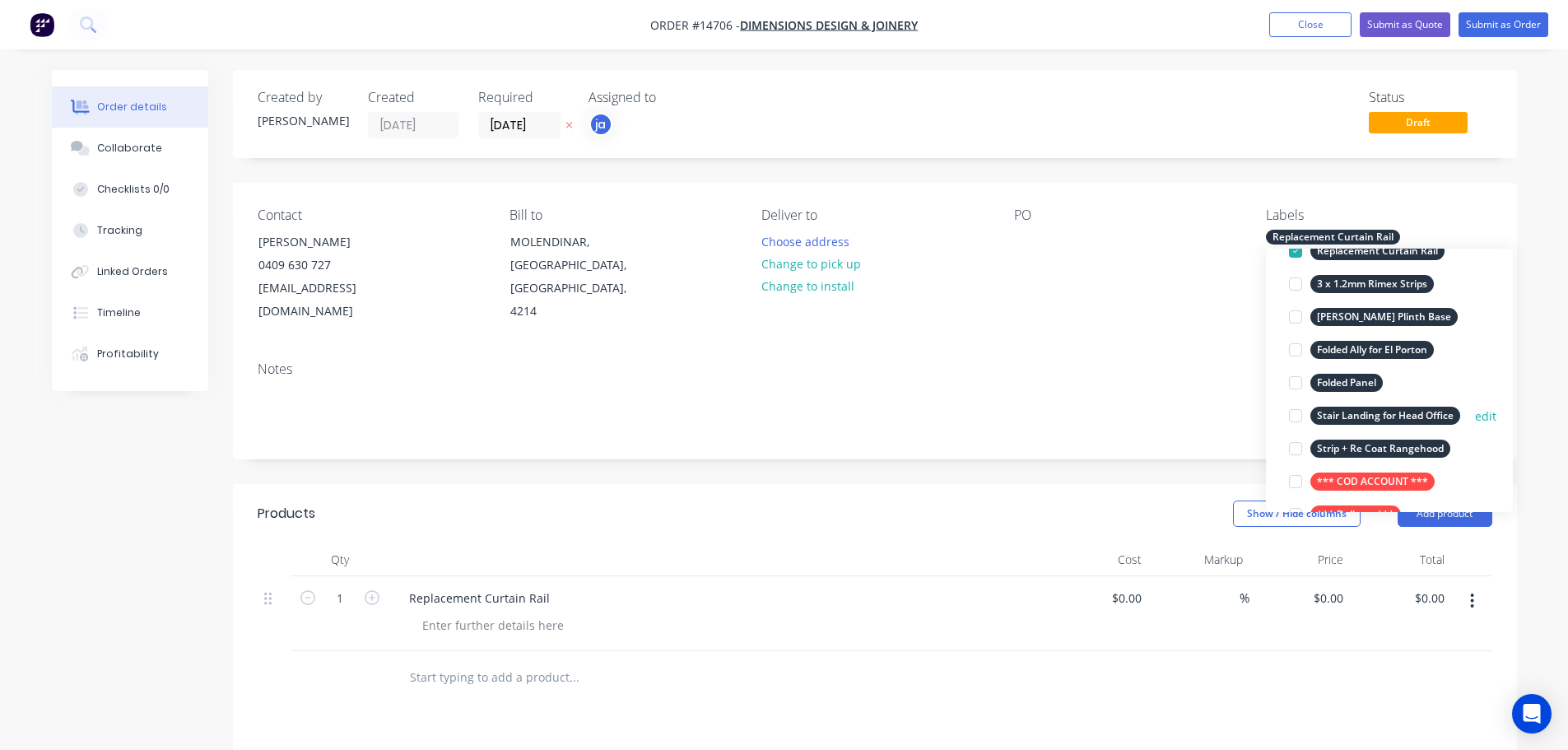
scroll to position [165, 0]
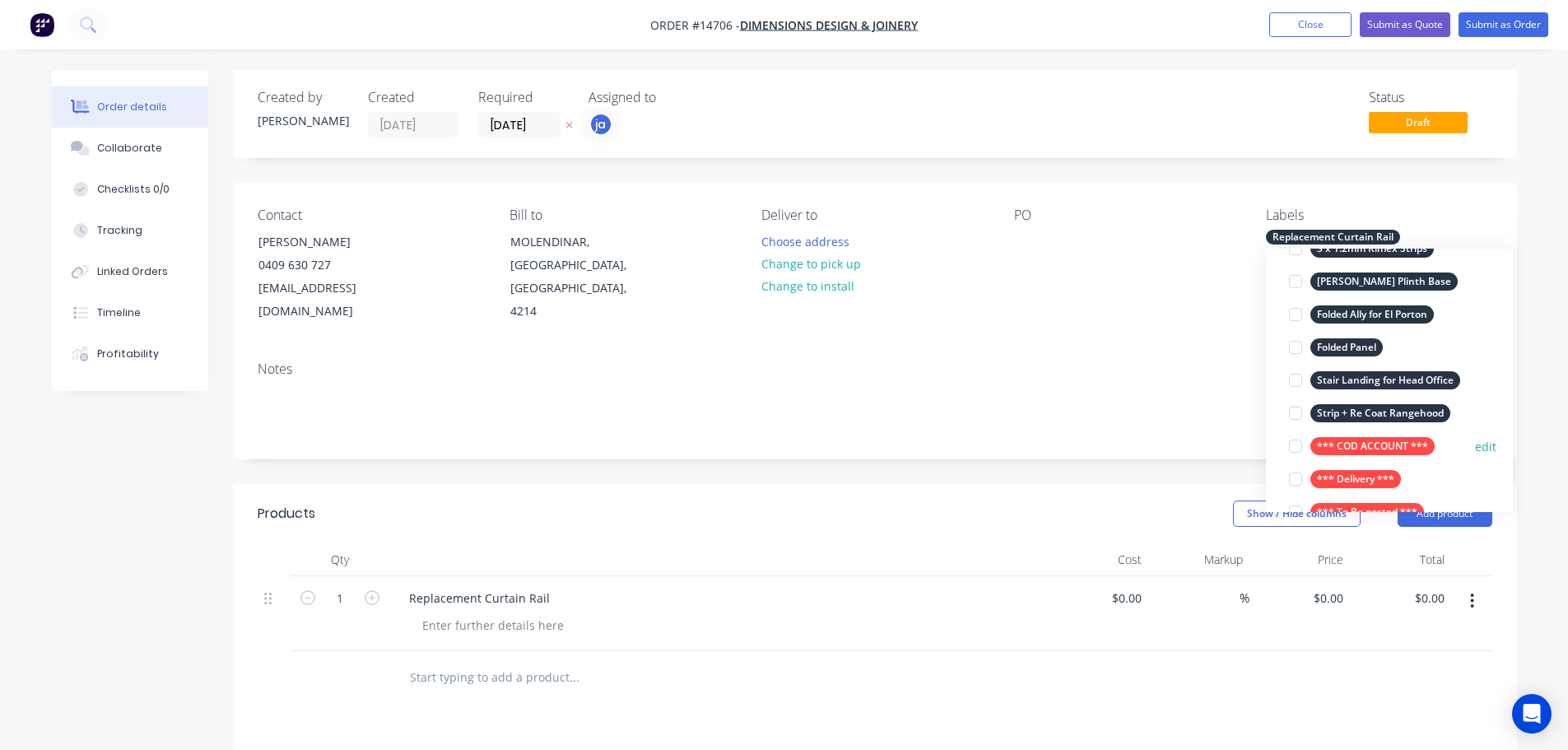
click at [1364, 446] on div "*** COD ACCOUNT ***" at bounding box center [1373, 446] width 125 height 18
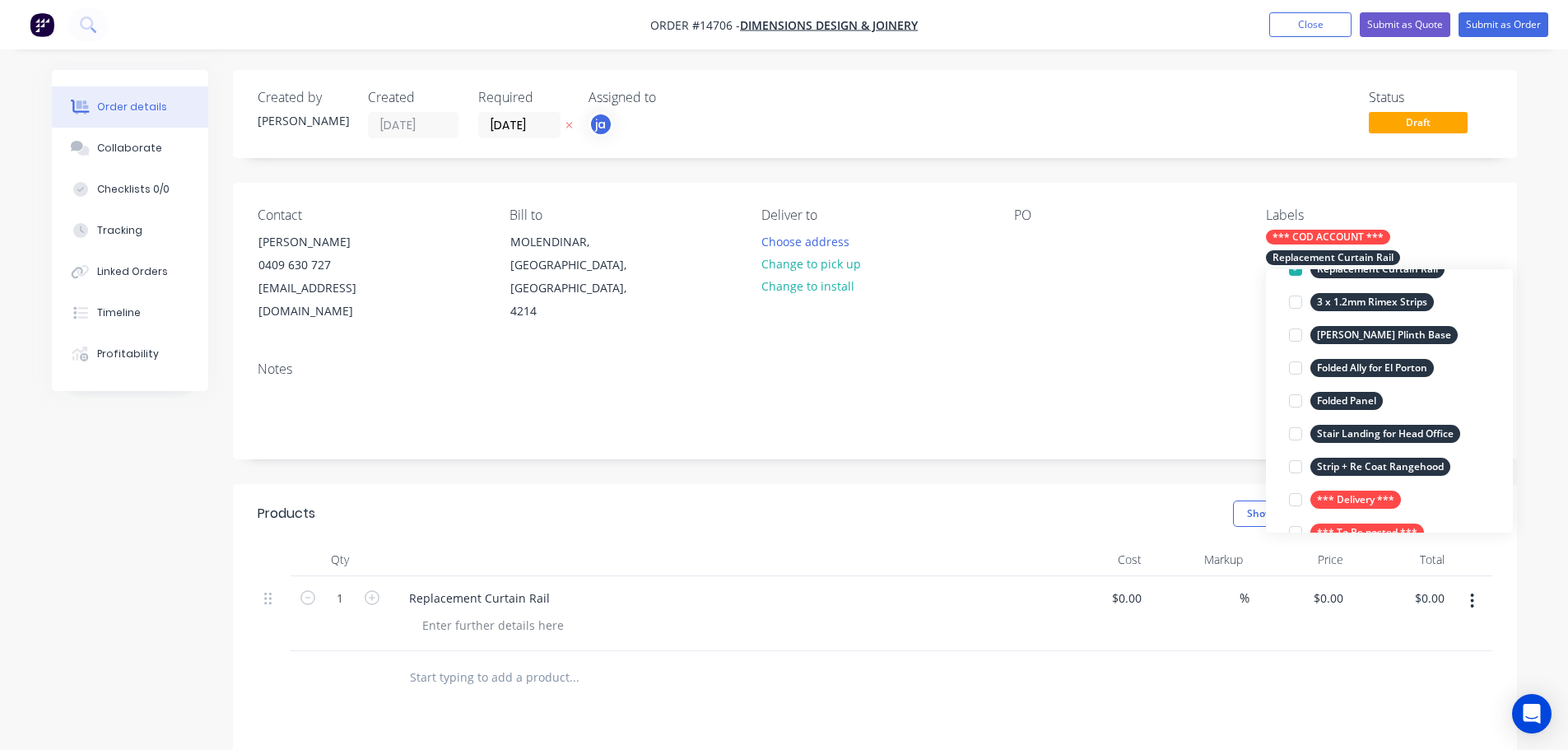
scroll to position [0, 0]
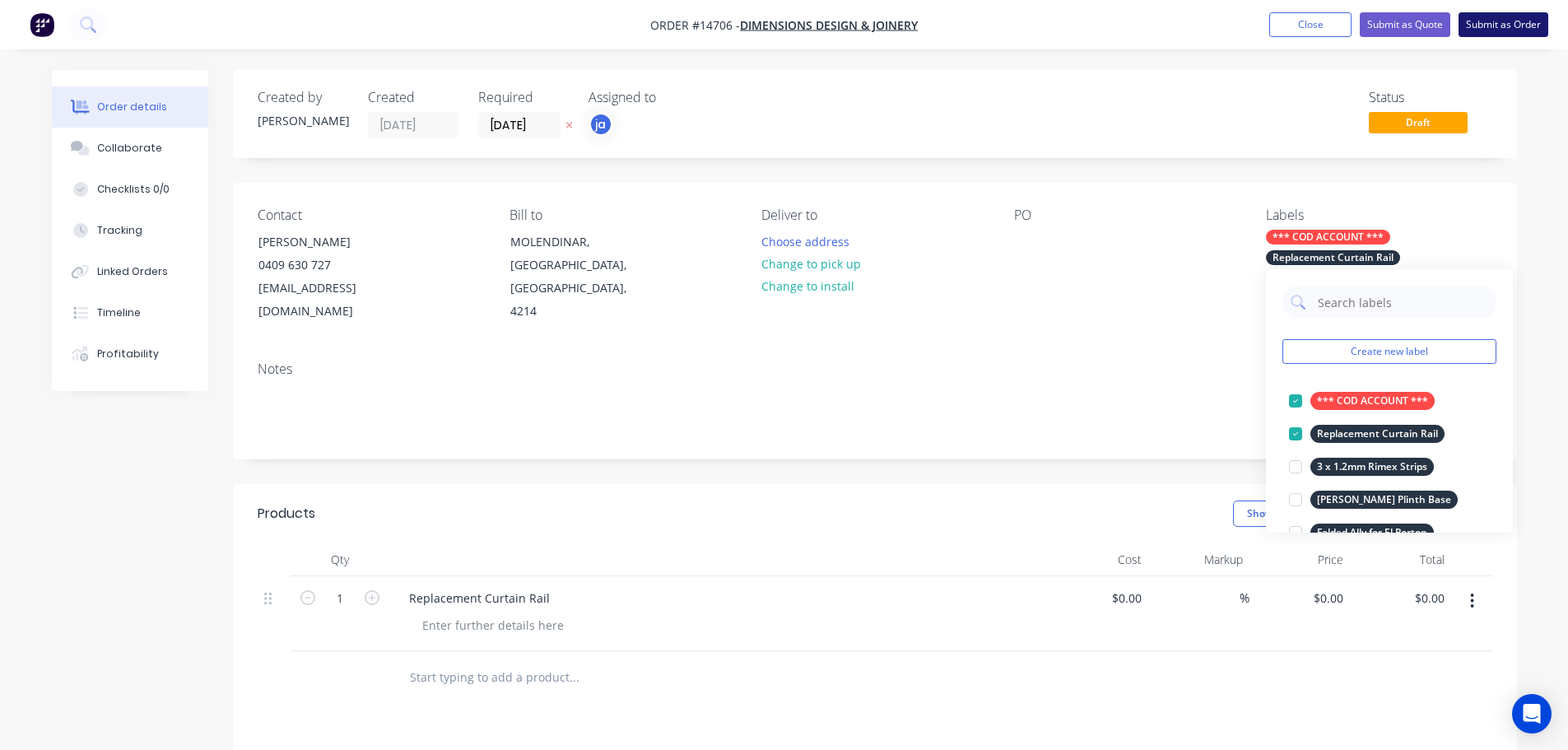
click at [1517, 25] on button "Submit as Order" at bounding box center [1503, 24] width 89 height 25
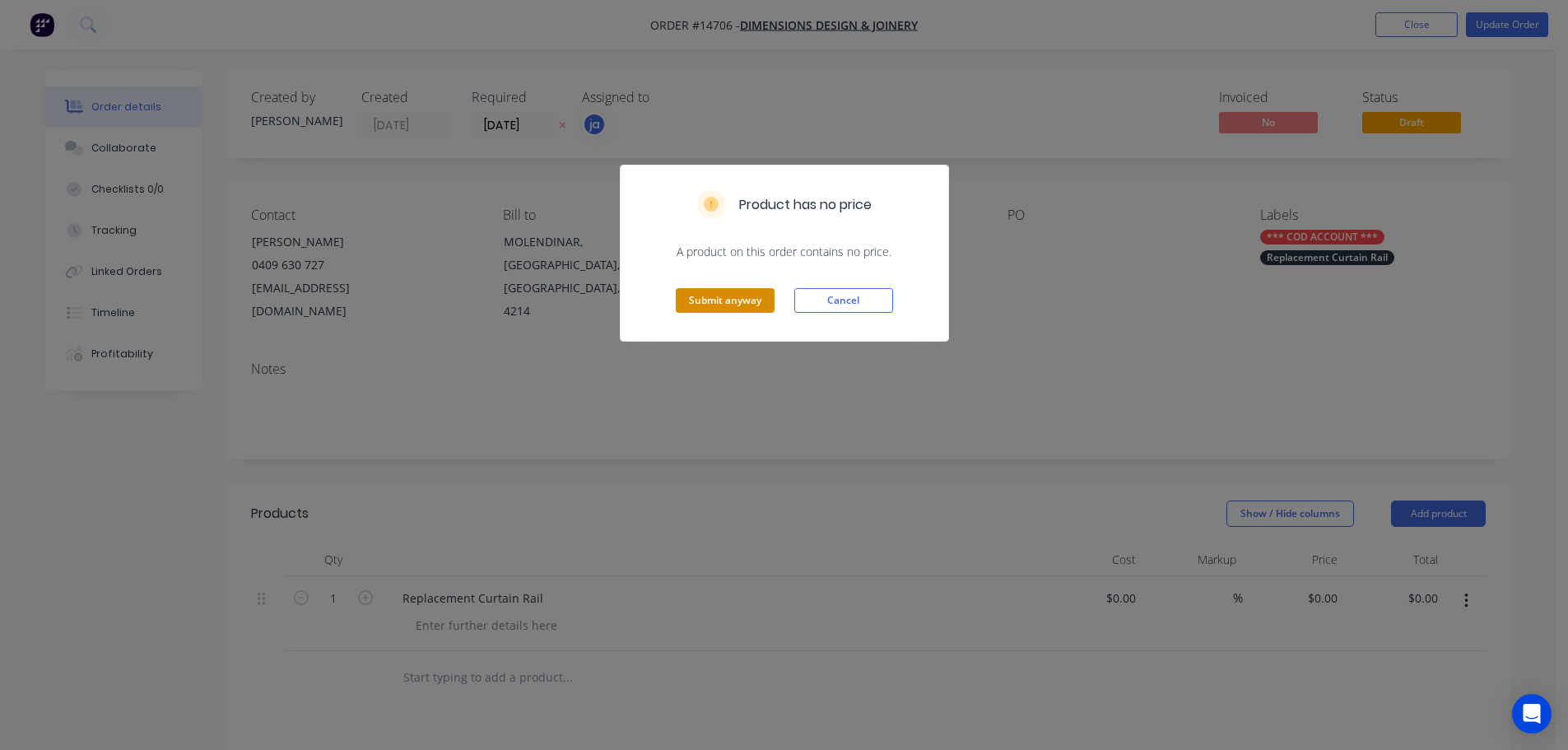
click at [718, 300] on button "Submit anyway" at bounding box center [724, 301] width 99 height 25
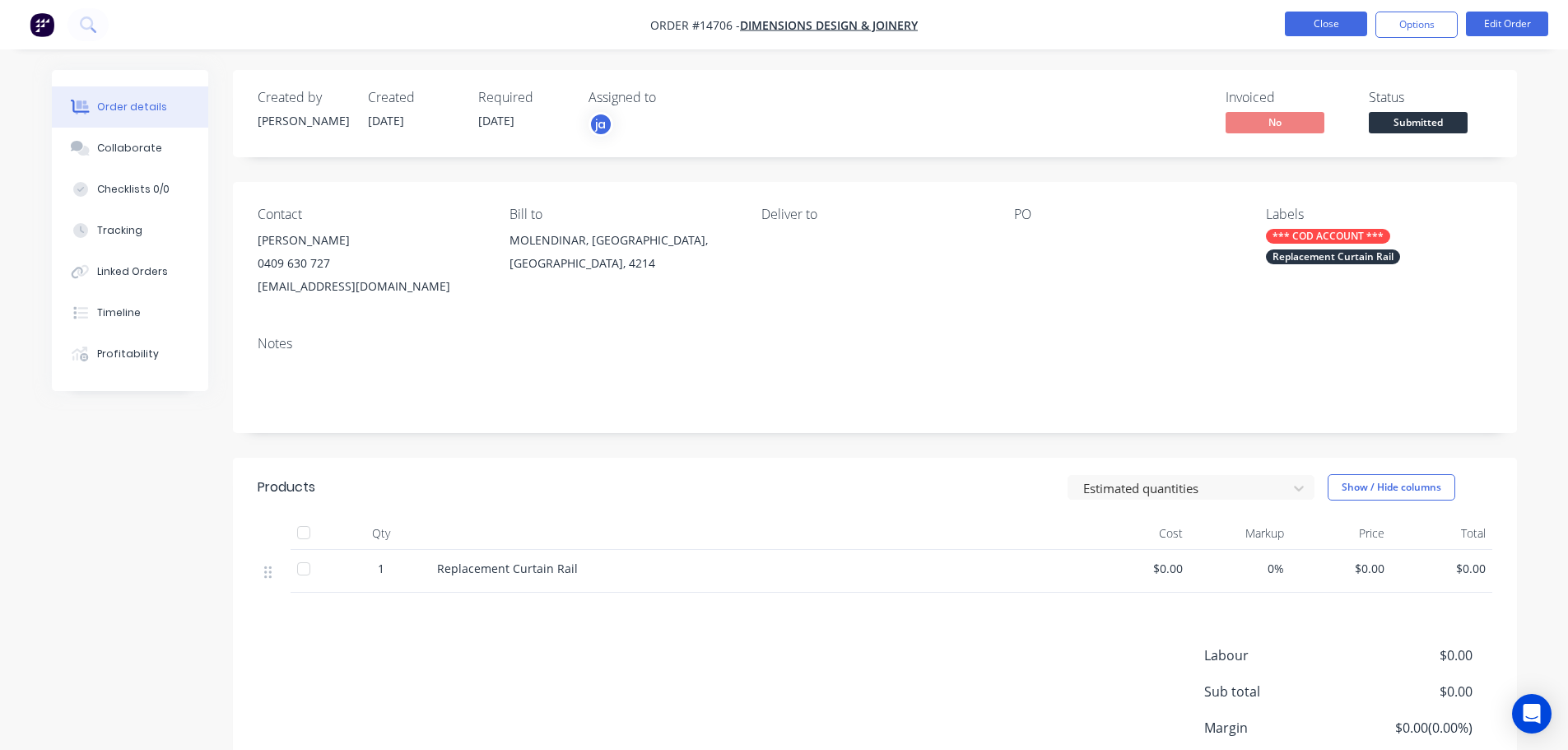
click at [1348, 25] on button "Close" at bounding box center [1325, 23] width 82 height 25
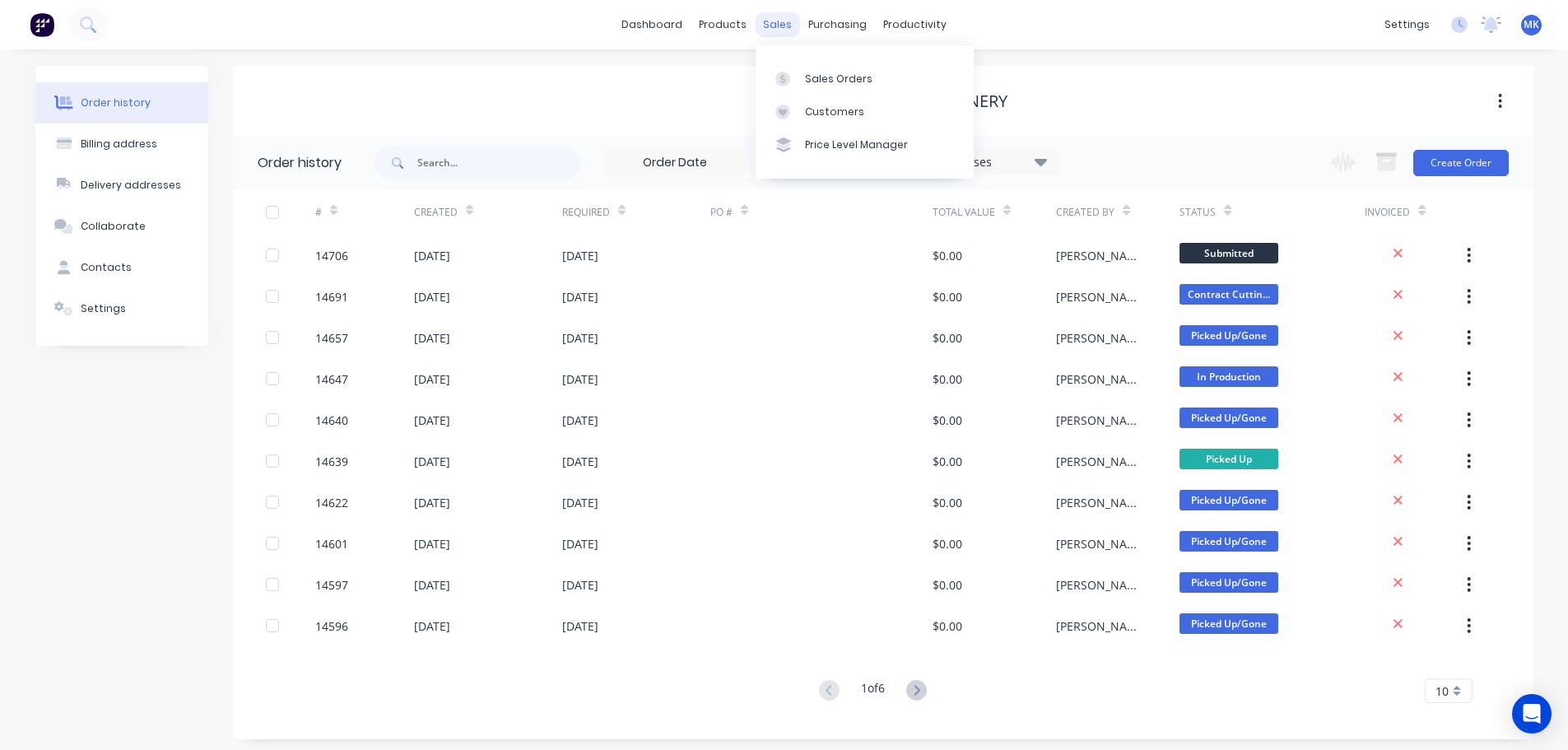
click at [789, 13] on div "sales" at bounding box center [777, 24] width 46 height 25
click at [816, 68] on link "Sales Orders" at bounding box center [864, 77] width 218 height 33
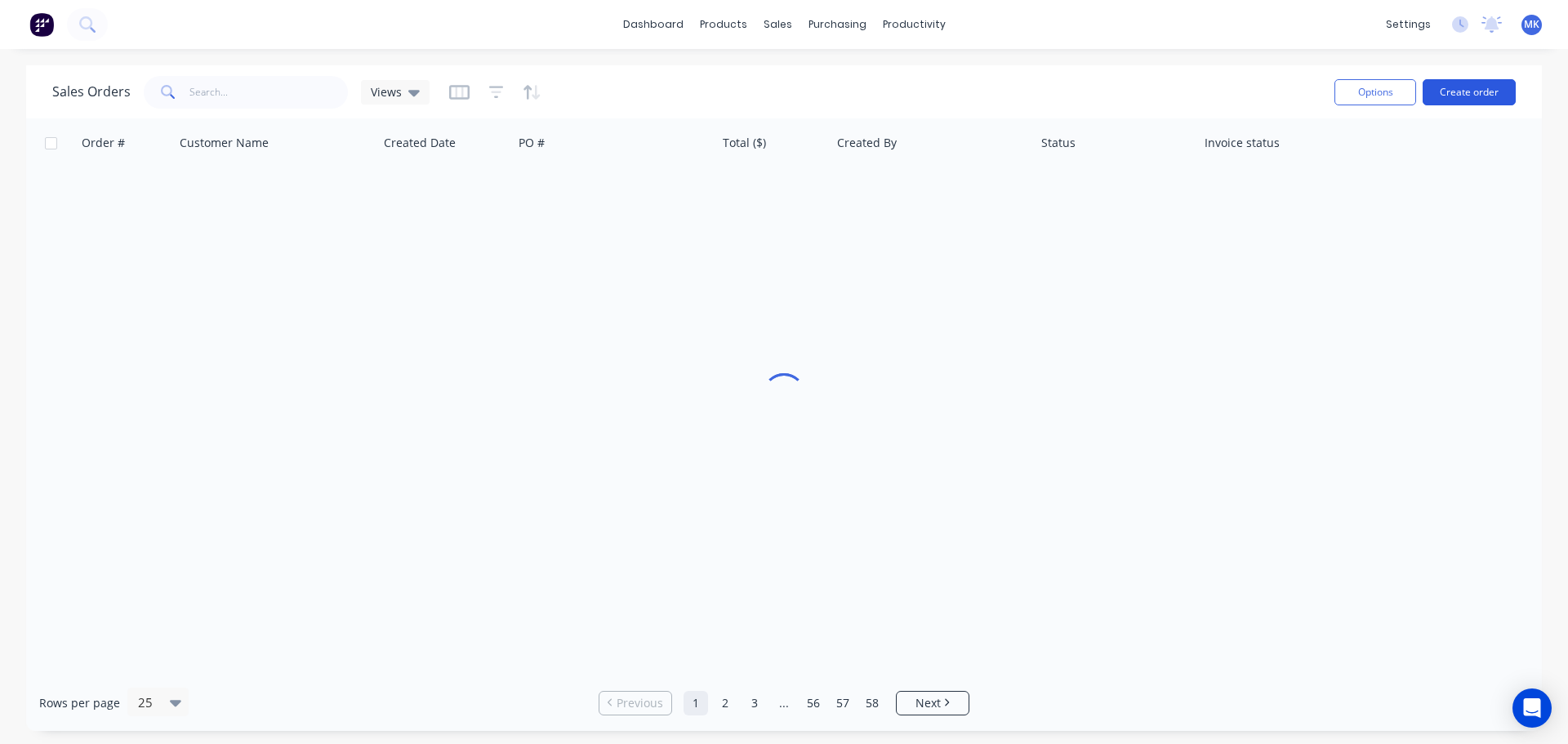
click at [1454, 98] on button "Create order" at bounding box center [1468, 92] width 93 height 26
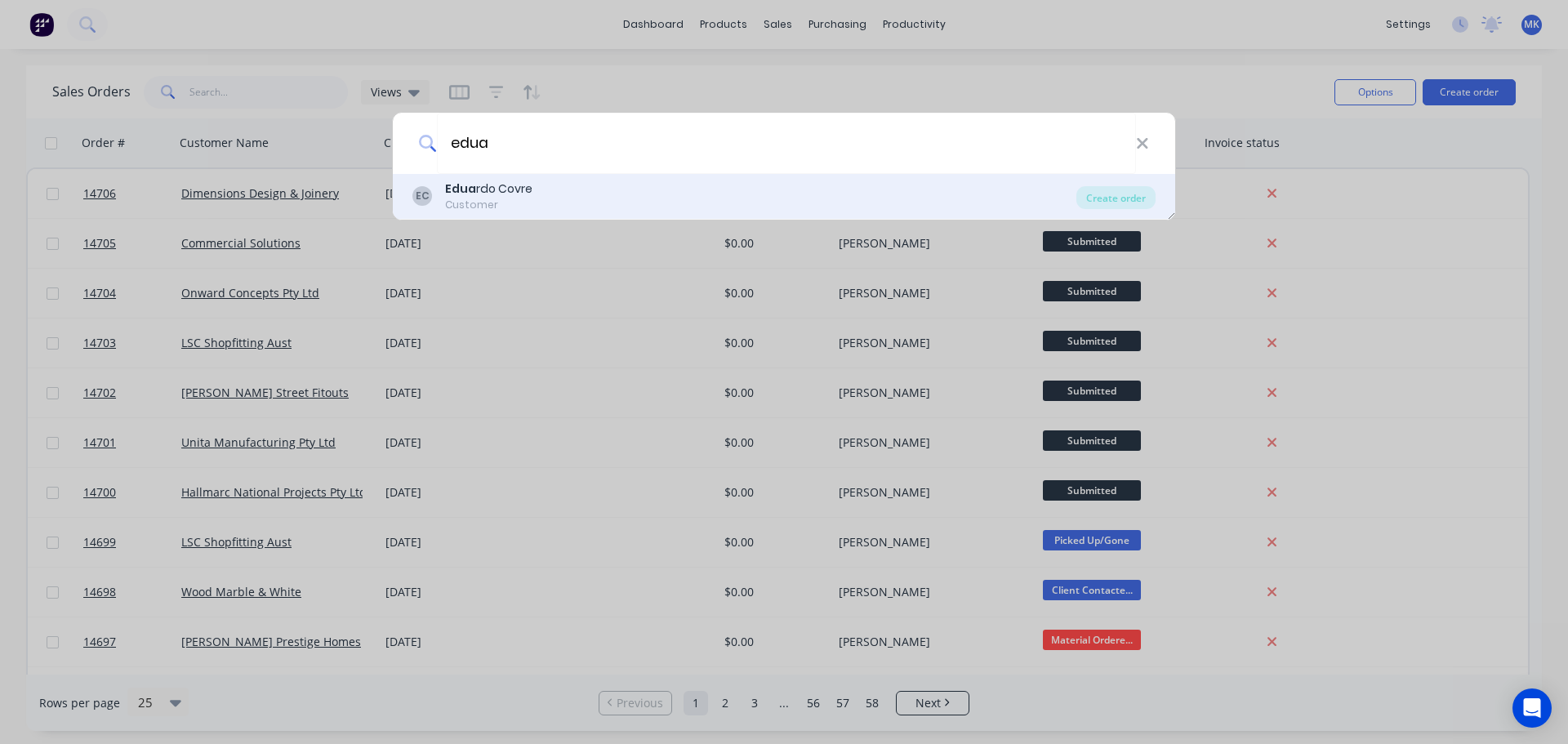
type input "edua"
click at [503, 188] on div "Edua rdo Covre" at bounding box center [488, 189] width 88 height 18
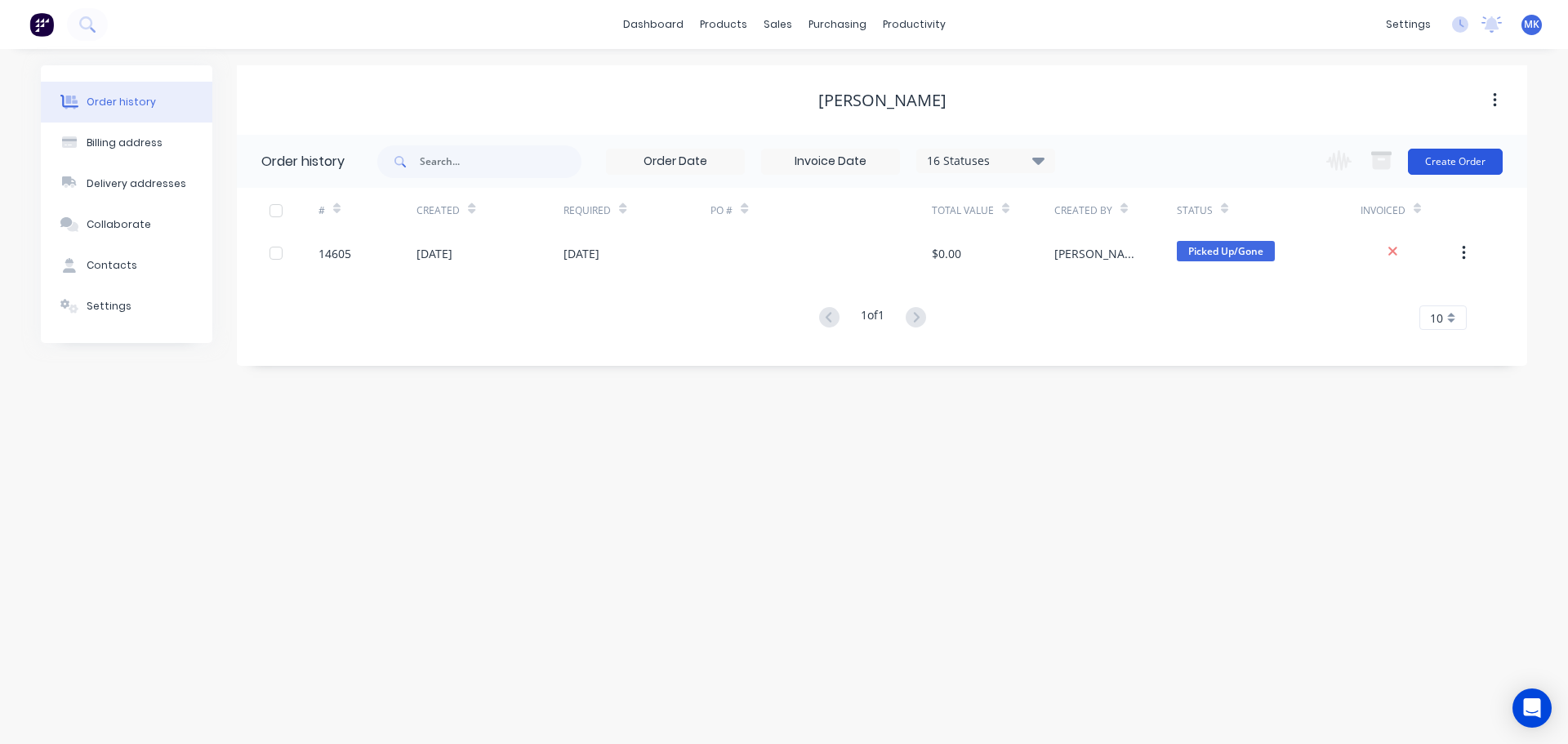
click at [1433, 174] on button "Create Order" at bounding box center [1455, 162] width 95 height 26
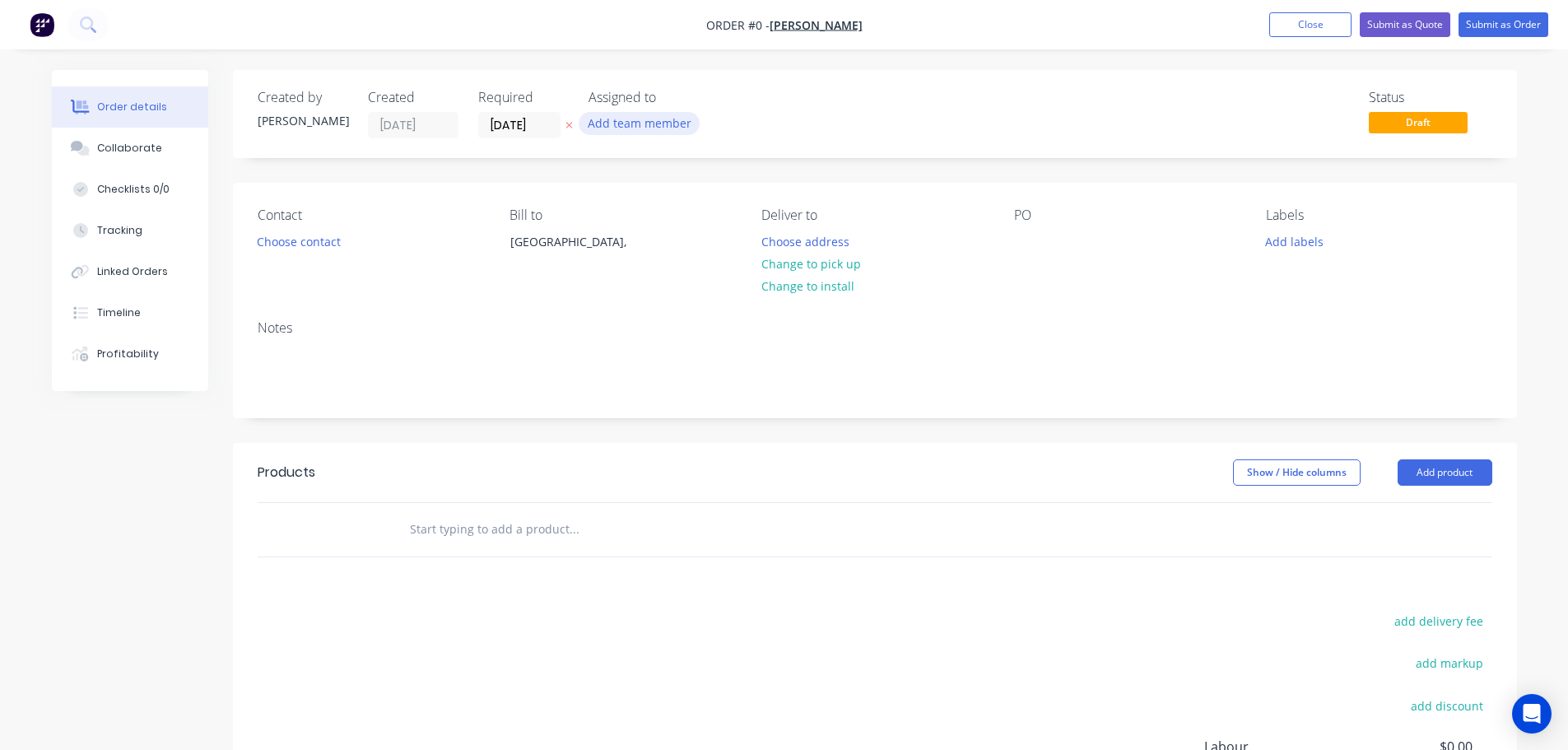
click at [634, 122] on button "Add team member" at bounding box center [639, 123] width 121 height 22
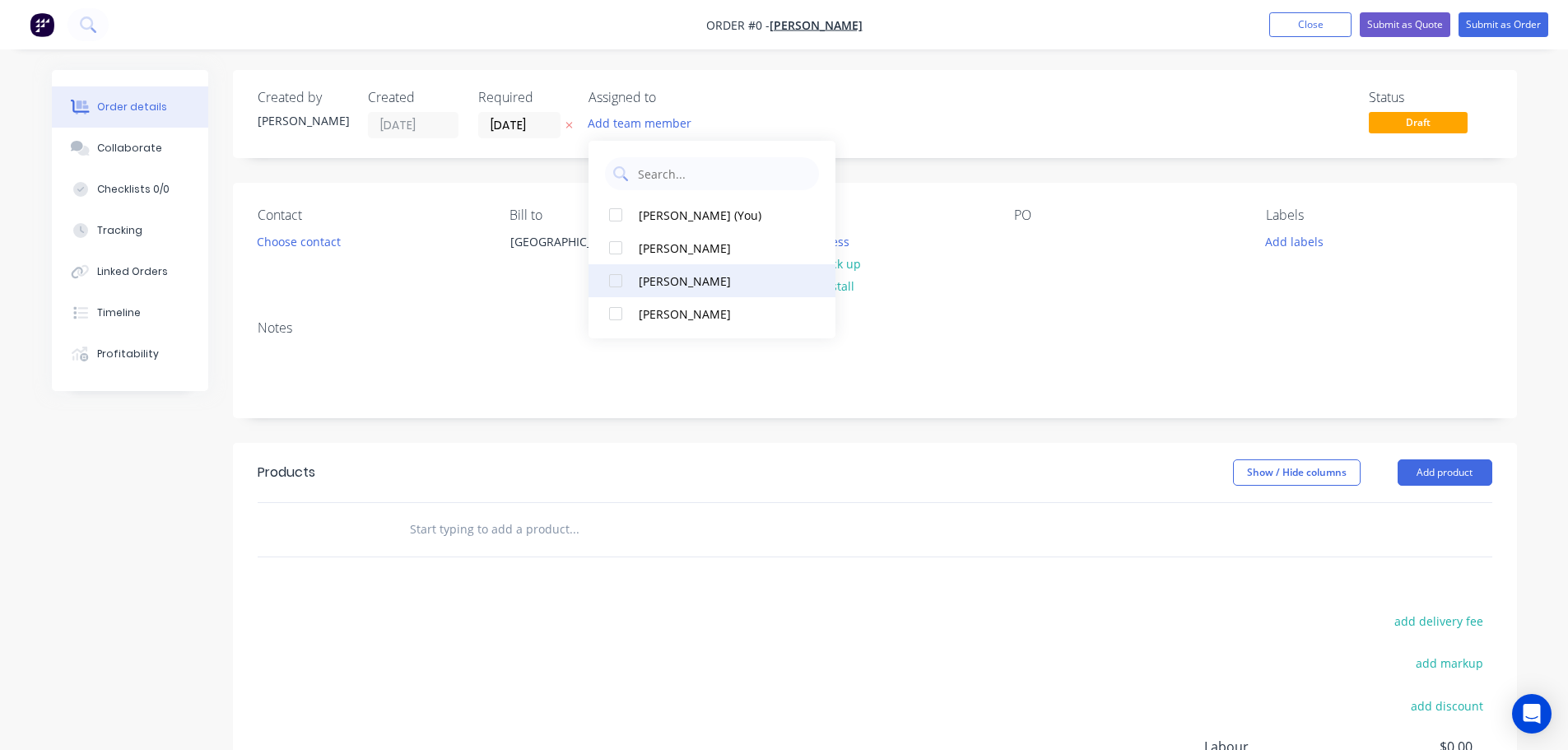
click at [671, 269] on button "[PERSON_NAME]" at bounding box center [711, 280] width 246 height 33
click at [339, 235] on div "Order details Collaborate Checklists 0/0 Tracking Linked Orders Timeline Profit…" at bounding box center [784, 523] width 1497 height 907
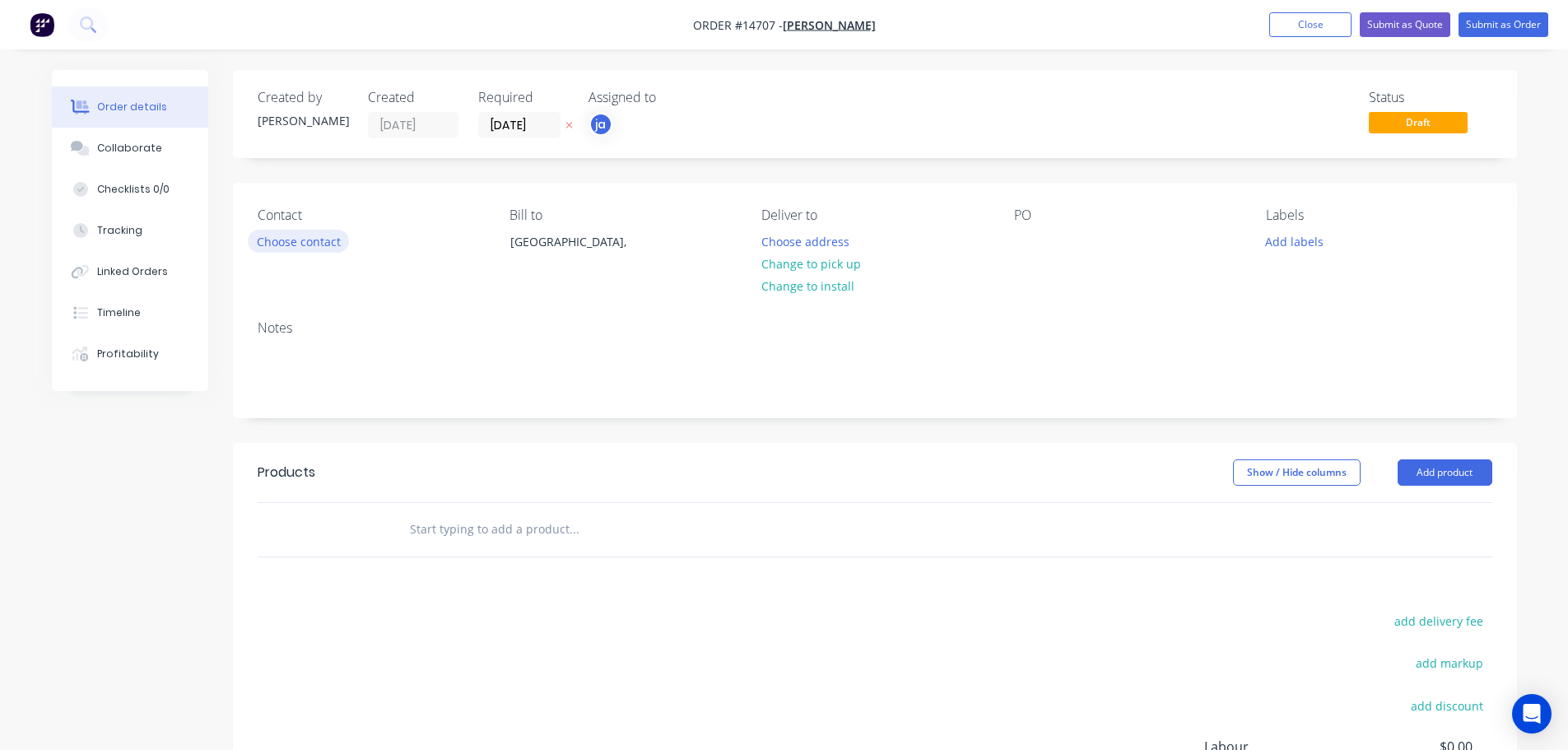
click at [332, 239] on button "Choose contact" at bounding box center [298, 241] width 101 height 22
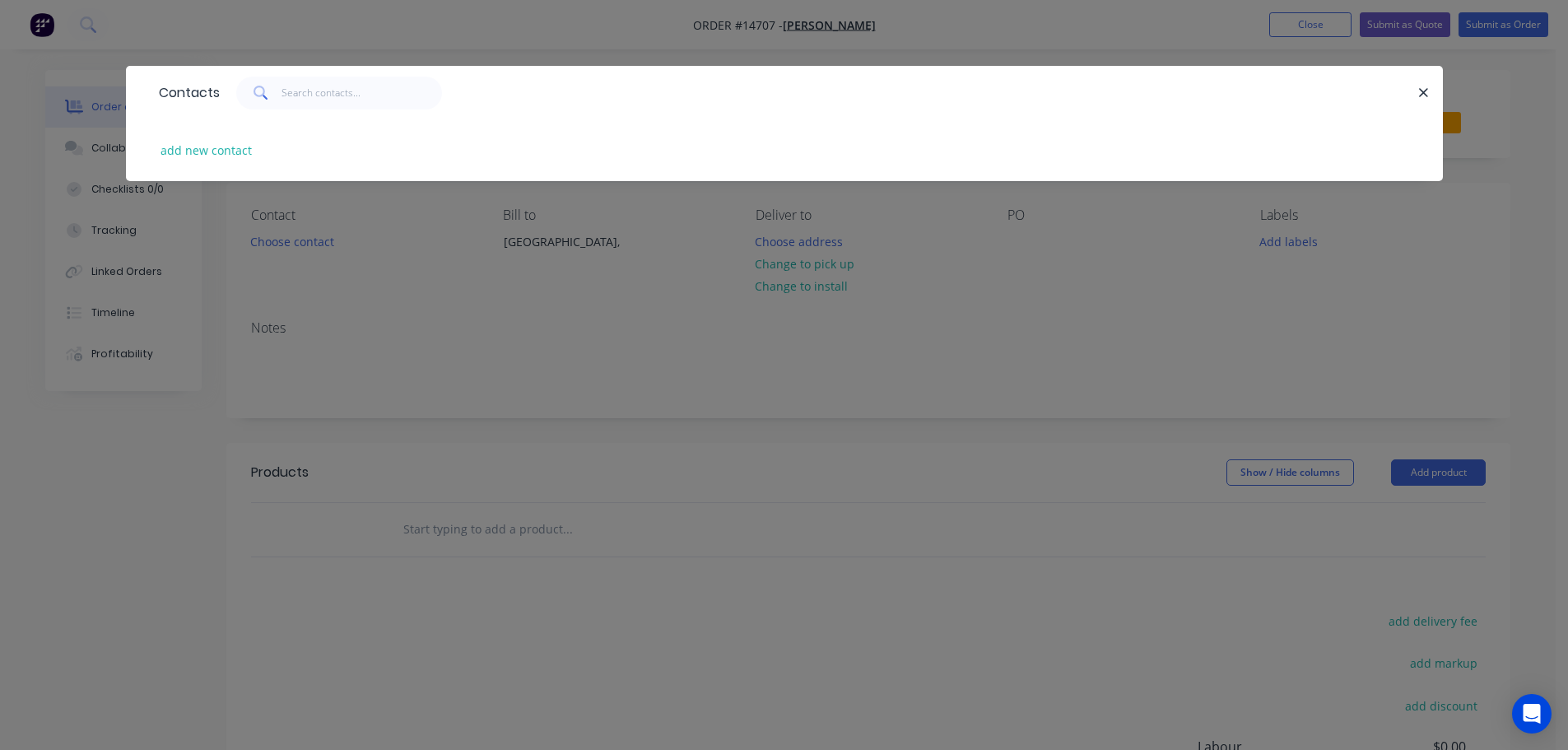
click at [797, 288] on div "Contacts add new contact" at bounding box center [784, 375] width 1568 height 750
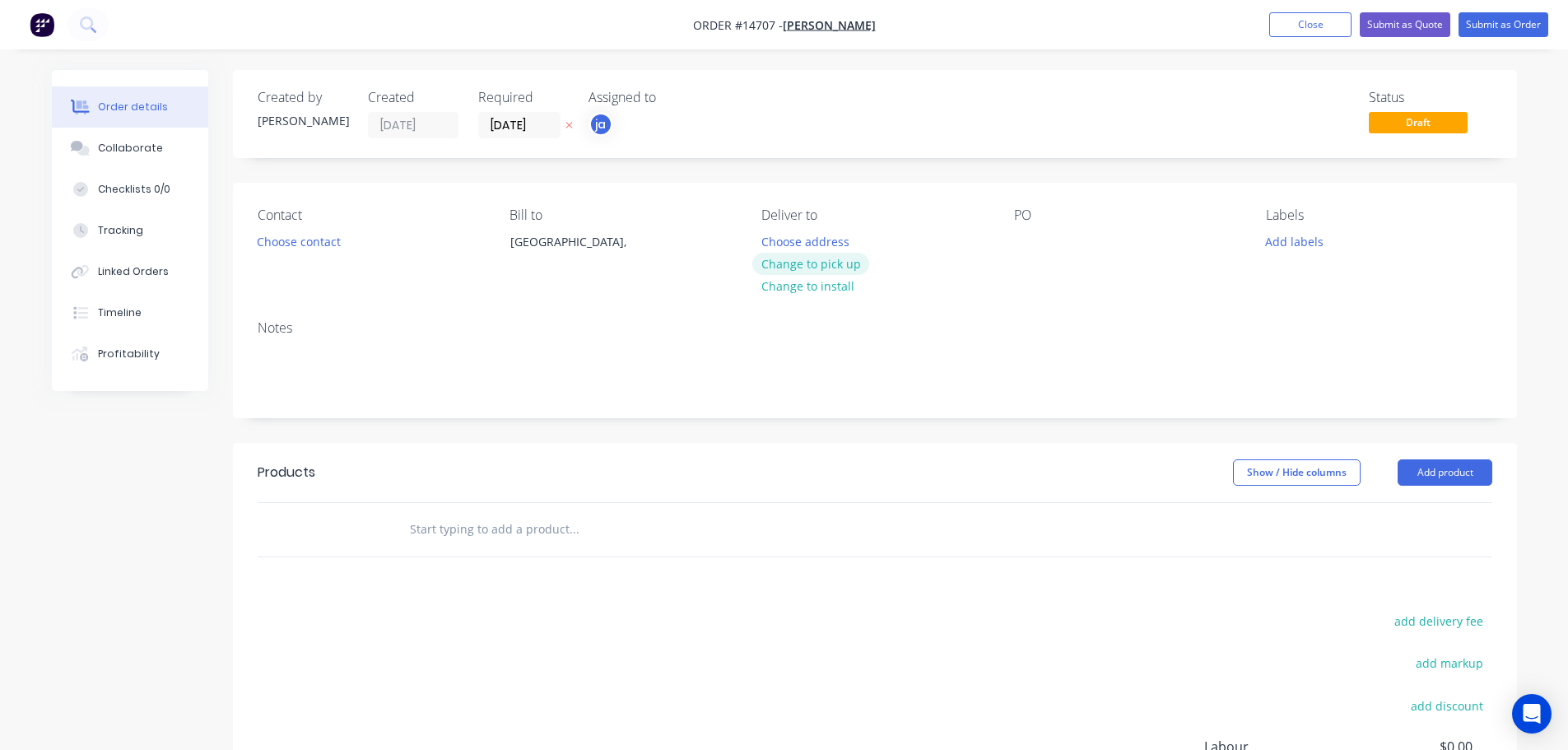
click at [819, 268] on button "Change to pick up" at bounding box center [811, 264] width 117 height 22
click at [1308, 233] on button "Add labels" at bounding box center [1294, 241] width 75 height 22
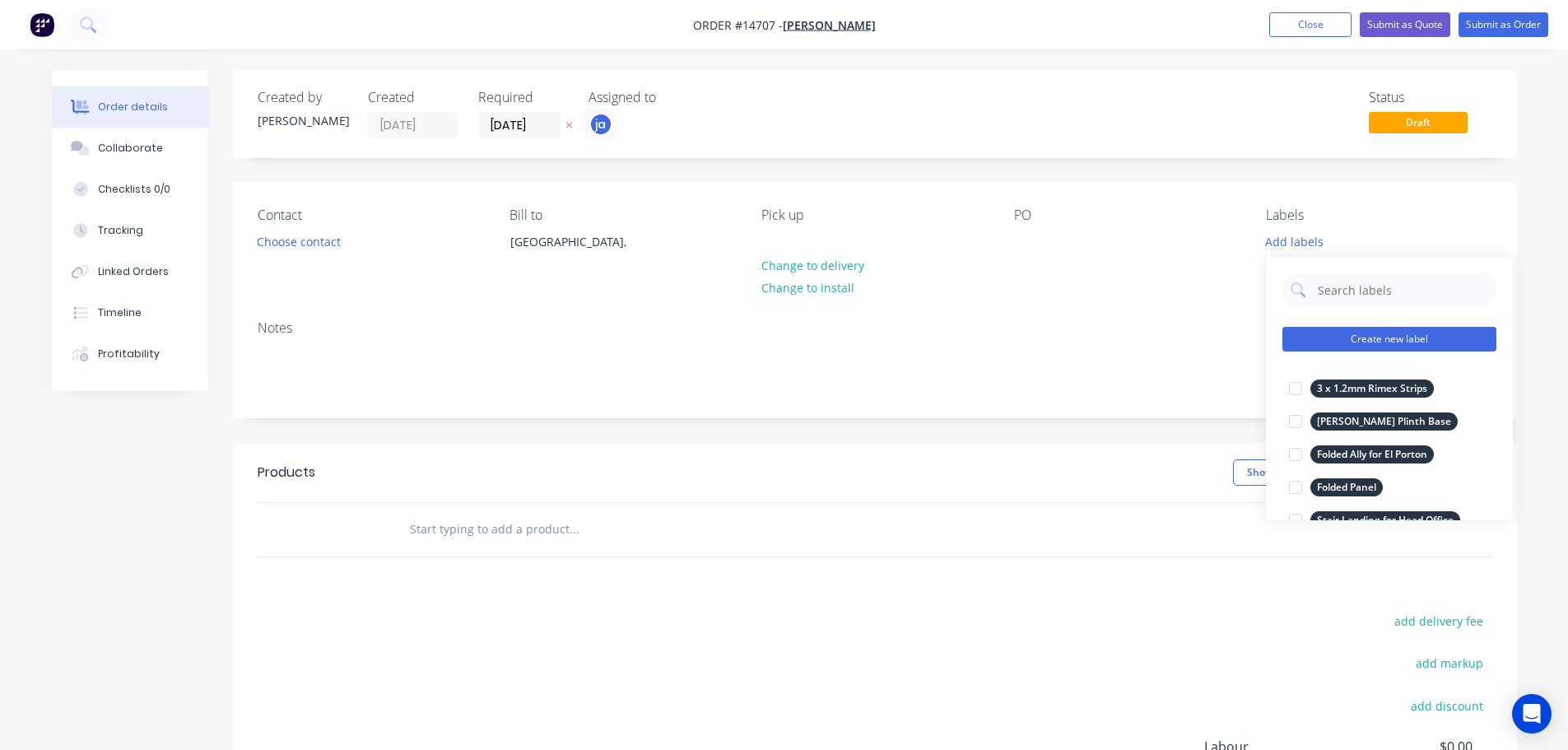
click at [1365, 331] on button "Create new label" at bounding box center [1389, 339] width 214 height 25
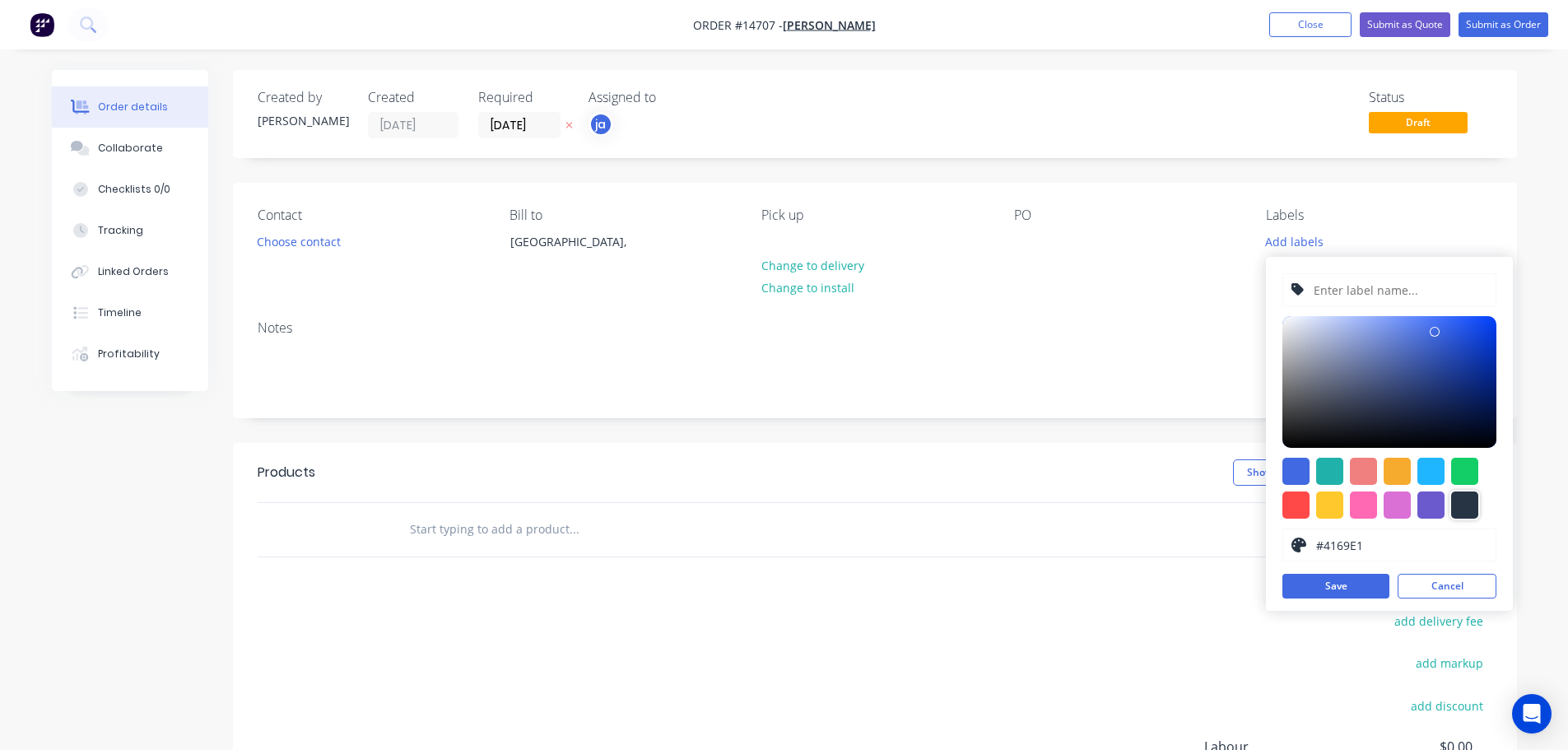
click at [1456, 511] on div at bounding box center [1464, 504] width 27 height 27
type input "#273444"
click at [1346, 295] on input "text" at bounding box center [1399, 290] width 175 height 32
paste input "Re Make Posts for Pregola"
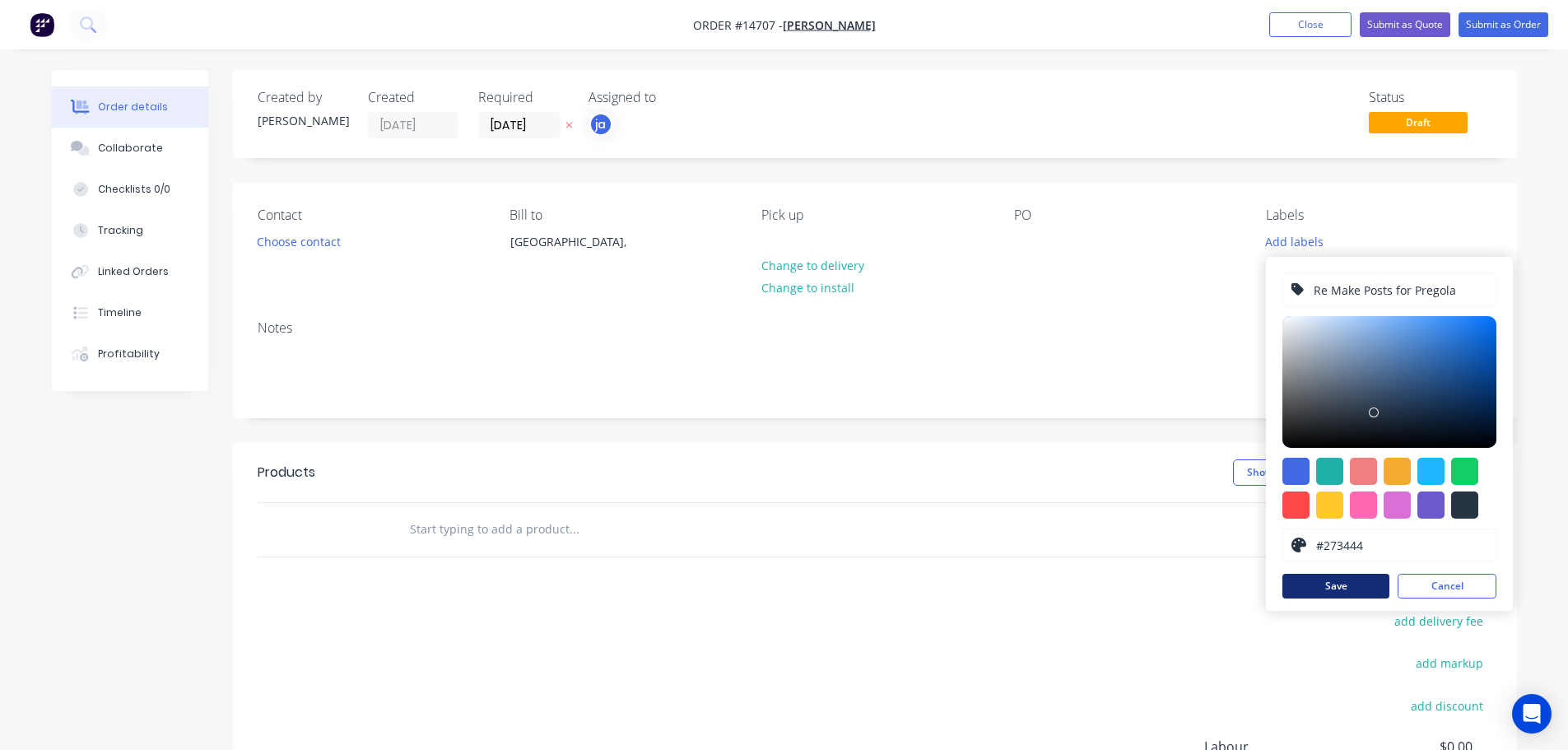
type input "Re Make Posts for Pregola"
click at [1366, 586] on button "Save" at bounding box center [1335, 586] width 107 height 25
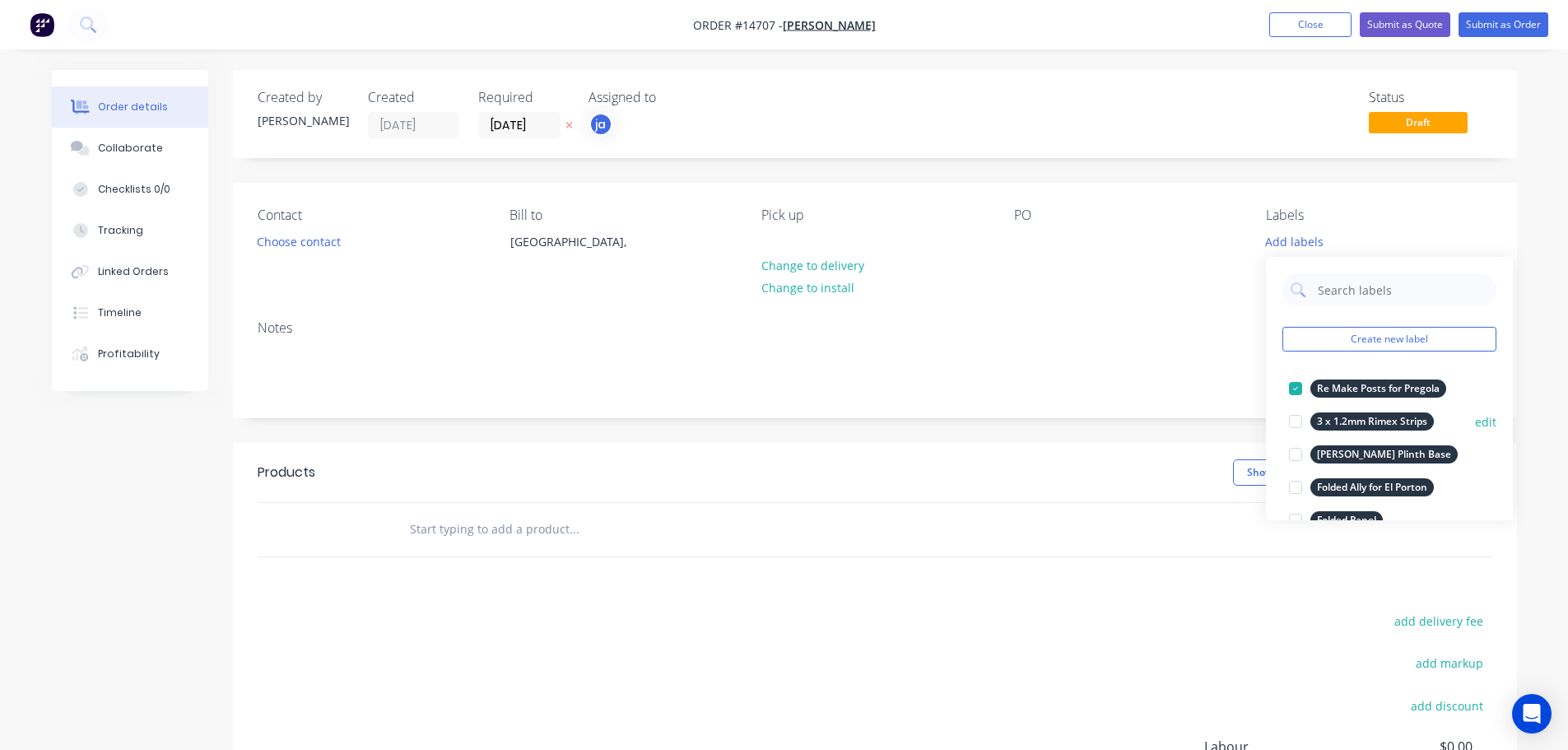
scroll to position [165, 0]
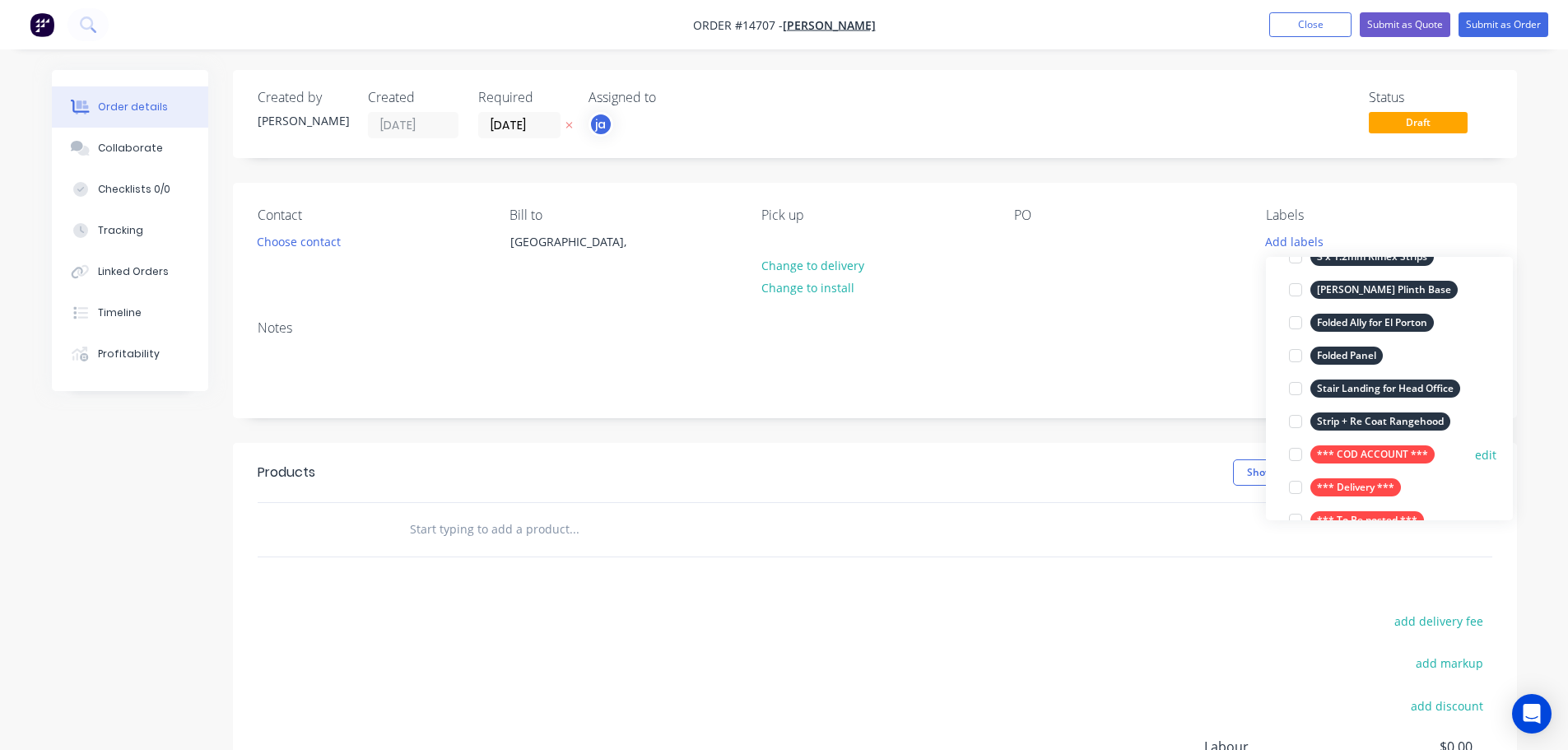
click at [1375, 449] on div "*** COD ACCOUNT ***" at bounding box center [1373, 454] width 125 height 18
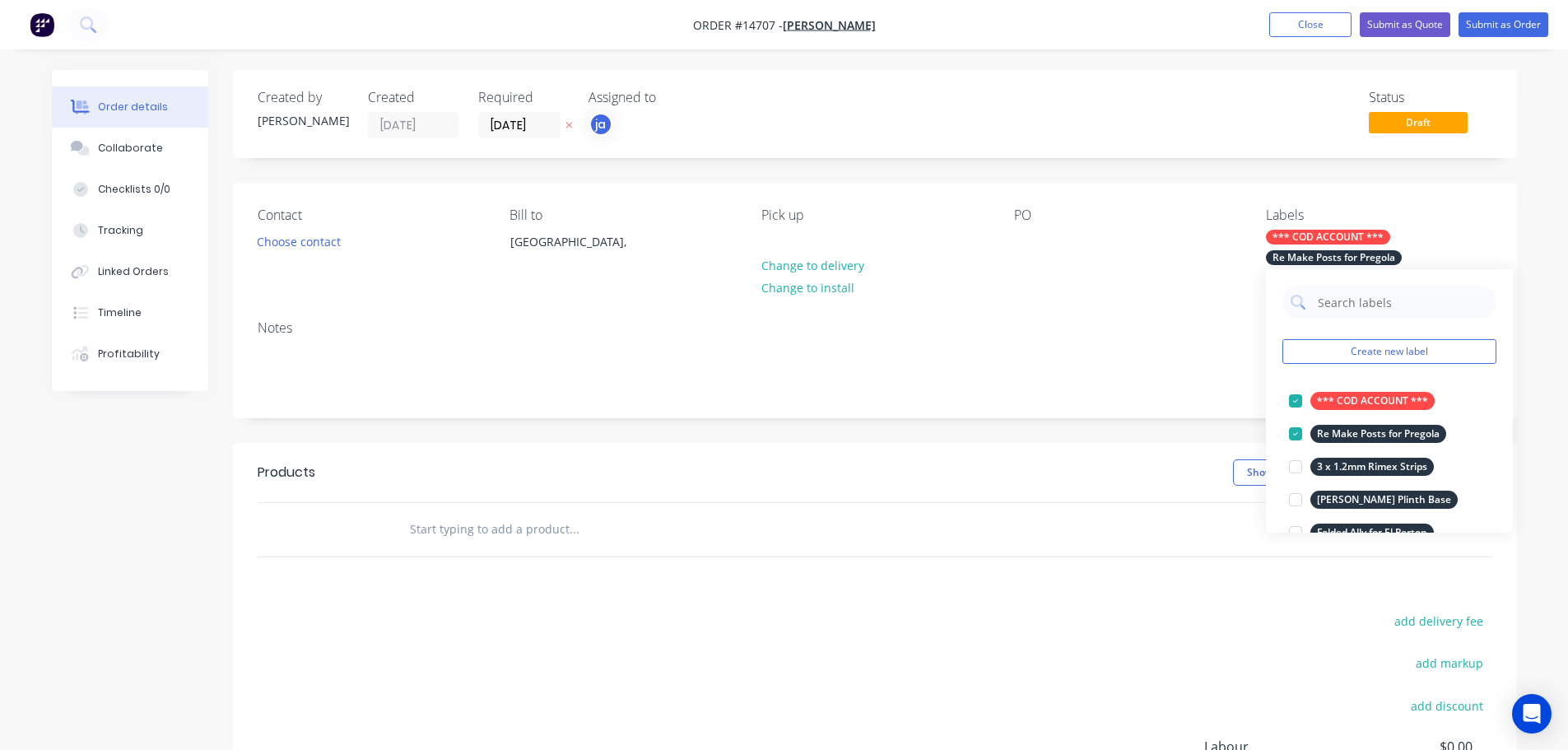
click at [535, 524] on input "text" at bounding box center [574, 529] width 329 height 33
paste input "Re Make Posts for Pregola"
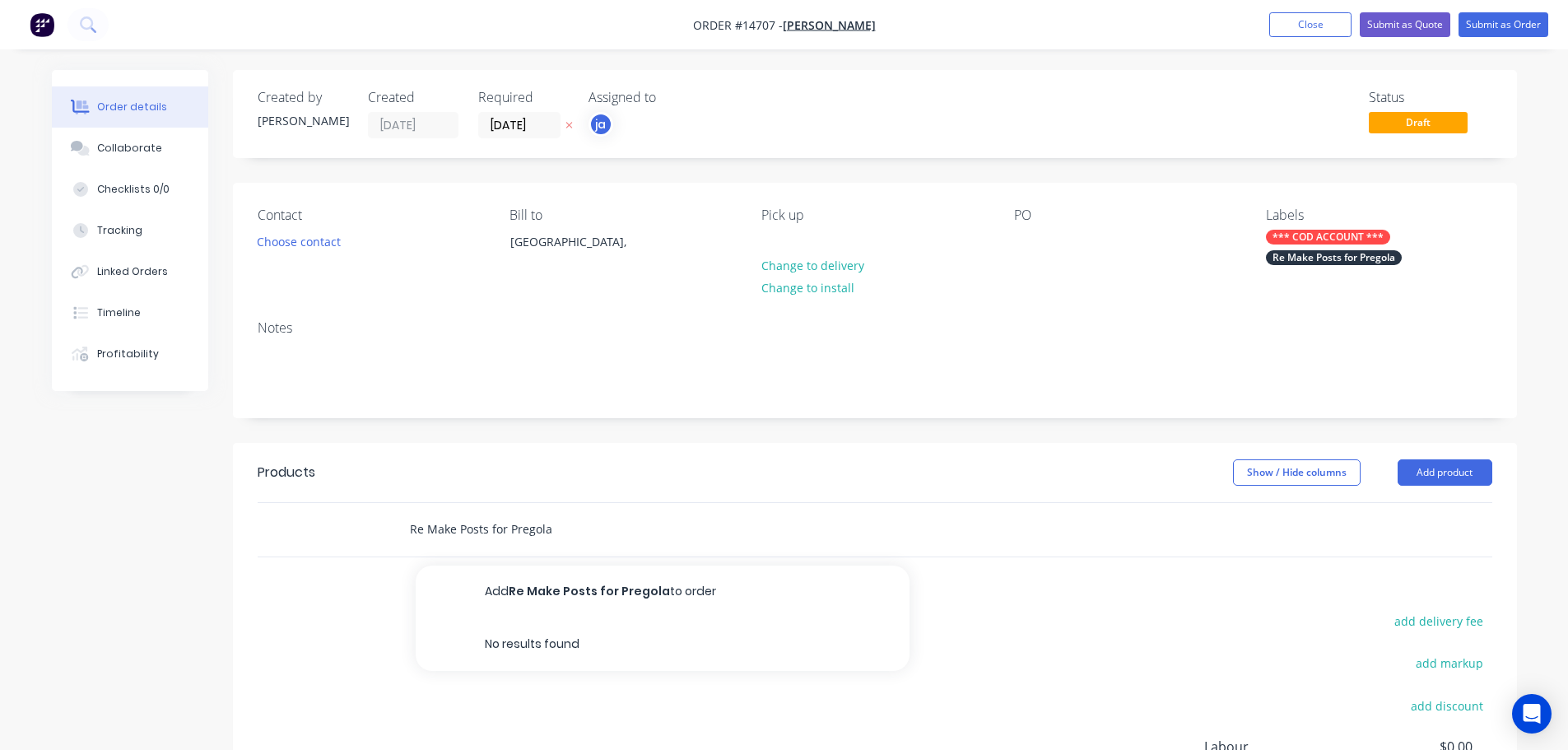
type input "Re Make Posts for Pregola"
click at [552, 573] on button "Add Re Make Posts for Pregola to order" at bounding box center [662, 592] width 494 height 53
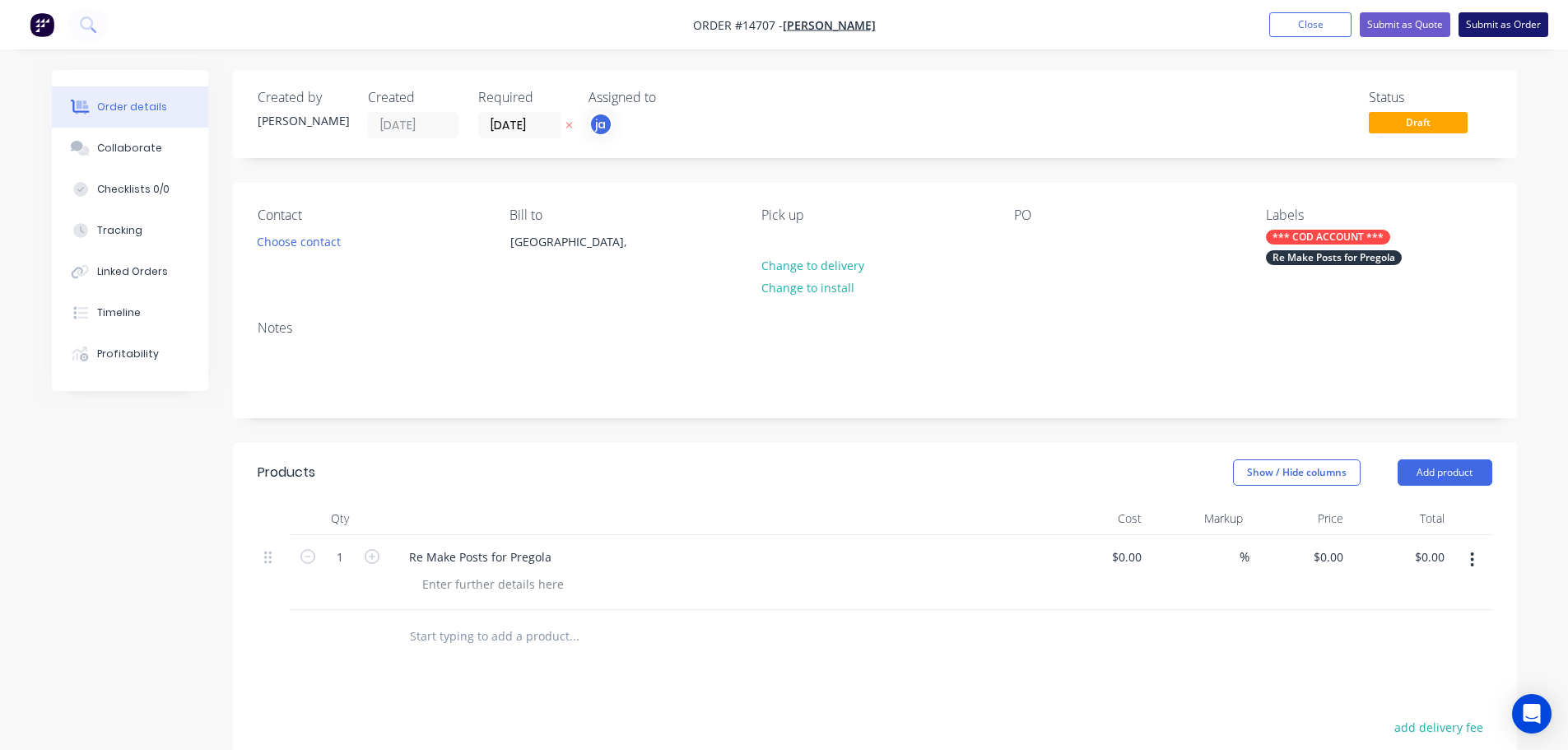
click at [1519, 25] on button "Submit as Order" at bounding box center [1503, 24] width 89 height 25
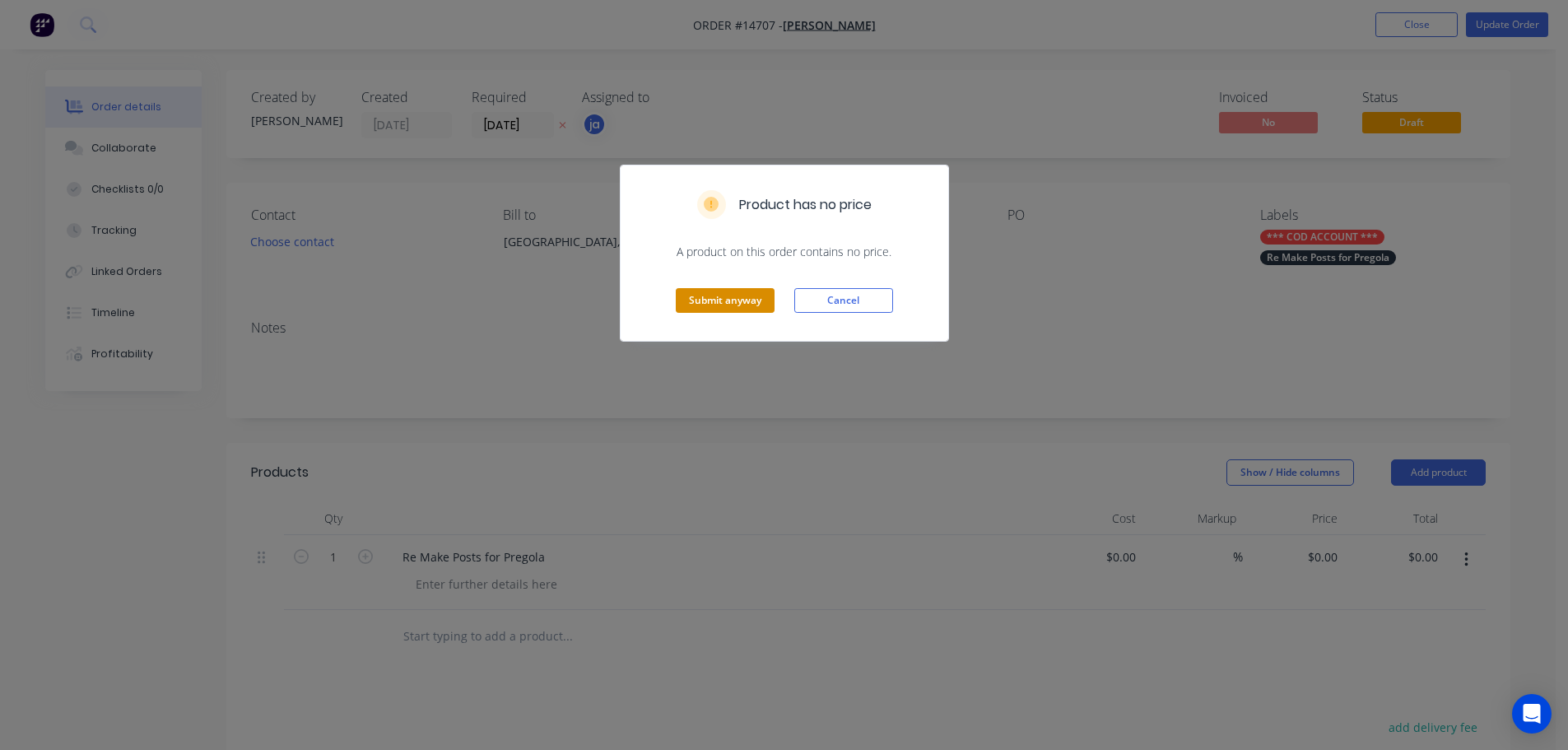
click at [733, 297] on button "Submit anyway" at bounding box center [724, 301] width 99 height 25
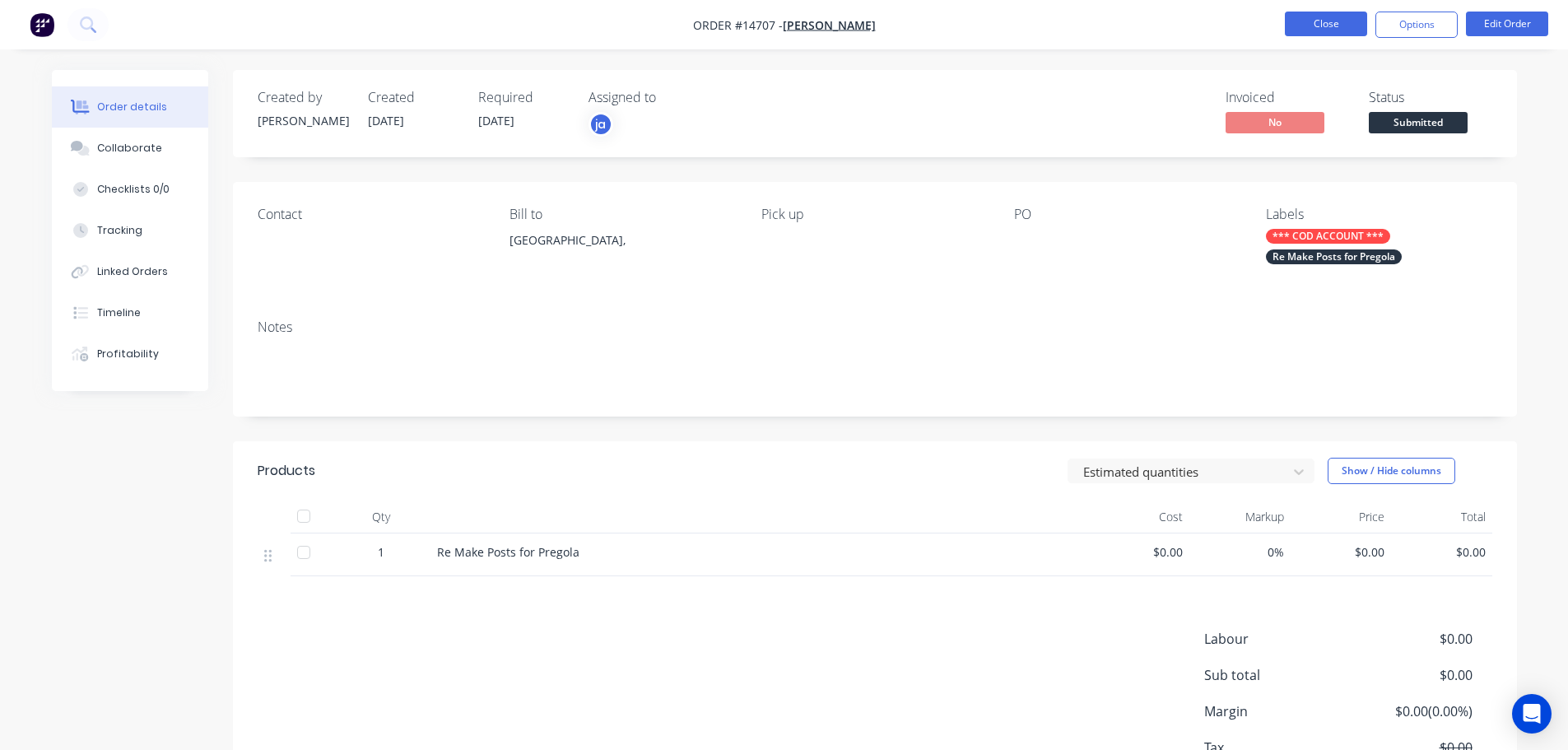
click at [1318, 26] on button "Close" at bounding box center [1325, 23] width 82 height 25
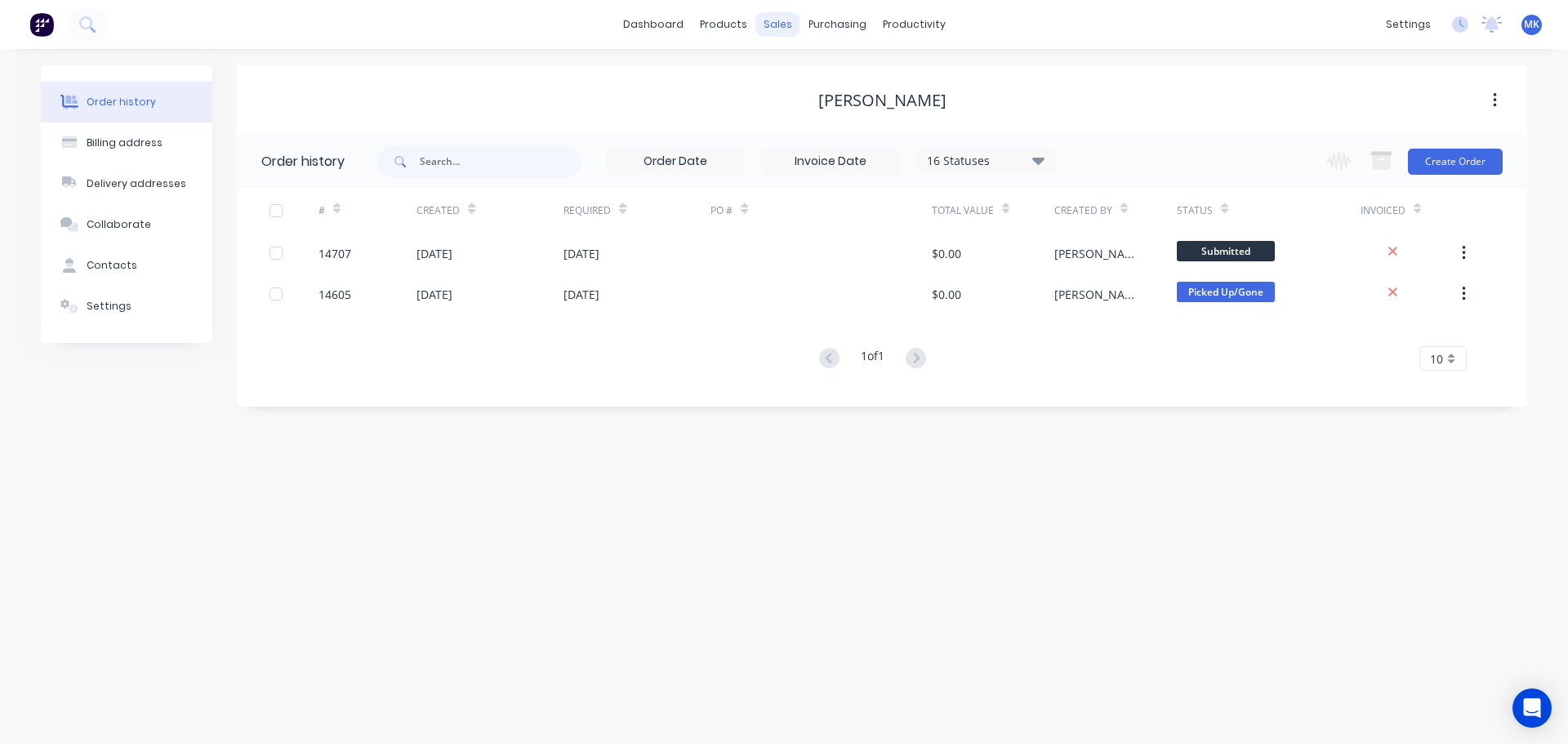
click at [774, 34] on div "sales" at bounding box center [777, 24] width 45 height 25
click at [797, 80] on div at bounding box center [787, 78] width 25 height 15
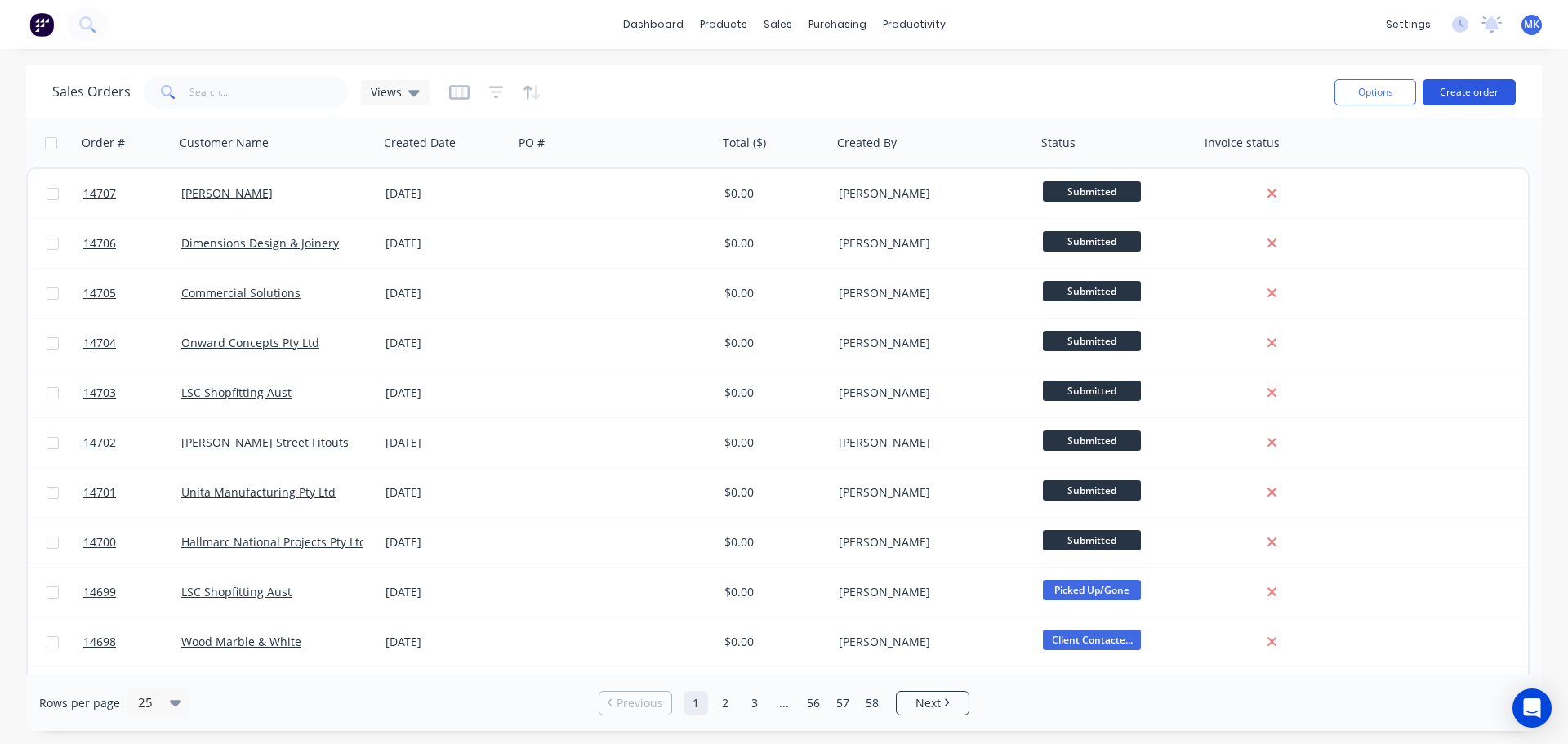
click at [1504, 102] on button "Create order" at bounding box center [1468, 92] width 93 height 26
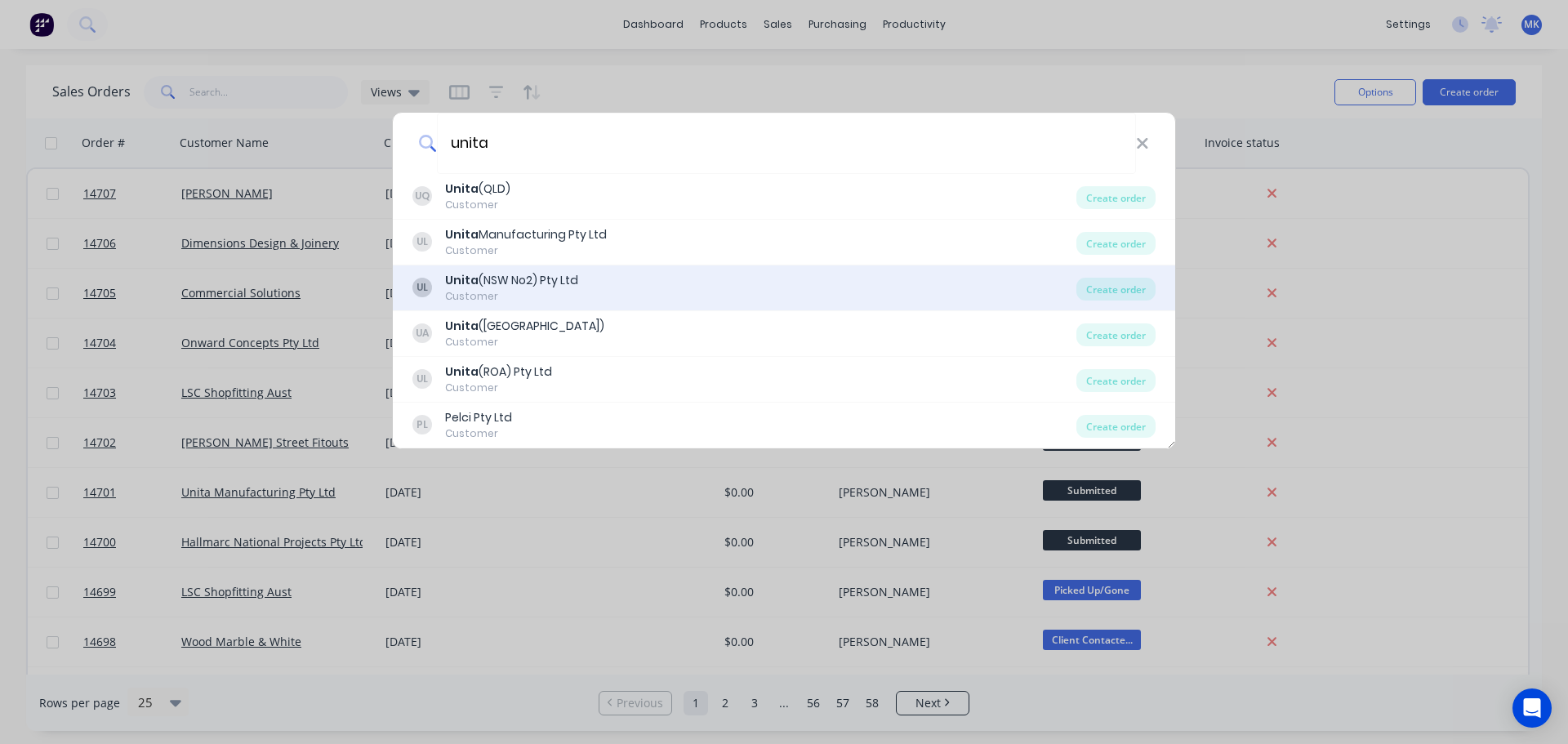
type input "unita"
click at [569, 289] on div "Customer" at bounding box center [511, 296] width 133 height 15
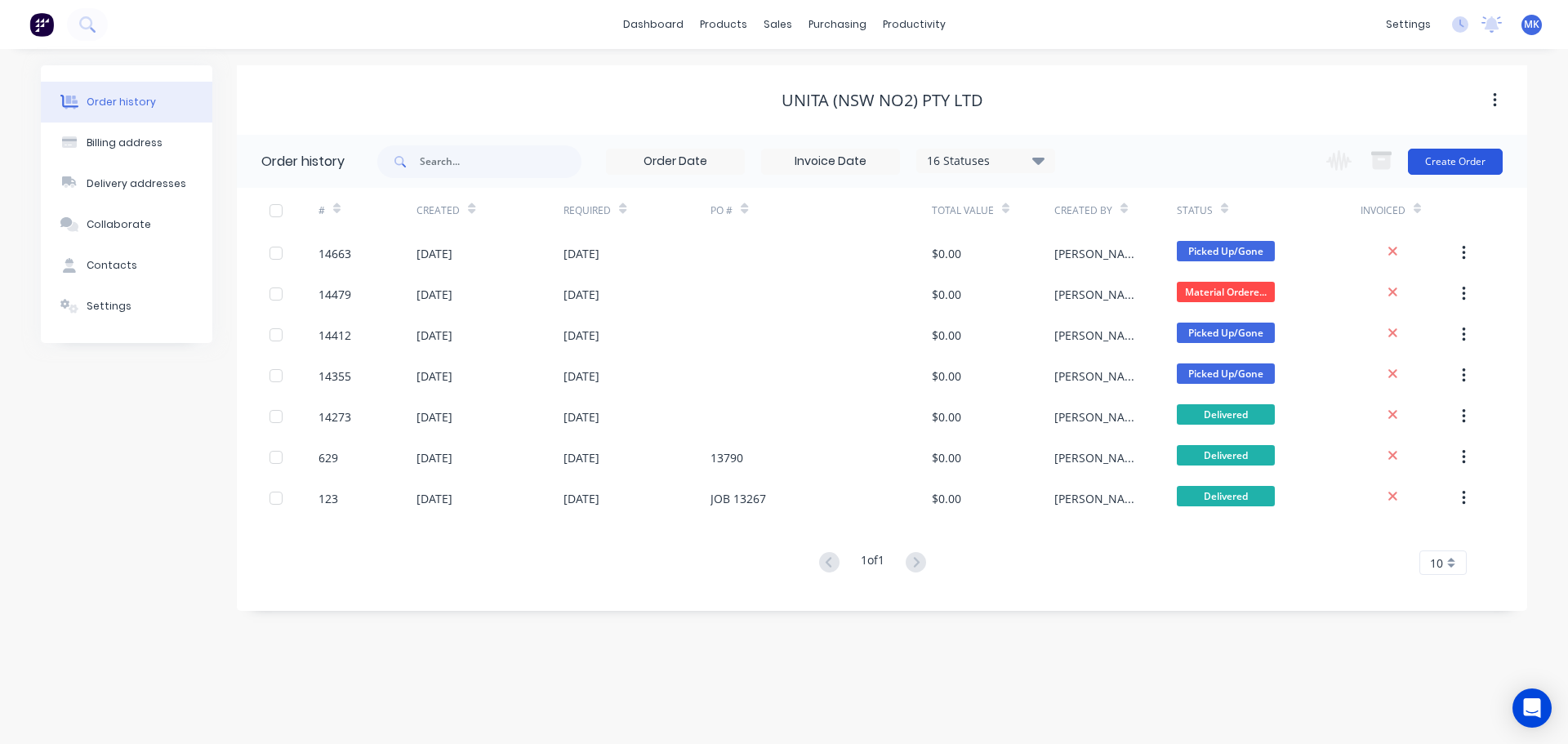
click at [1432, 171] on button "Create Order" at bounding box center [1455, 162] width 95 height 26
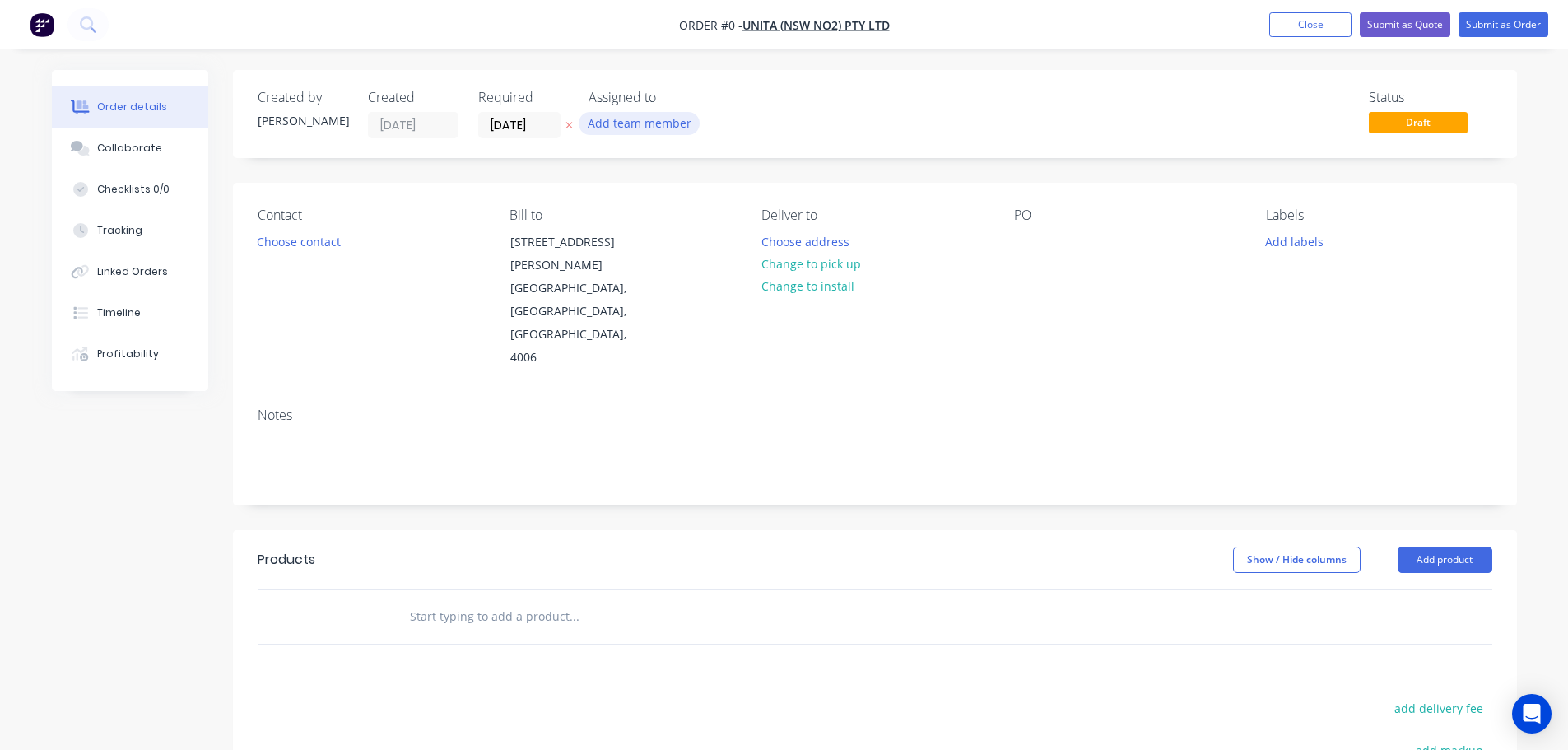
click at [639, 126] on button "Add team member" at bounding box center [639, 123] width 121 height 22
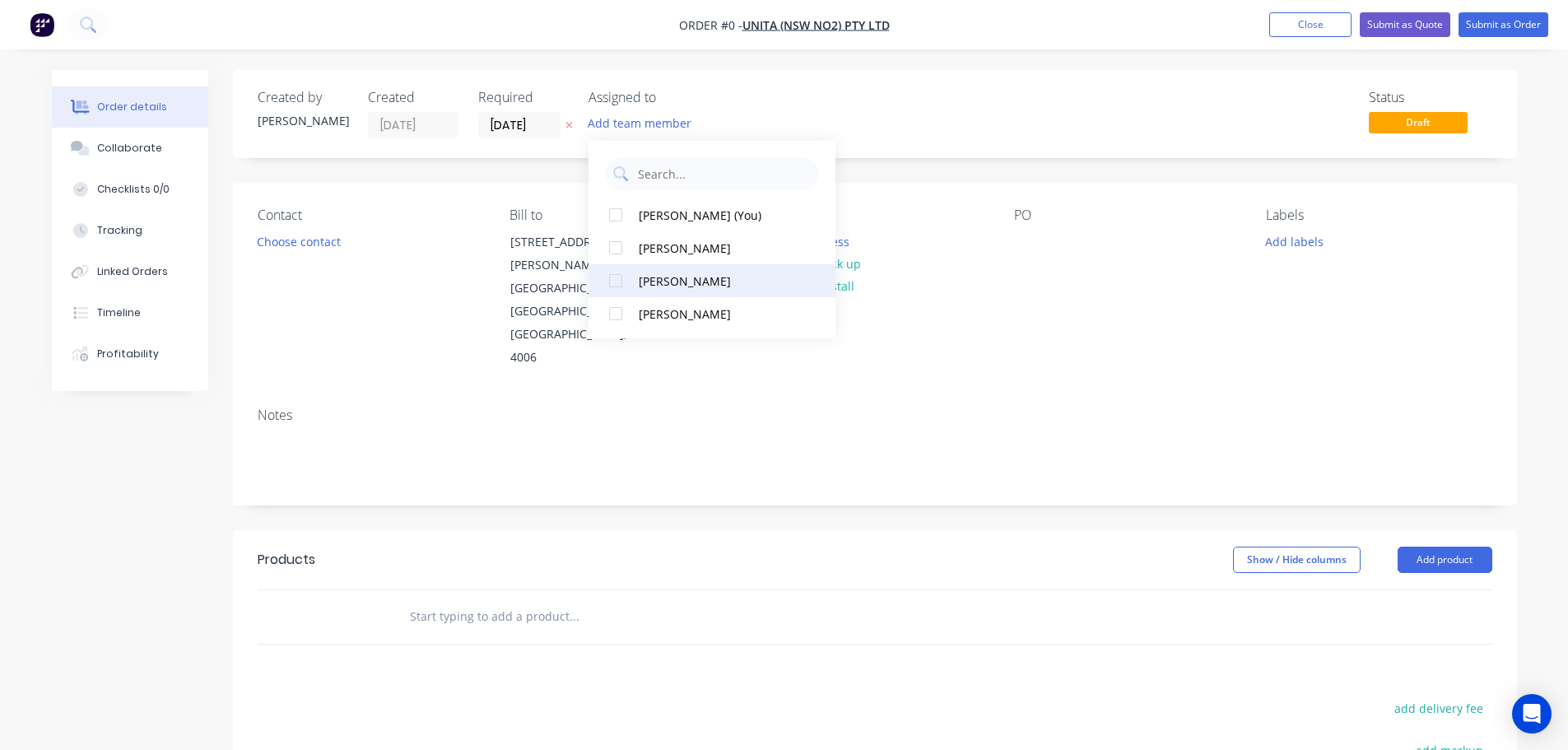
click at [696, 275] on div "[PERSON_NAME]" at bounding box center [721, 281] width 165 height 18
click at [296, 231] on div "Order details Collaborate Checklists 0/0 Tracking Linked Orders Timeline Profit…" at bounding box center [784, 567] width 1497 height 995
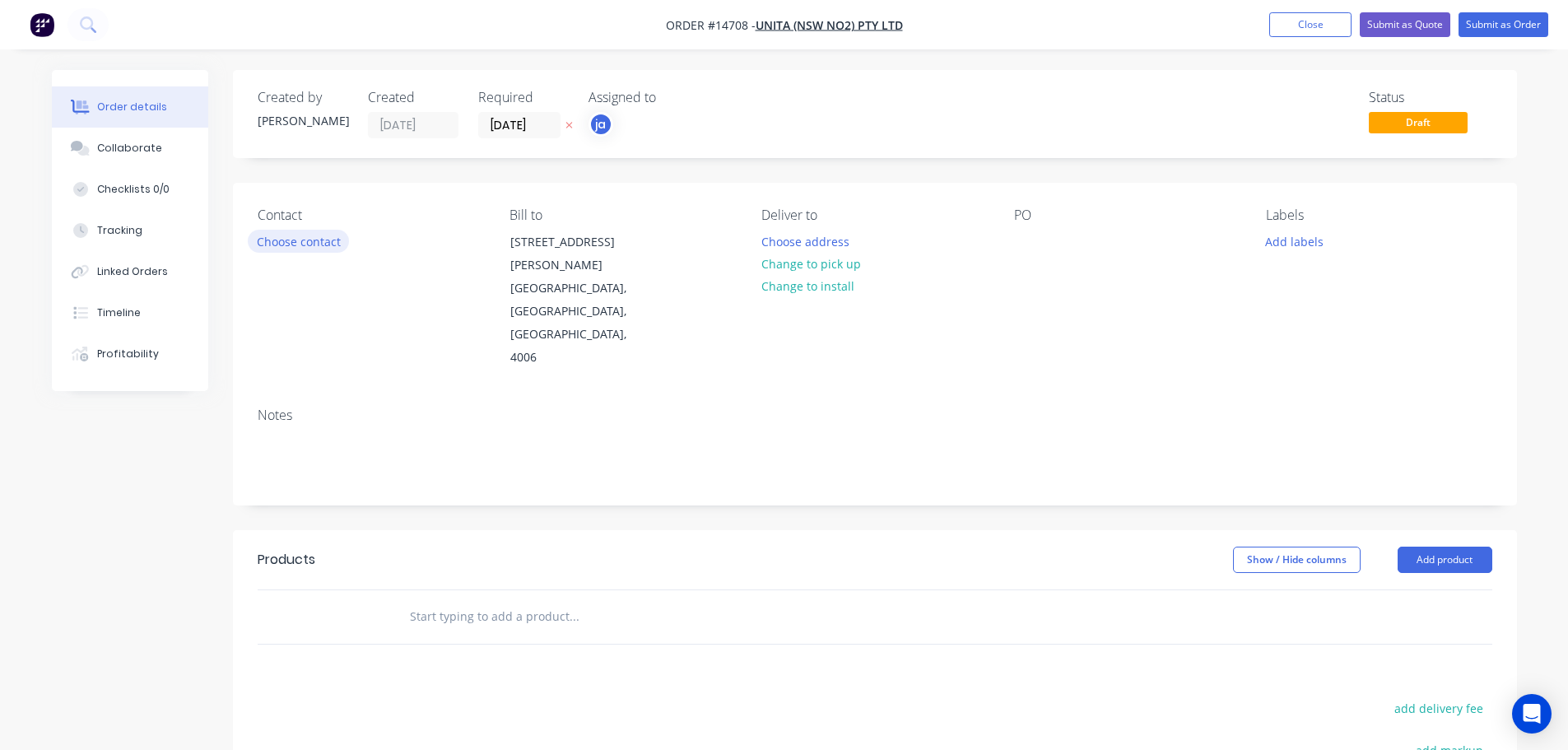
click at [311, 241] on button "Choose contact" at bounding box center [298, 241] width 101 height 22
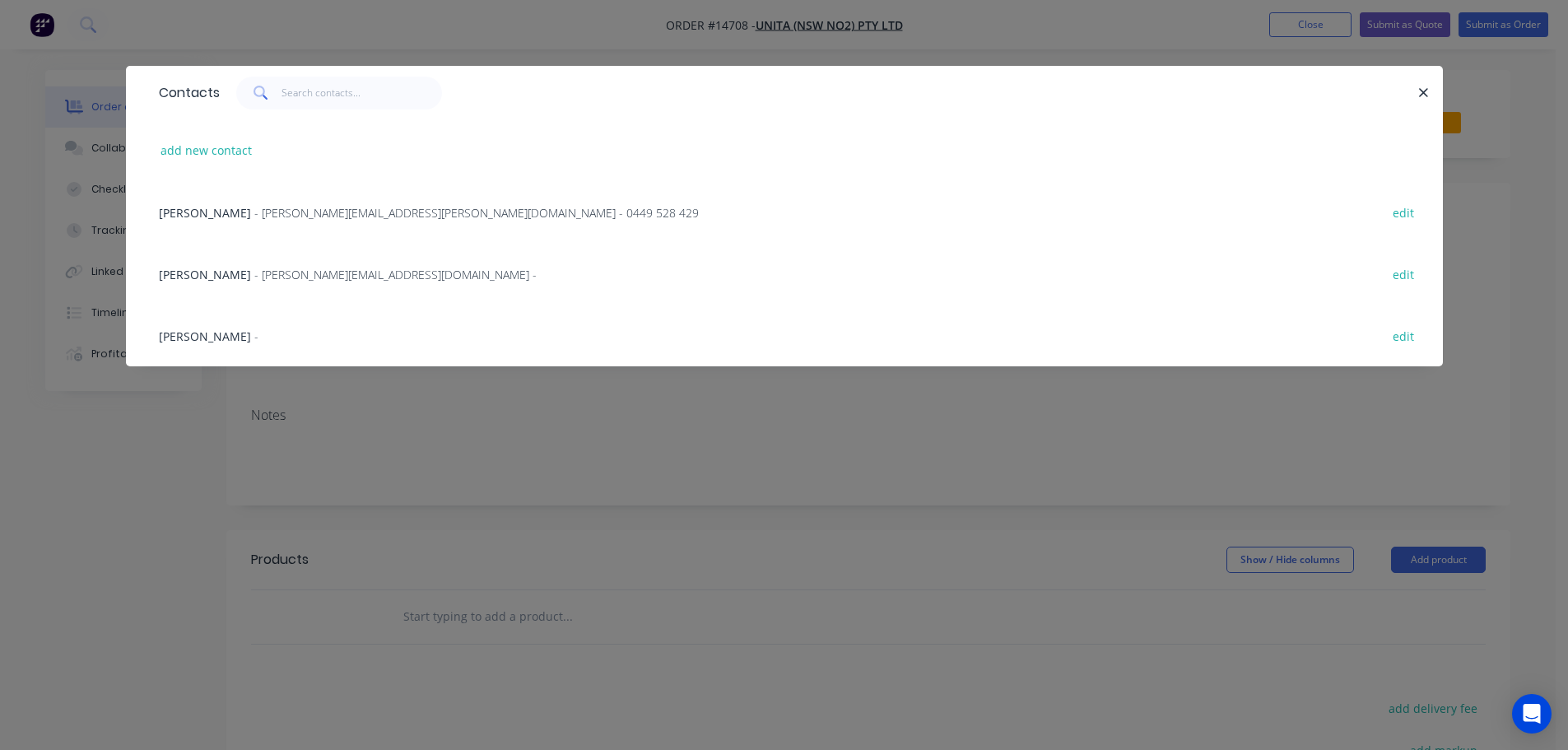
click at [323, 417] on div "Contacts add new contact [PERSON_NAME] - [PERSON_NAME][EMAIL_ADDRESS][PERSON_NA…" at bounding box center [784, 375] width 1568 height 750
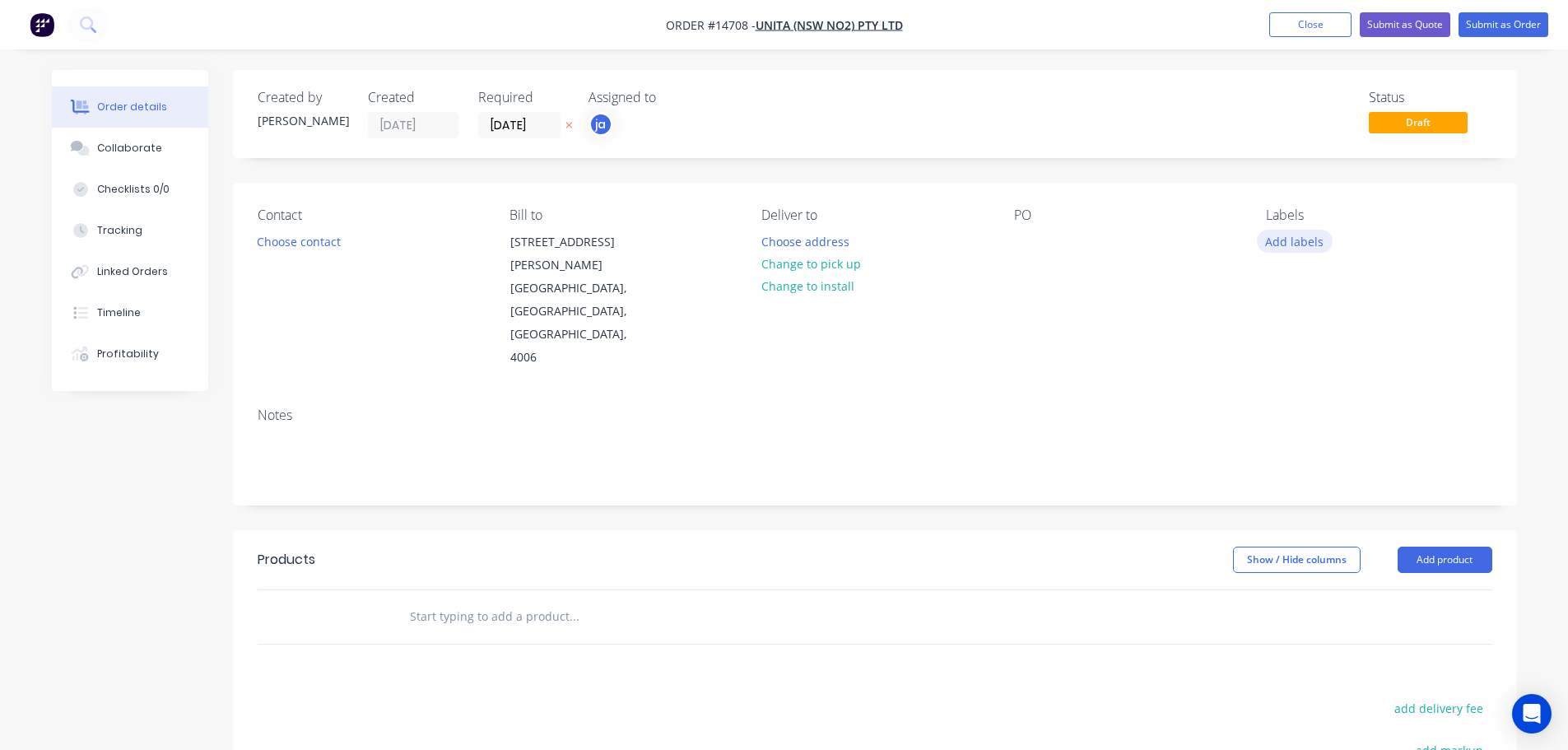
click at [1315, 244] on button "Add labels" at bounding box center [1294, 241] width 75 height 22
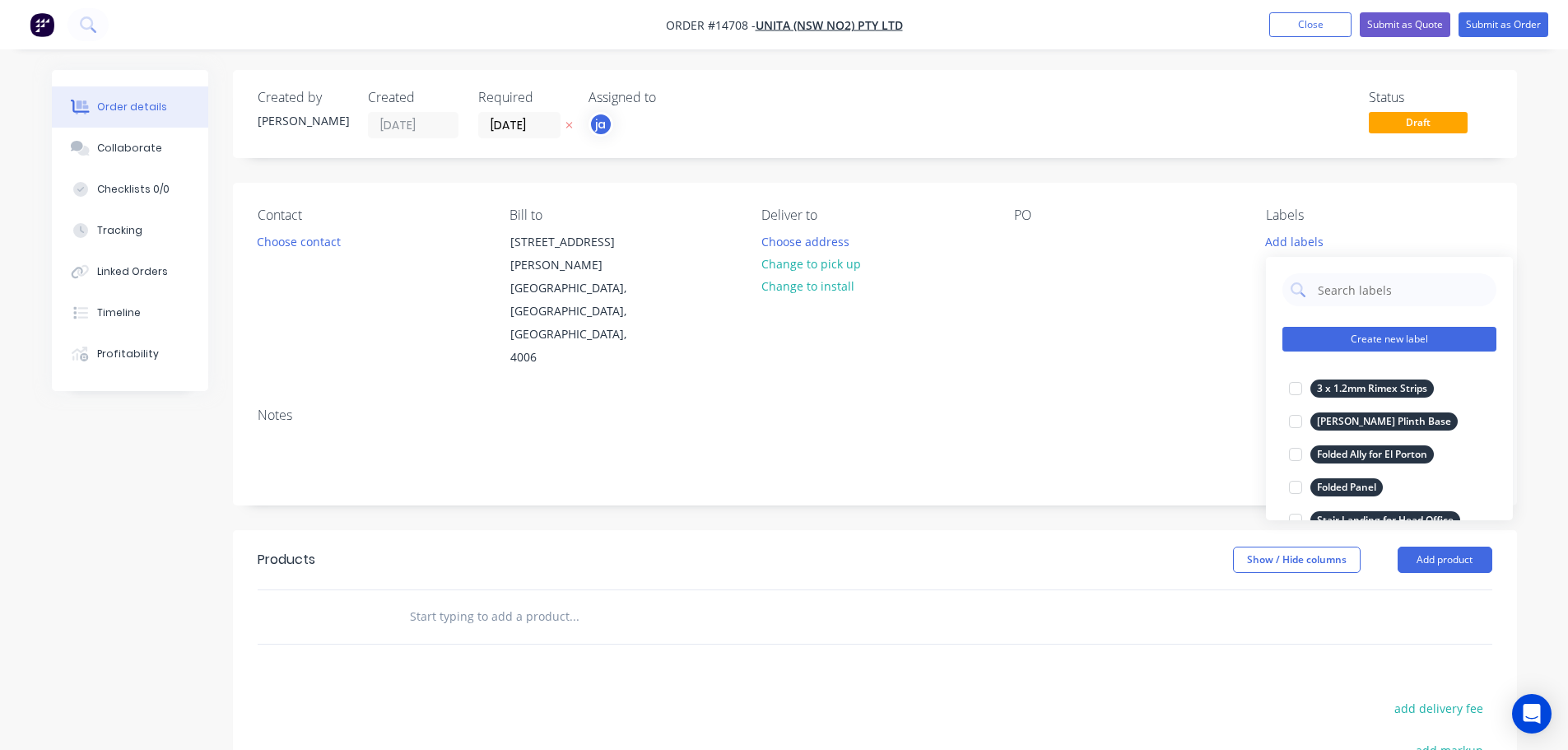
click at [1419, 340] on button "Create new label" at bounding box center [1389, 339] width 214 height 25
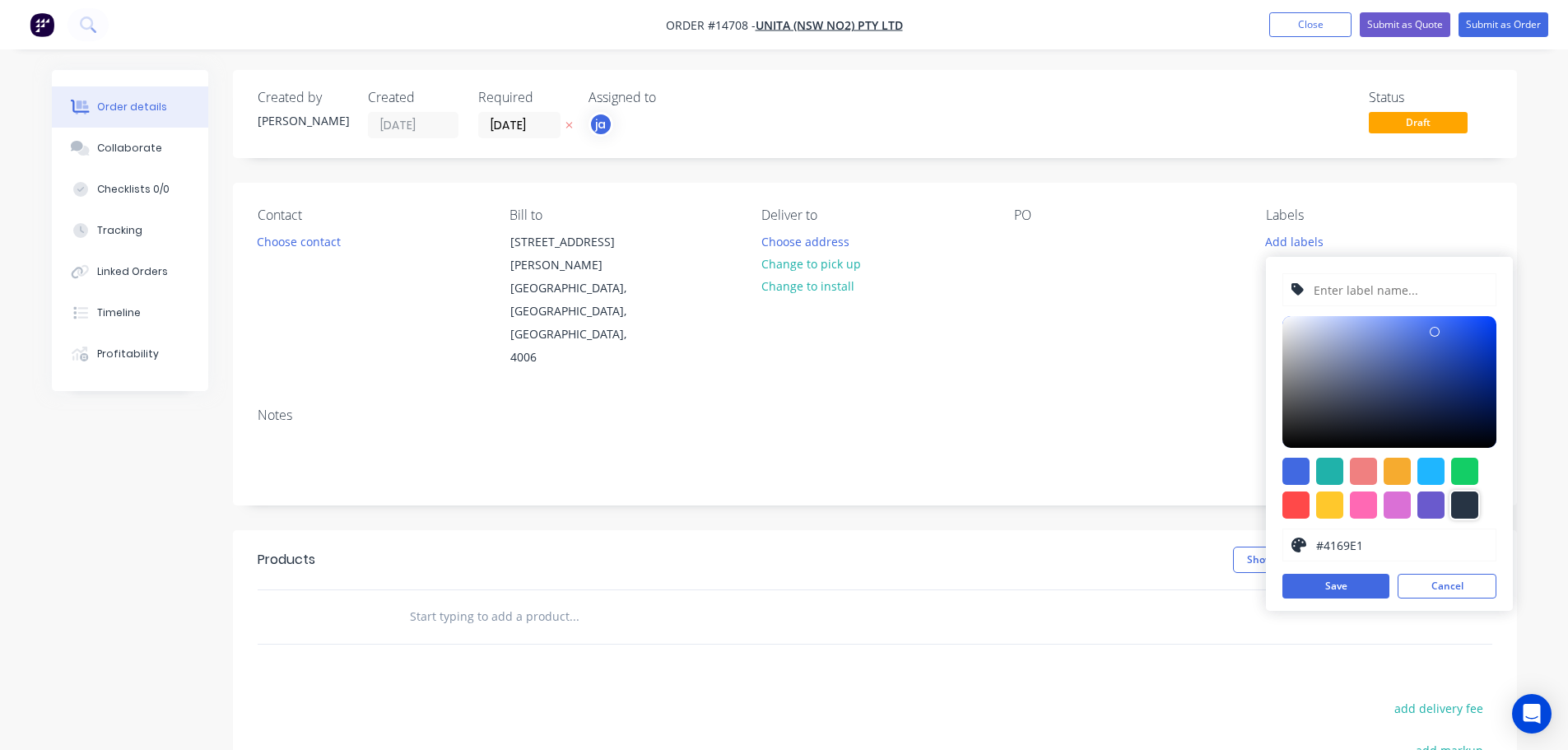
drag, startPoint x: 1461, startPoint y: 503, endPoint x: 1454, endPoint y: 406, distance: 97.3
click at [1460, 500] on div at bounding box center [1464, 504] width 27 height 27
type input "#273444"
click at [1399, 296] on input "text" at bounding box center [1399, 290] width 175 height 32
paste input "VRG GRL - Free Standing Rail"
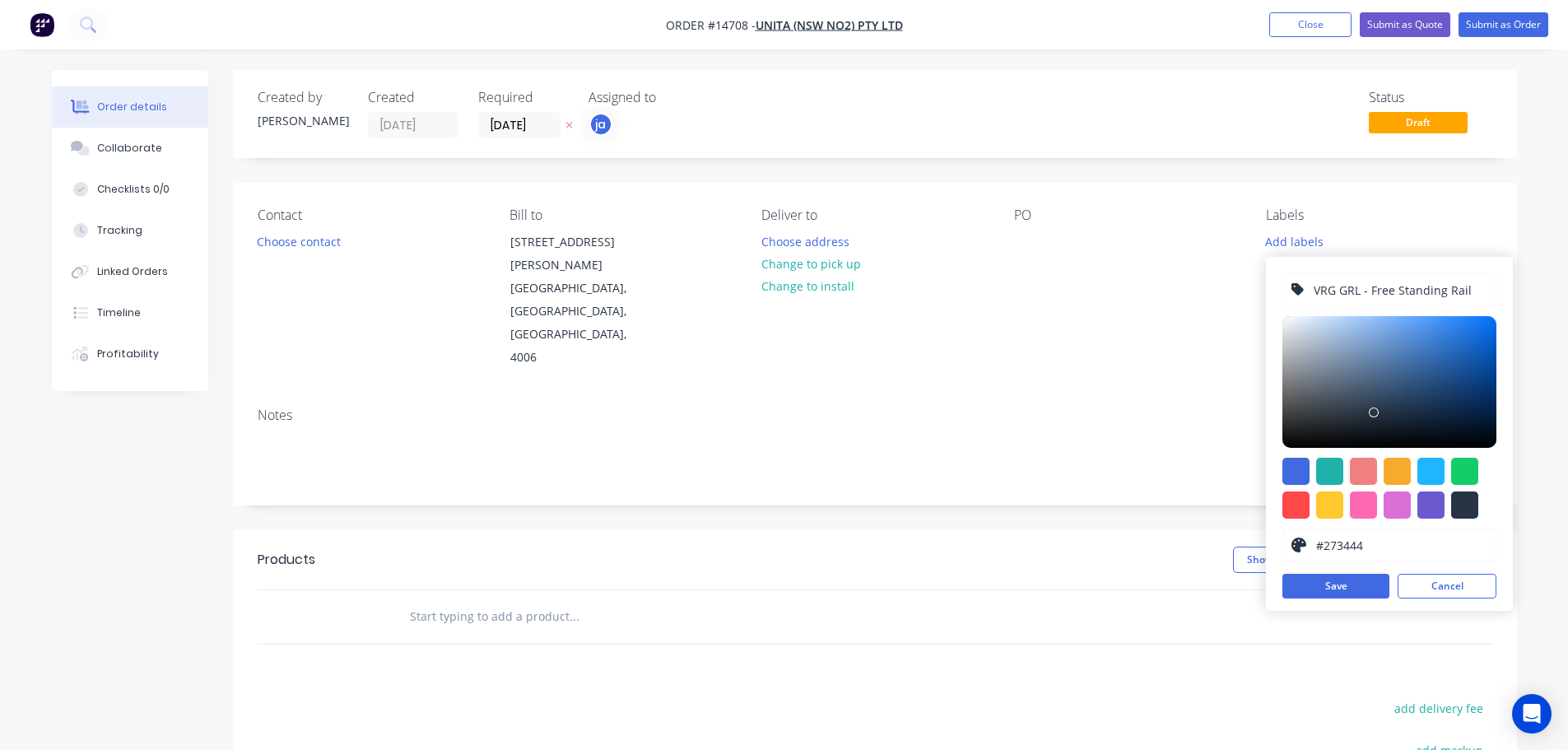
type input "VRG GRL - Free Standing Rail"
click at [1335, 581] on button "Save" at bounding box center [1335, 586] width 107 height 25
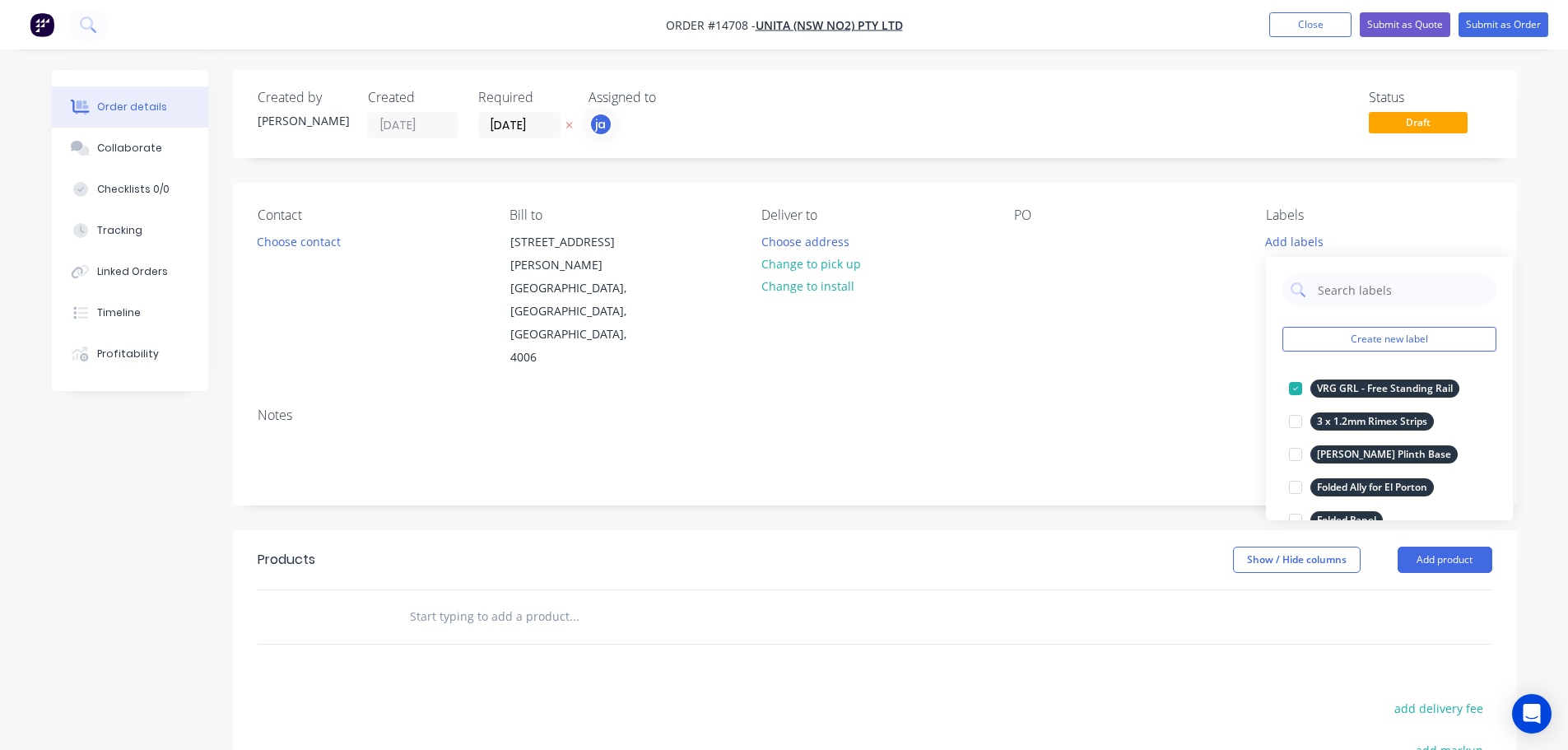
click at [975, 395] on div "Notes" at bounding box center [874, 449] width 1283 height 111
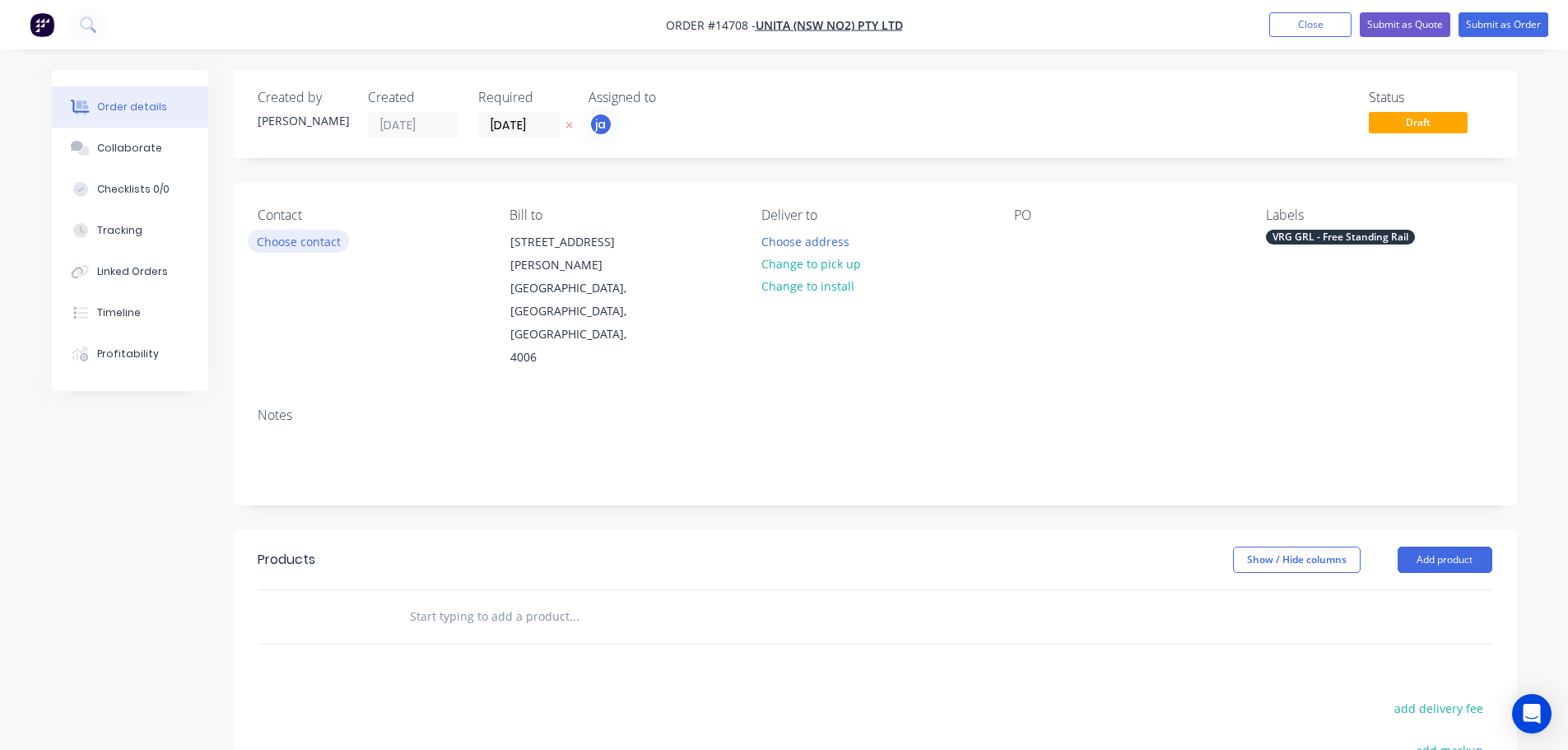
click at [266, 242] on button "Choose contact" at bounding box center [298, 241] width 101 height 22
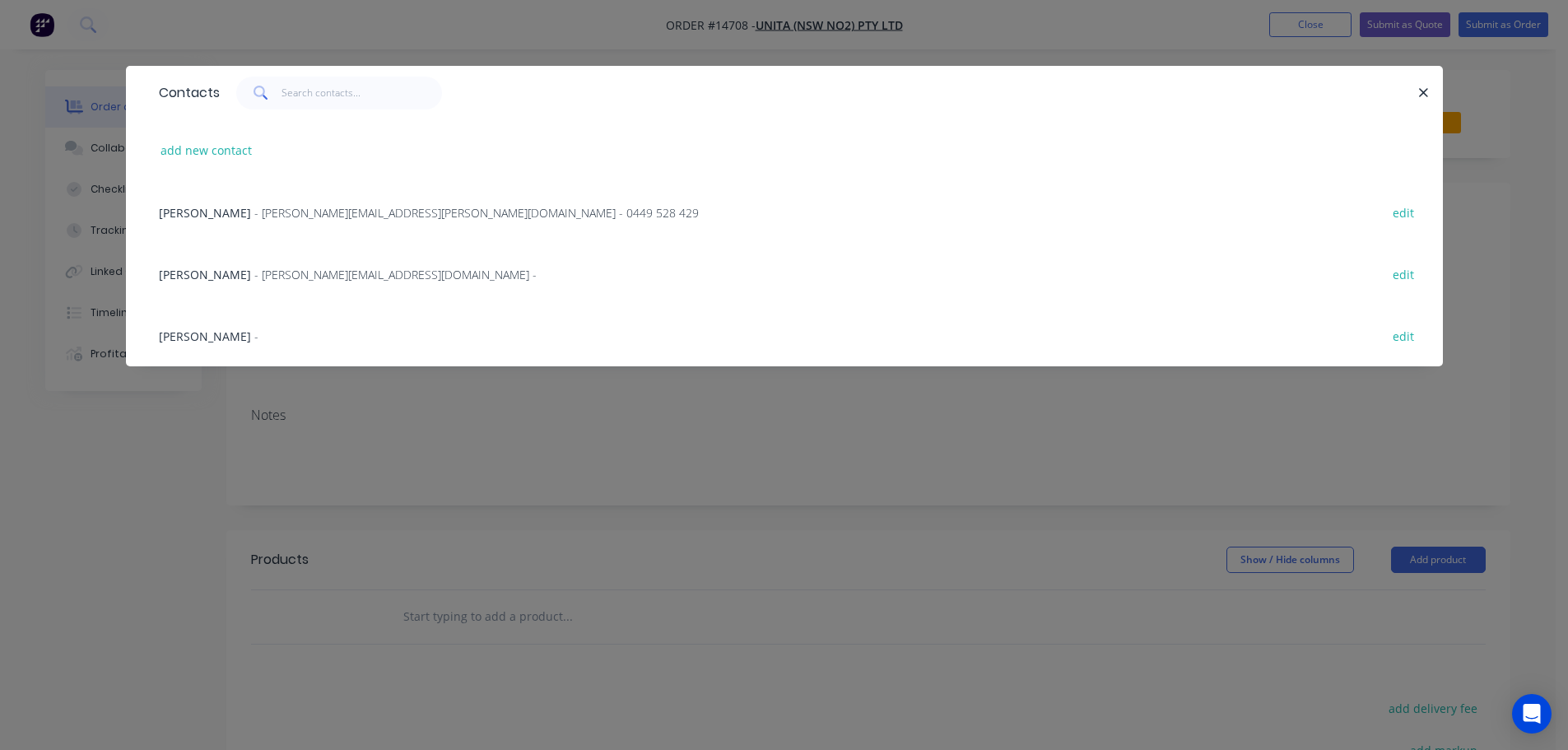
click at [424, 417] on div "Contacts add new contact [PERSON_NAME] - [PERSON_NAME][EMAIL_ADDRESS][PERSON_NA…" at bounding box center [784, 375] width 1568 height 750
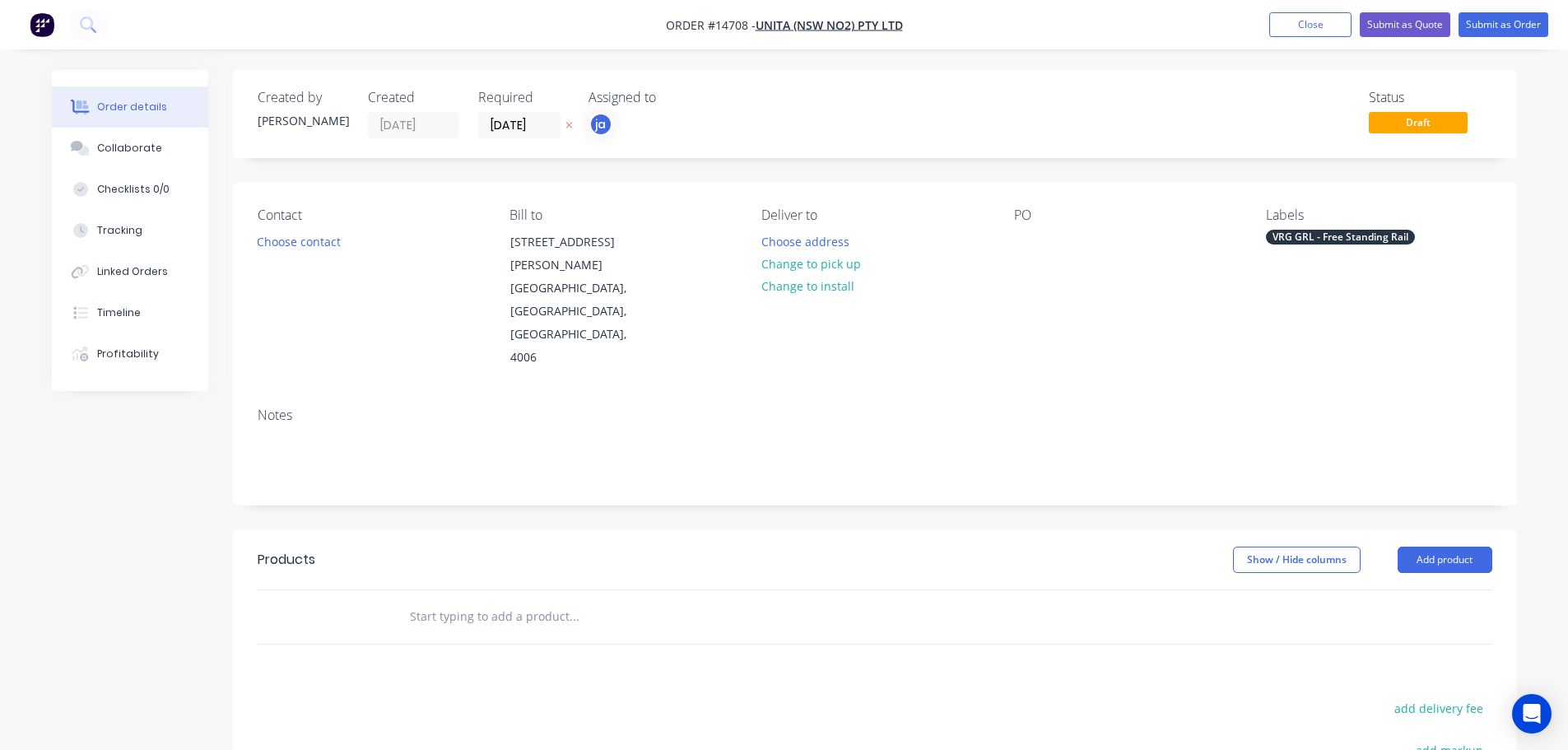
click at [388, 590] on div at bounding box center [339, 617] width 99 height 54
click at [435, 600] on input "text" at bounding box center [574, 616] width 329 height 33
paste input "VRG GRL - Free Standing Rail"
type input "VRG GRL - Free Standing Rail"
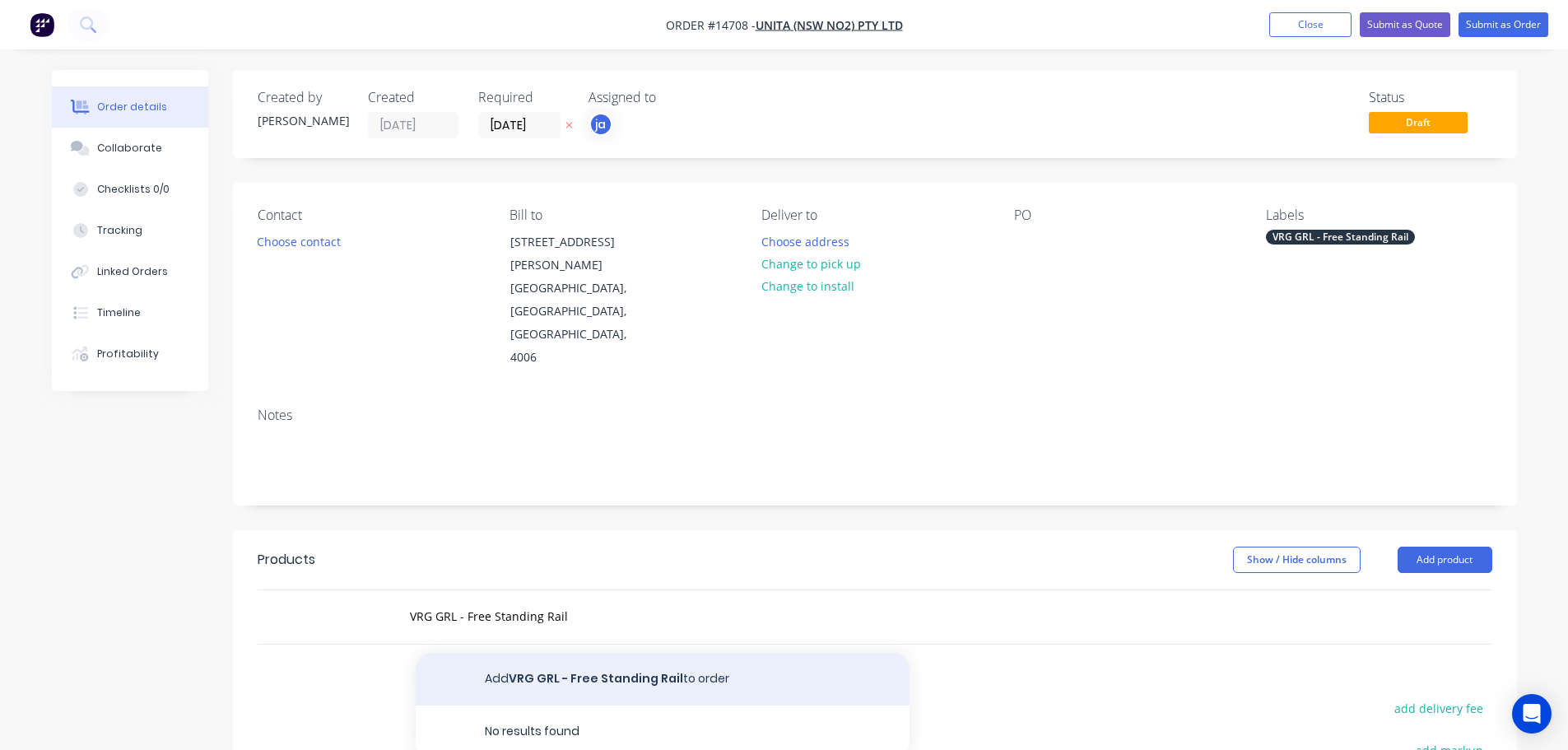
click at [552, 653] on button "Add VRG GRL - Free Standing Rail to order" at bounding box center [662, 679] width 494 height 53
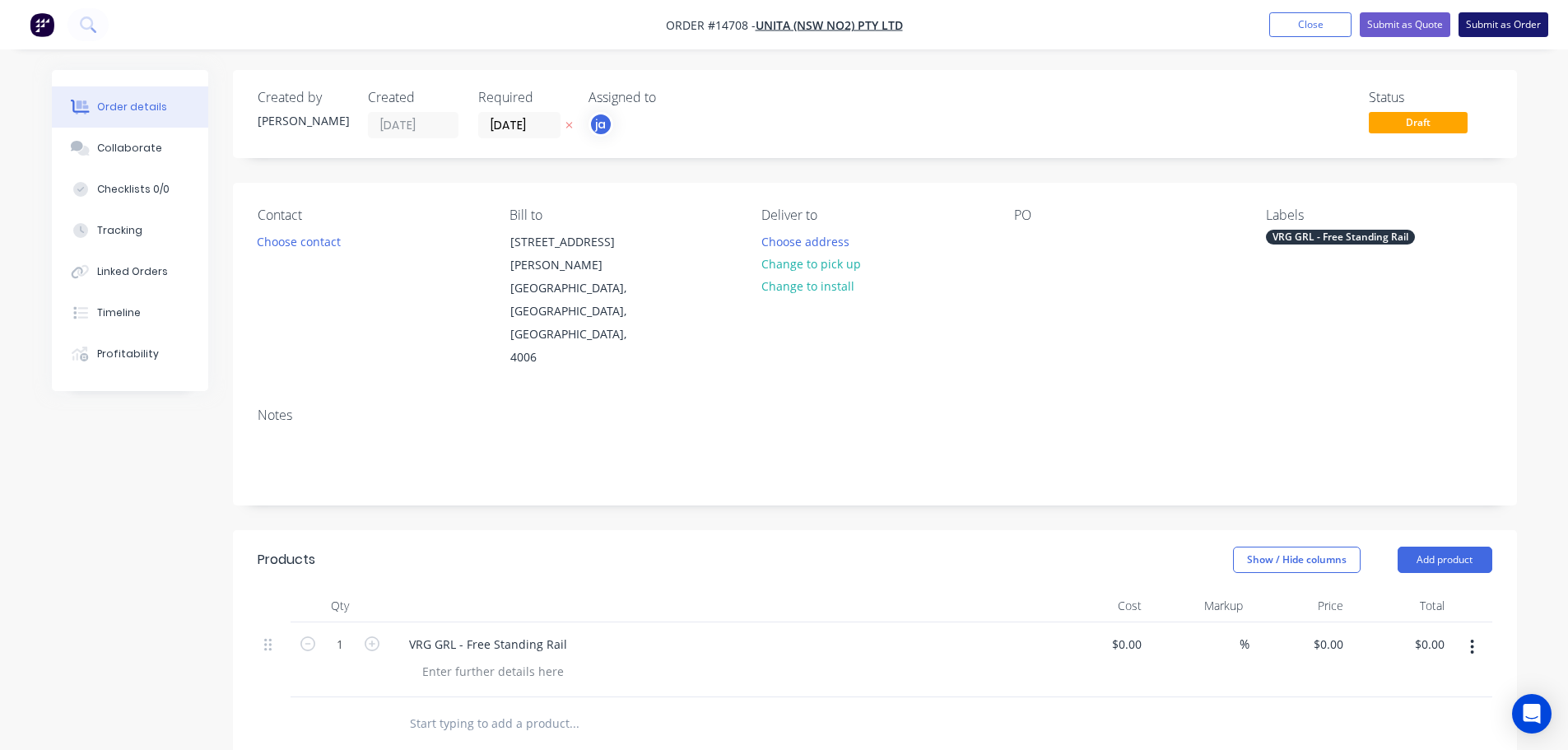
click at [1460, 32] on button "Submit as Order" at bounding box center [1503, 24] width 89 height 25
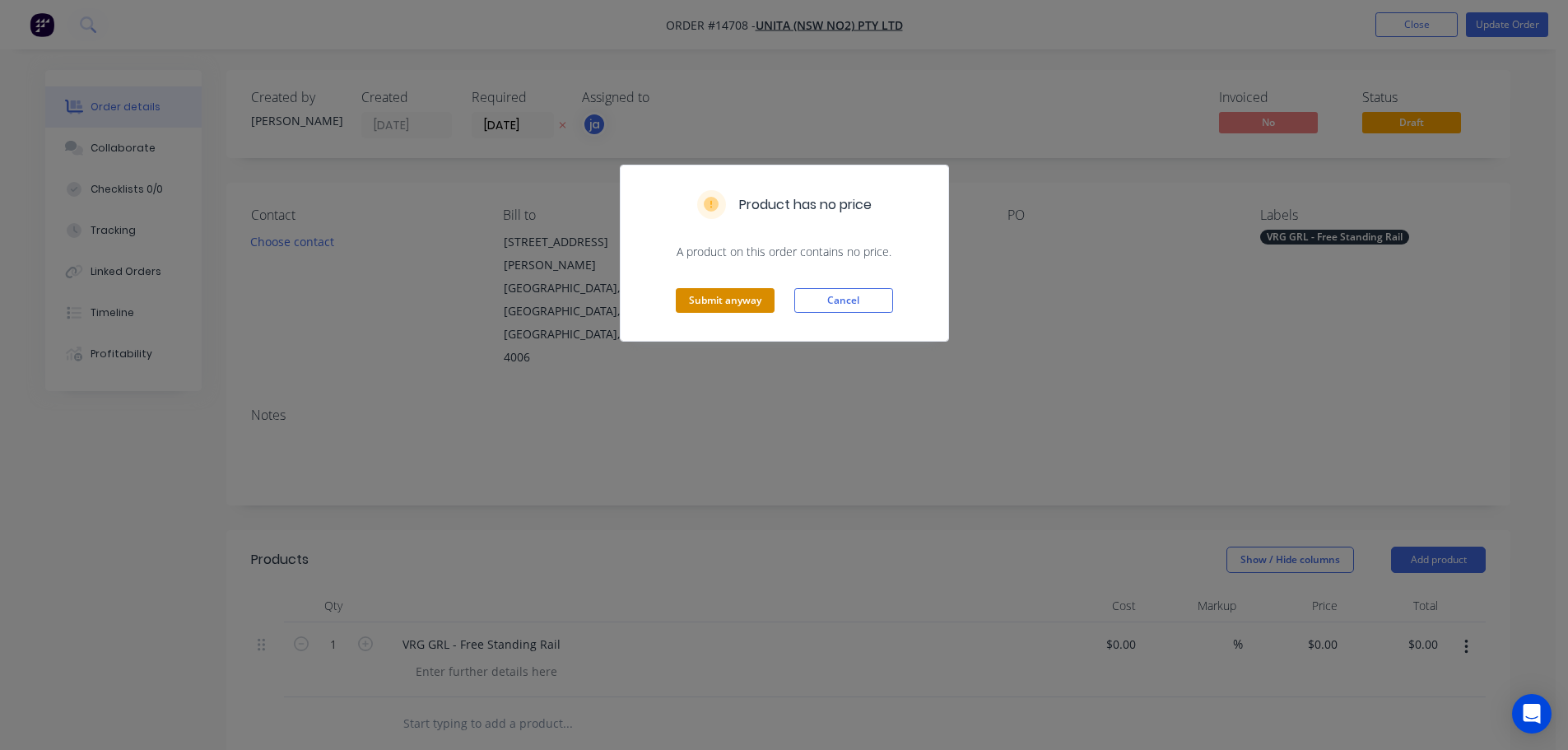
click at [702, 306] on button "Submit anyway" at bounding box center [724, 301] width 99 height 25
